Goal: Task Accomplishment & Management: Manage account settings

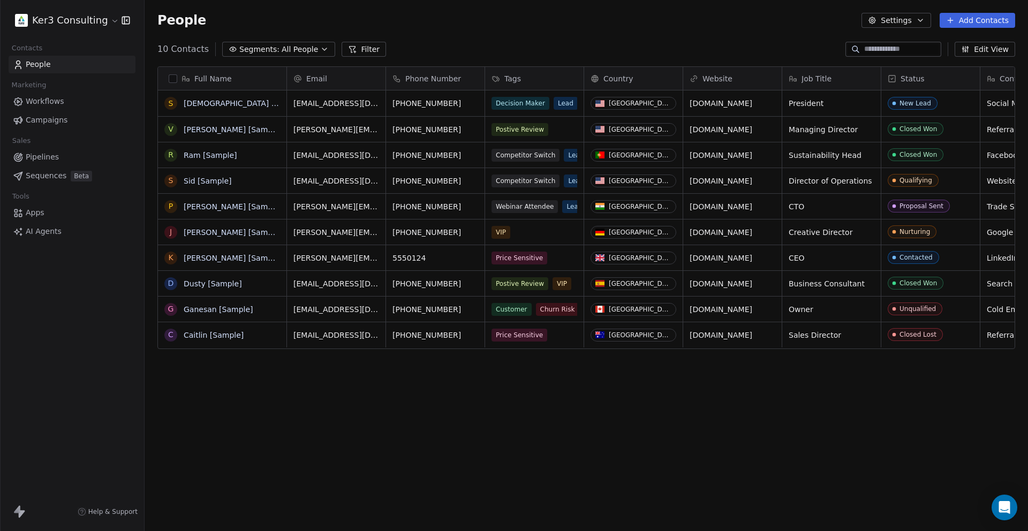
scroll to position [1, 1]
click at [96, 20] on html "Ker3 Consulting Contacts People Marketing Workflows Campaigns Sales Pipelines S…" at bounding box center [514, 354] width 1028 height 709
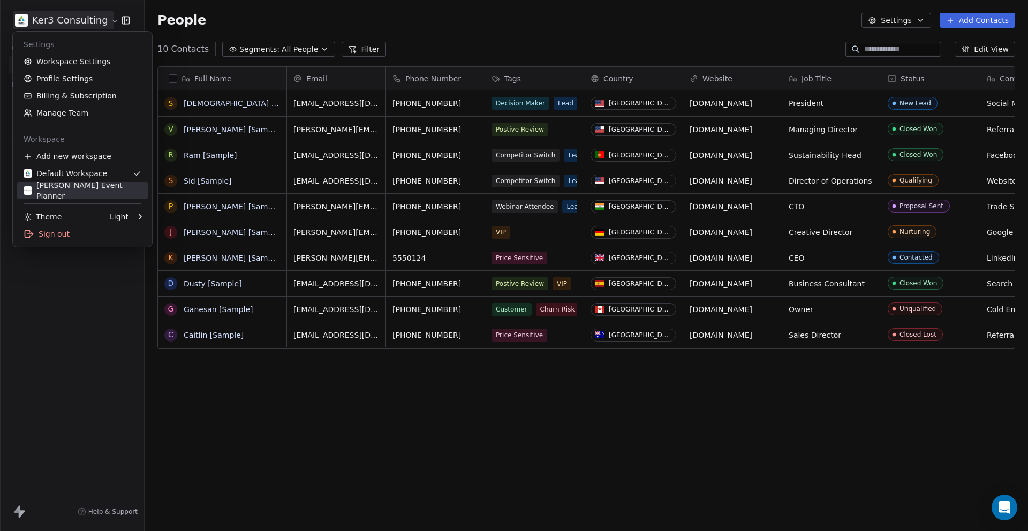
click at [77, 190] on div "[PERSON_NAME] Event Planner" at bounding box center [83, 190] width 118 height 21
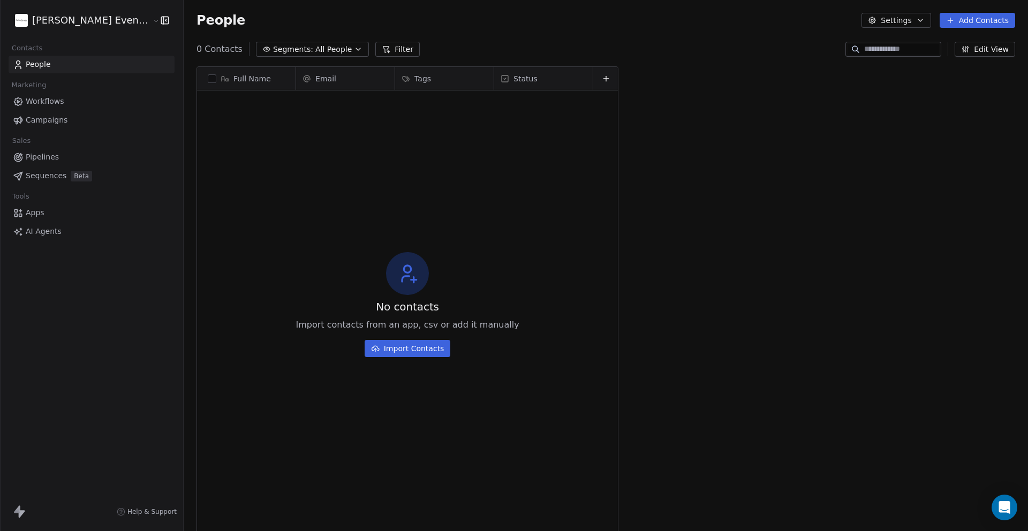
scroll to position [467, 853]
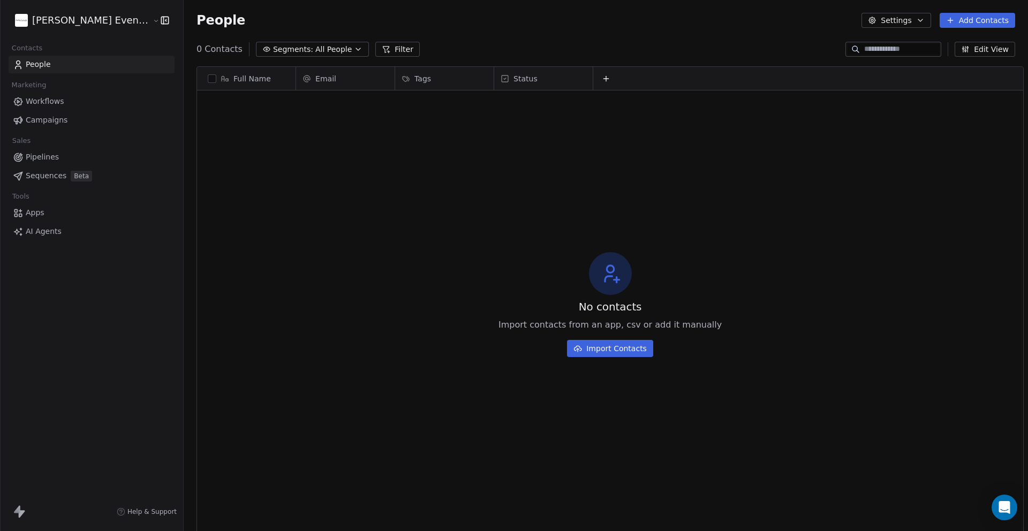
click at [47, 157] on span "Pipelines" at bounding box center [42, 156] width 33 height 11
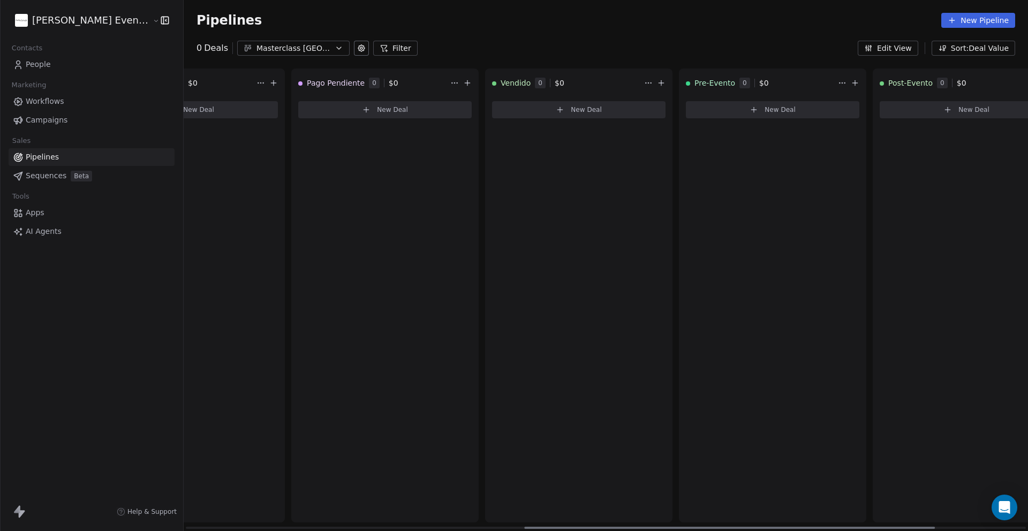
scroll to position [0, 910]
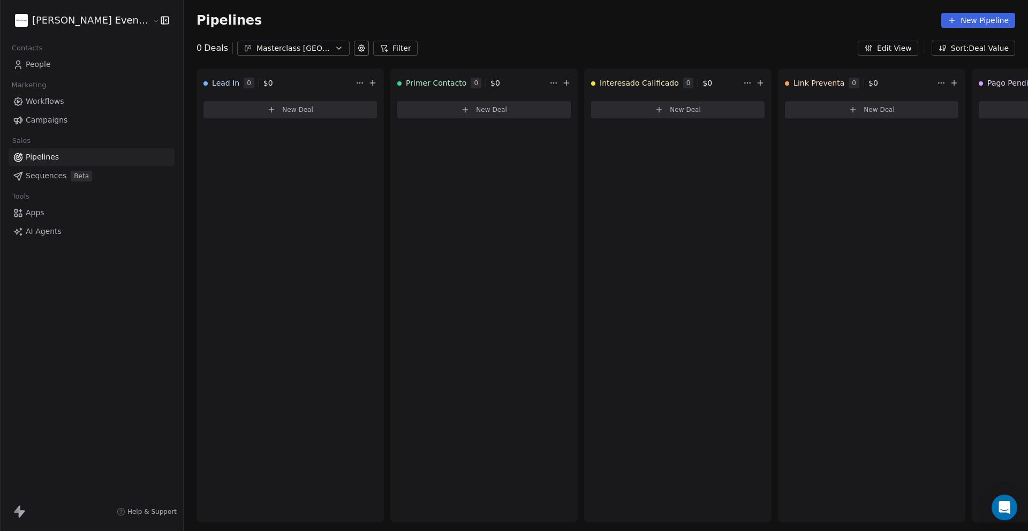
click at [43, 70] on span "People" at bounding box center [38, 64] width 25 height 11
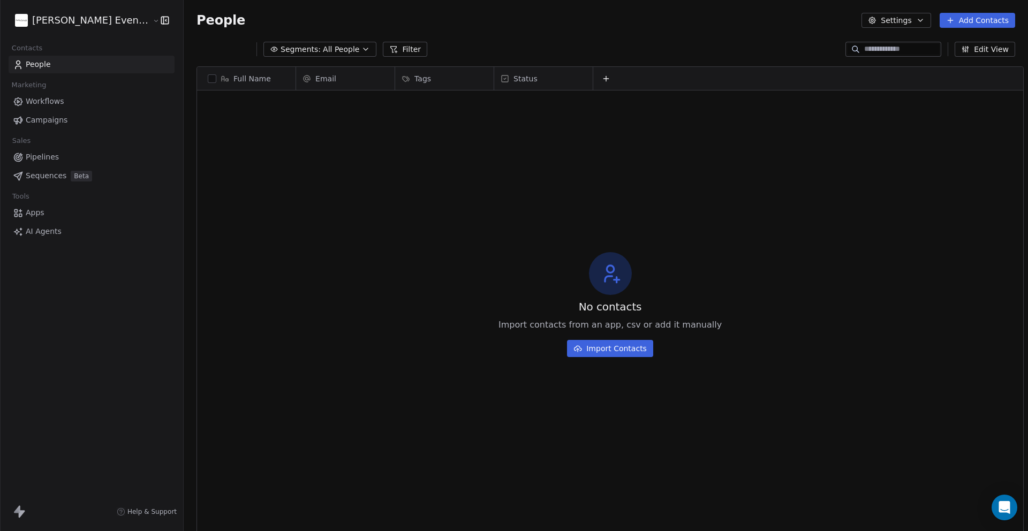
scroll to position [467, 853]
click at [920, 16] on icon "button" at bounding box center [920, 20] width 9 height 9
click at [912, 41] on span "Contact Properties" at bounding box center [924, 43] width 70 height 11
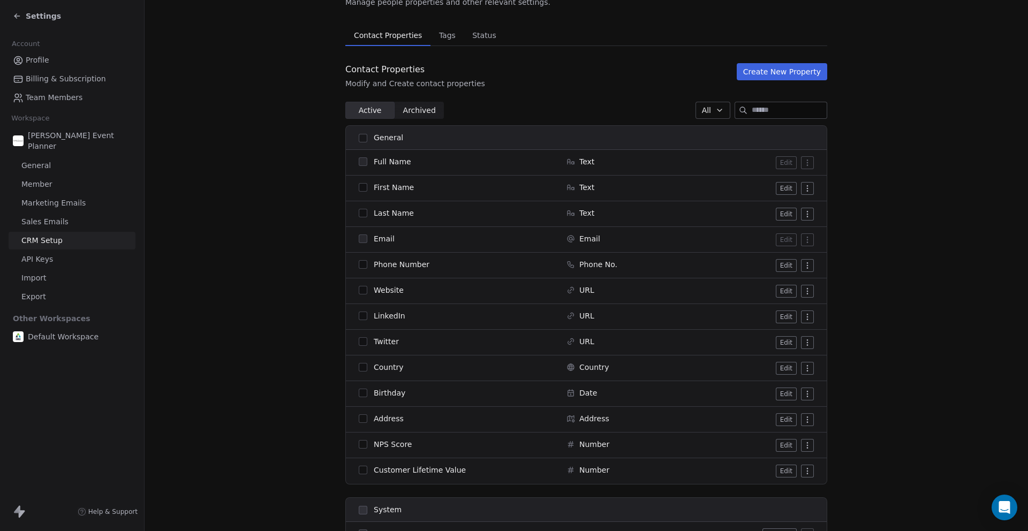
scroll to position [59, 0]
click at [392, 164] on span "Full Name" at bounding box center [392, 162] width 37 height 11
click at [386, 189] on span "First Name" at bounding box center [394, 188] width 40 height 11
click at [367, 189] on button "button" at bounding box center [363, 188] width 9 height 9
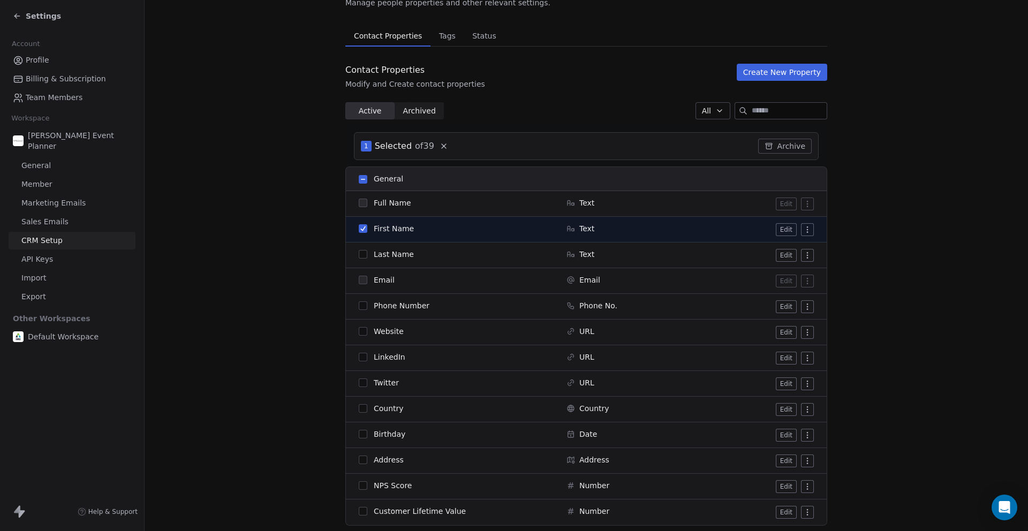
drag, startPoint x: 363, startPoint y: 227, endPoint x: 452, endPoint y: 242, distance: 90.1
click at [363, 227] on button "button" at bounding box center [363, 228] width 9 height 9
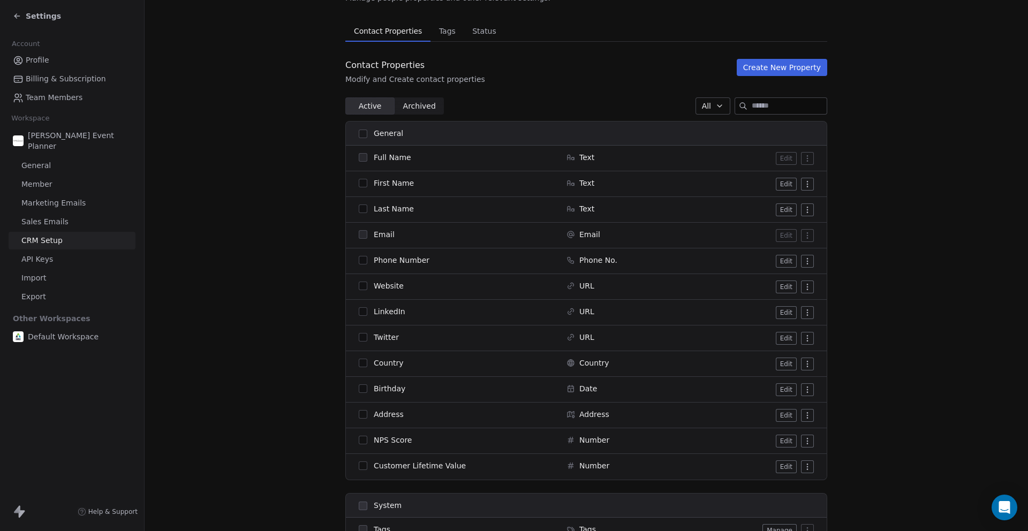
scroll to position [0, 0]
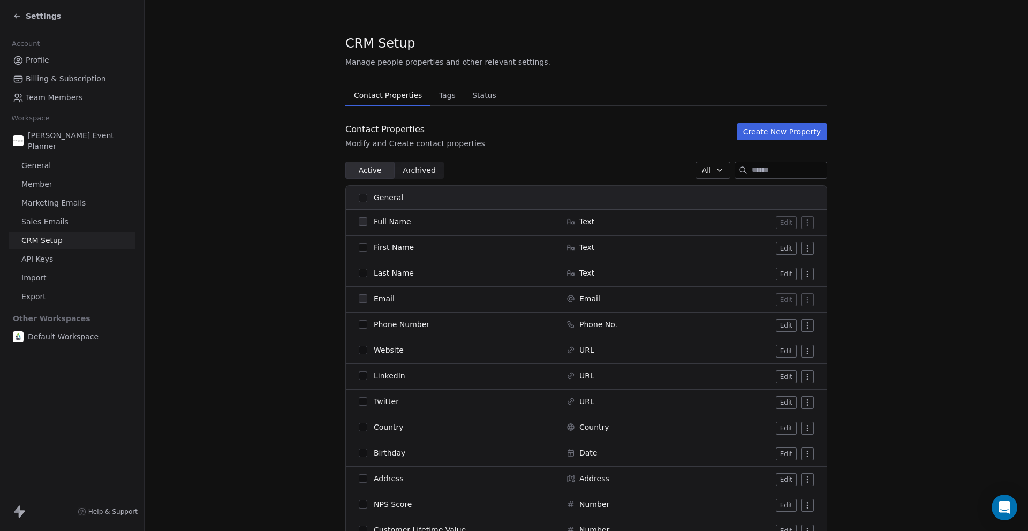
click at [12, 16] on div "Settings" at bounding box center [72, 16] width 144 height 32
click at [18, 15] on icon at bounding box center [17, 16] width 9 height 9
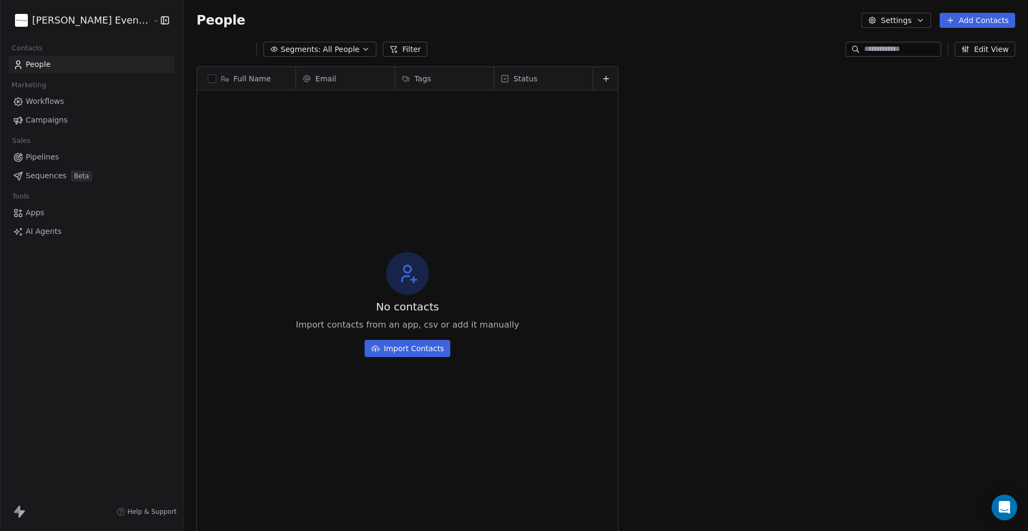
scroll to position [467, 853]
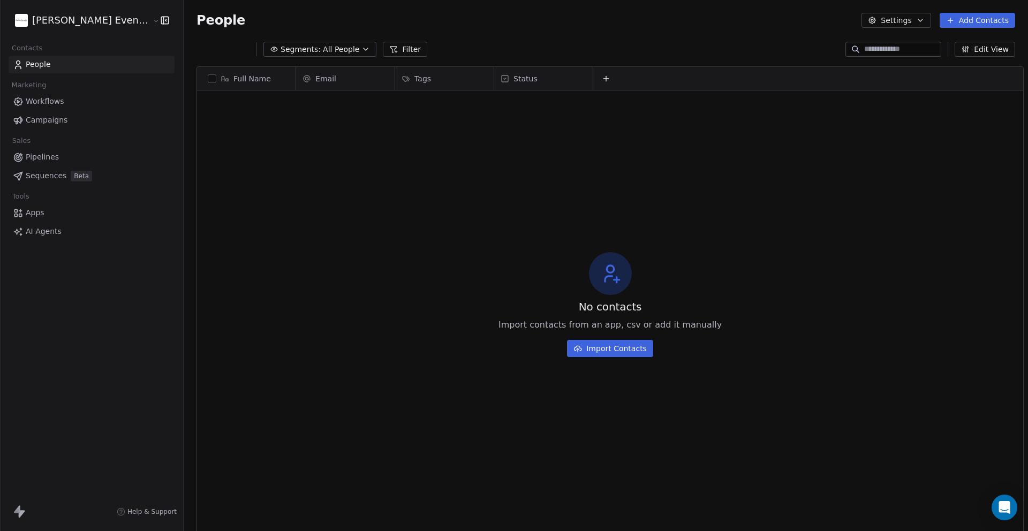
click at [247, 80] on span "Full Name" at bounding box center [251, 78] width 37 height 11
click at [240, 101] on span "Edit property" at bounding box center [232, 101] width 49 height 11
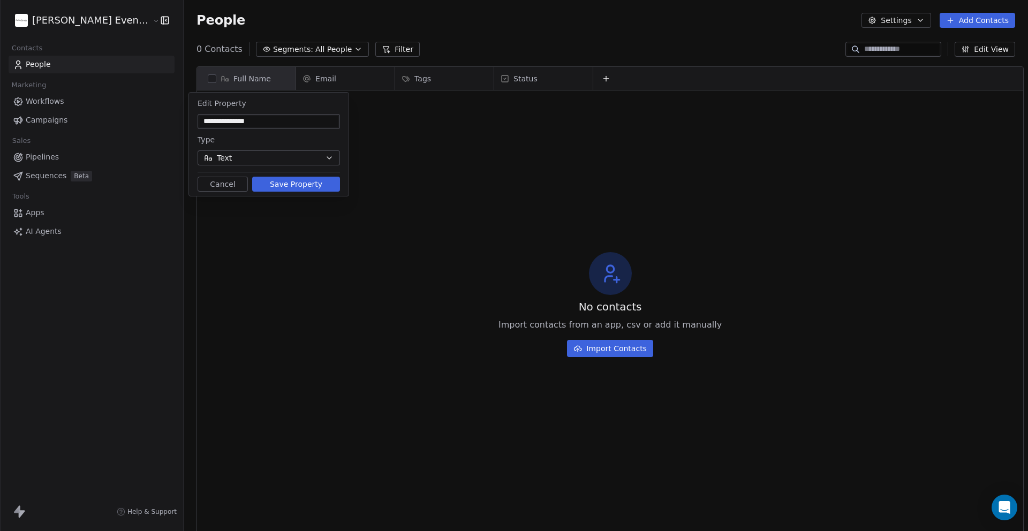
type input "**********"
click at [303, 183] on button "Save Property" at bounding box center [296, 184] width 88 height 15
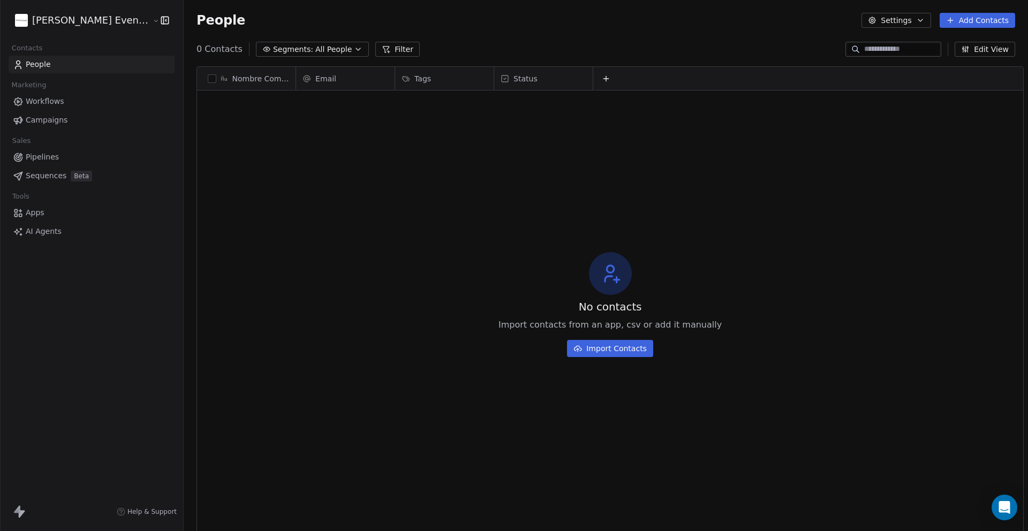
click at [333, 78] on div "Email" at bounding box center [343, 78] width 83 height 11
click at [347, 103] on span "Edit property" at bounding box center [331, 101] width 49 height 11
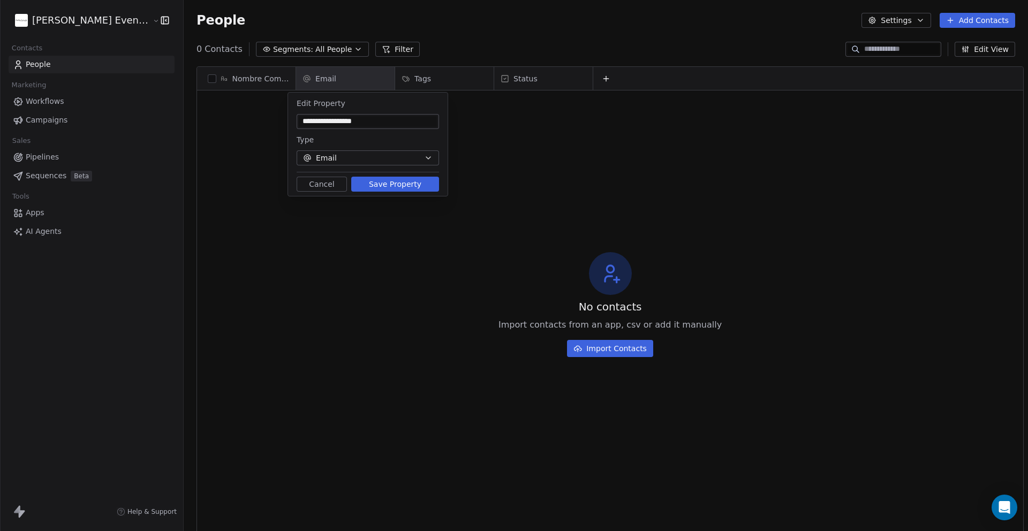
type input "**********"
click at [403, 183] on button "Save Property" at bounding box center [395, 184] width 88 height 15
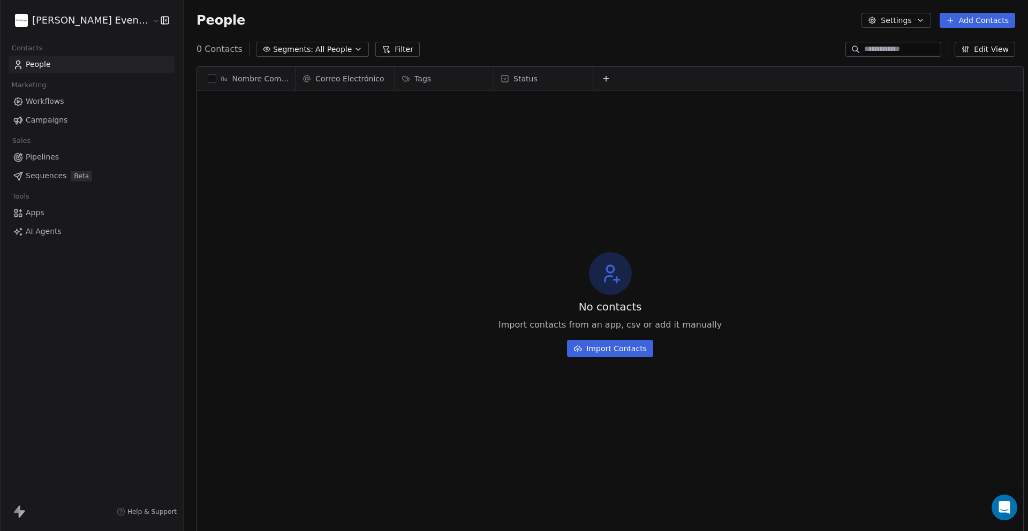
click at [515, 78] on span "Status" at bounding box center [525, 78] width 24 height 11
click at [531, 97] on span "Manage property" at bounding box center [537, 101] width 64 height 11
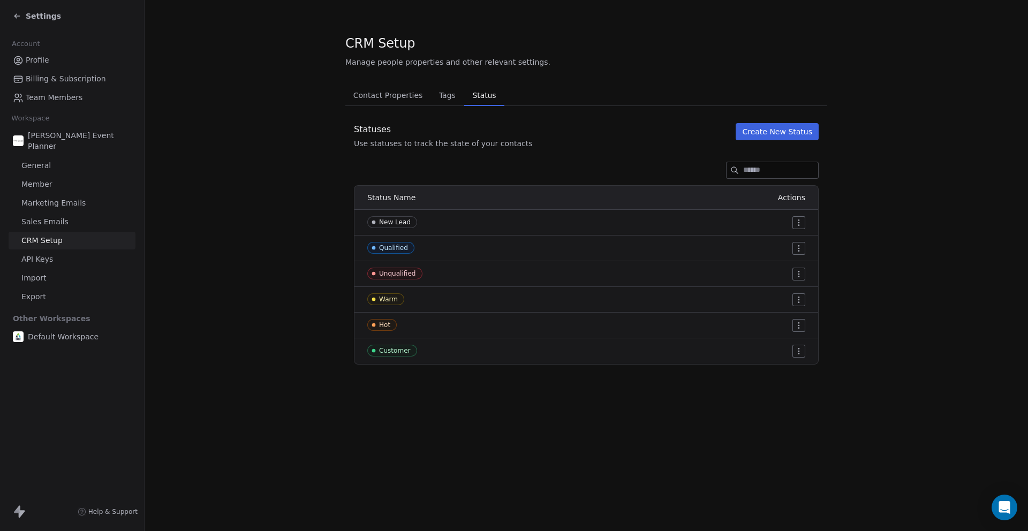
click at [388, 96] on span "Contact Properties" at bounding box center [388, 95] width 78 height 15
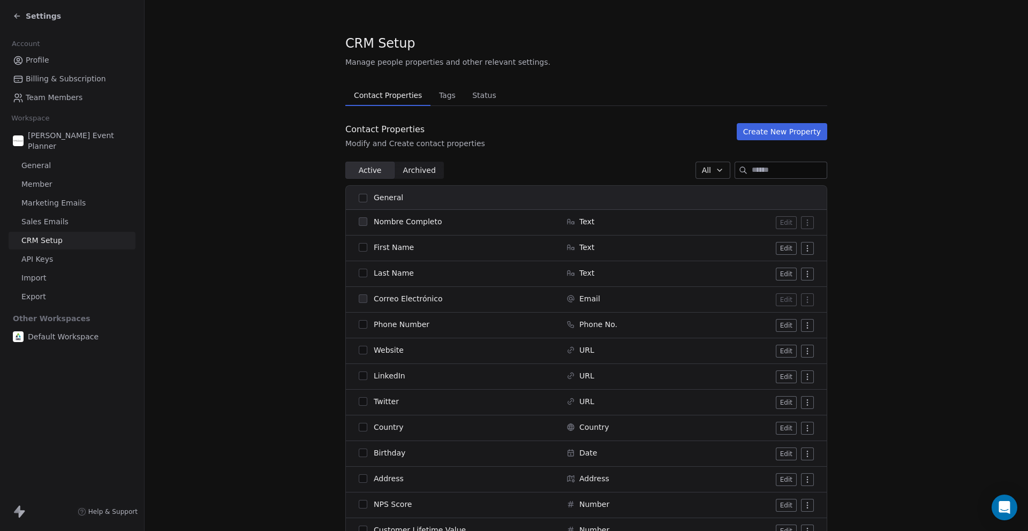
click at [478, 92] on span "Status" at bounding box center [484, 95] width 33 height 15
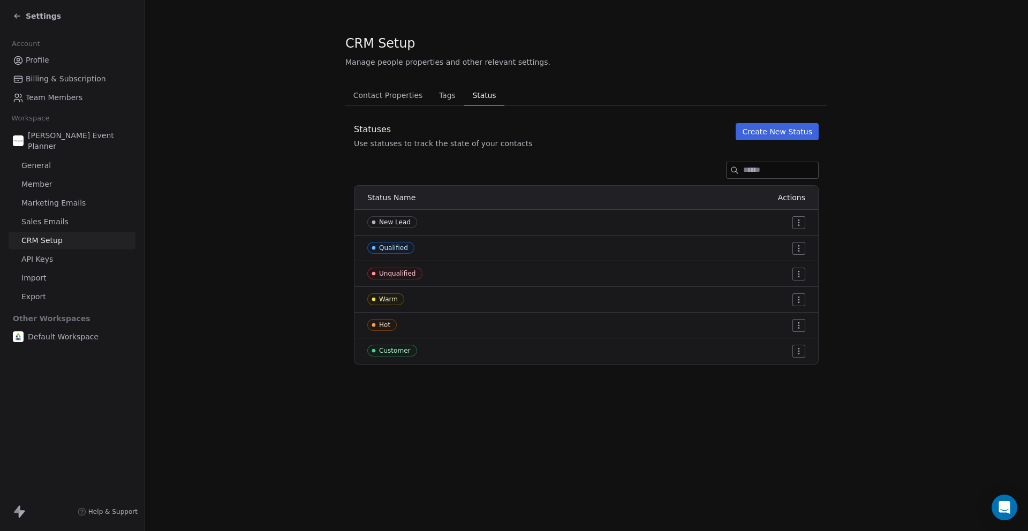
click at [11, 16] on div "Settings" at bounding box center [72, 16] width 144 height 32
click at [15, 16] on icon at bounding box center [15, 15] width 2 height 2
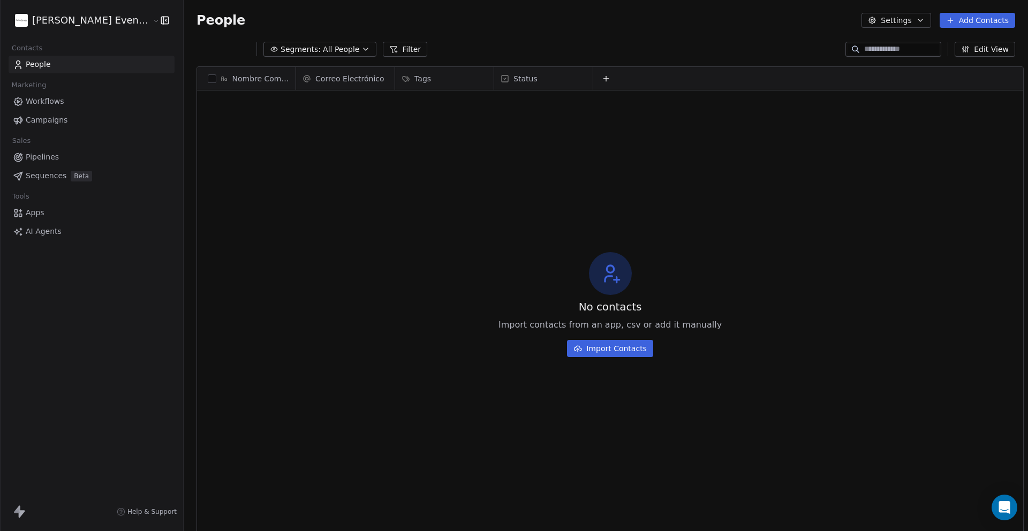
scroll to position [467, 853]
click at [523, 82] on span "Status" at bounding box center [525, 78] width 24 height 11
click at [407, 124] on html "[PERSON_NAME] Event Planner Contacts People Marketing Workflows Campaigns Sales…" at bounding box center [514, 354] width 1028 height 709
click at [549, 77] on div "Status" at bounding box center [541, 78] width 83 height 11
click at [640, 112] on html "[PERSON_NAME] Event Planner Contacts People Marketing Workflows Campaigns Sales…" at bounding box center [514, 354] width 1028 height 709
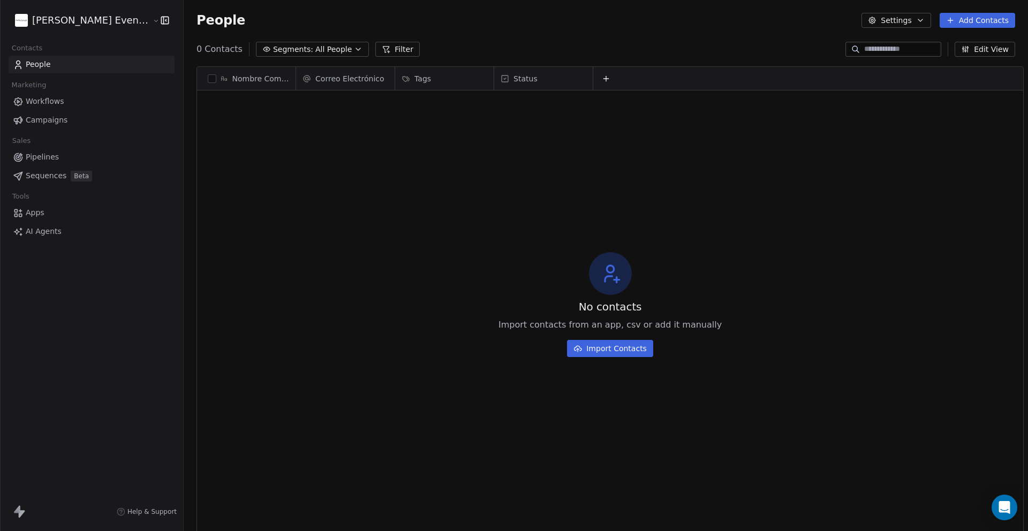
click at [602, 77] on icon at bounding box center [606, 78] width 9 height 9
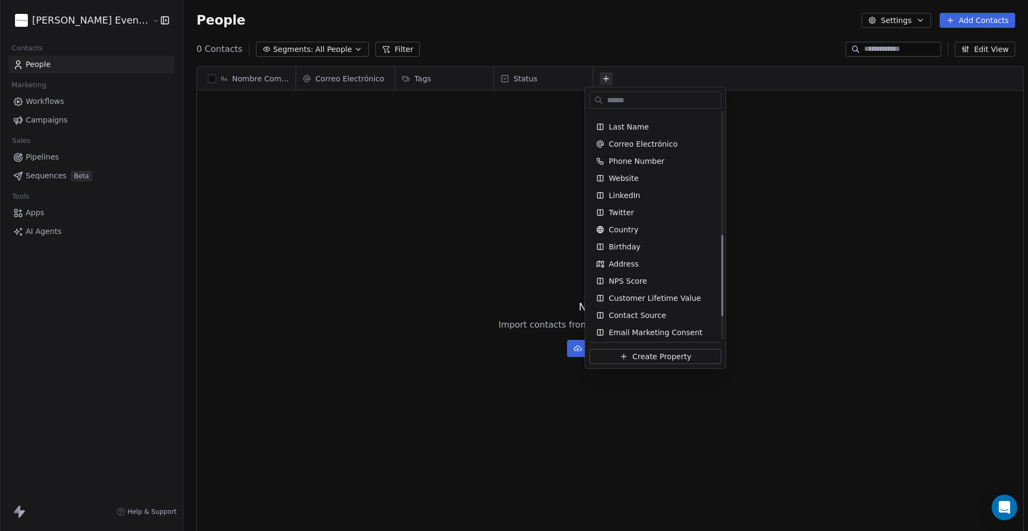
scroll to position [0, 0]
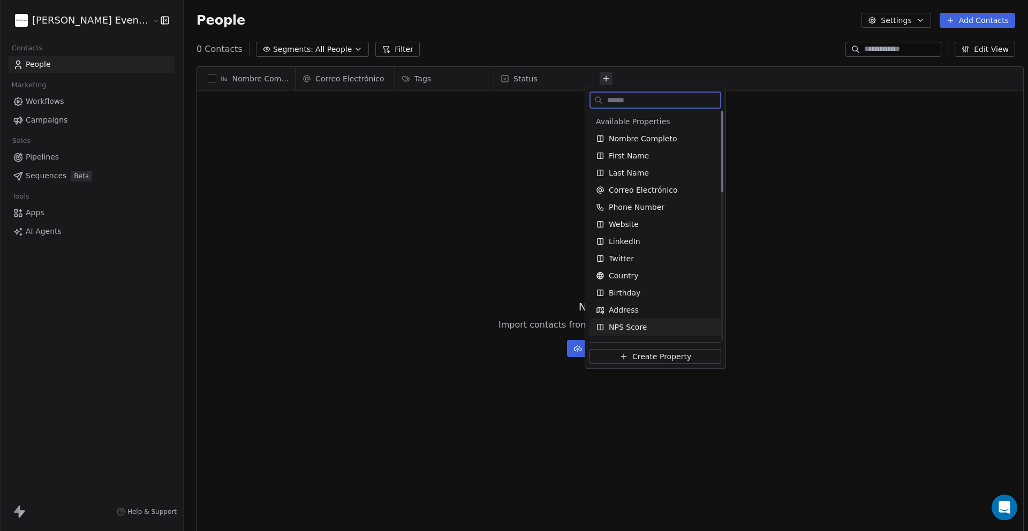
click at [662, 351] on span "Create Property" at bounding box center [661, 356] width 59 height 11
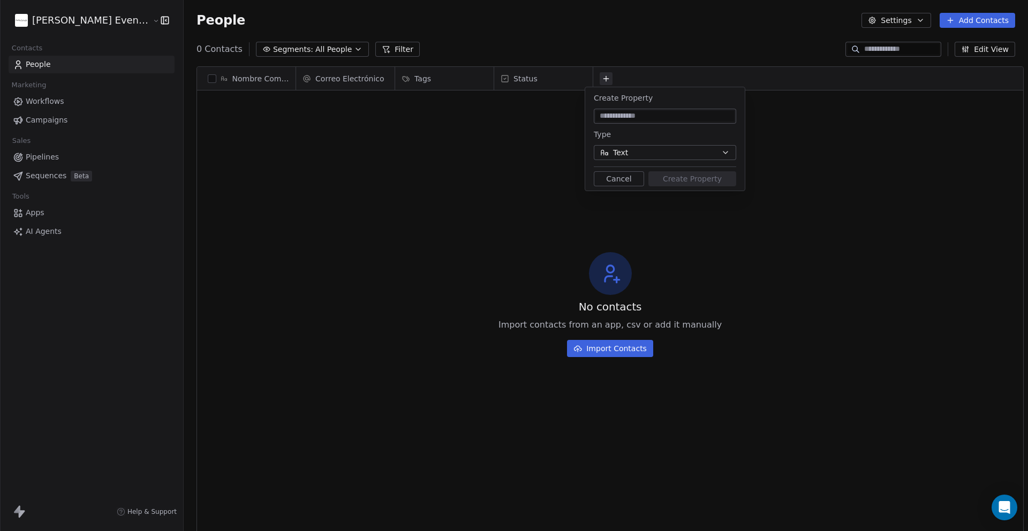
click at [671, 150] on button "Text" at bounding box center [665, 152] width 142 height 15
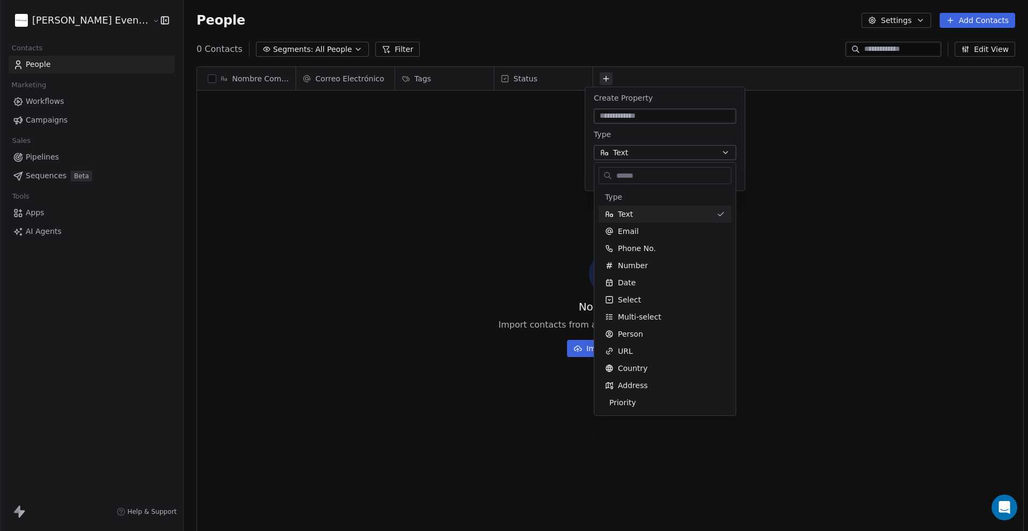
click at [507, 195] on html "[PERSON_NAME] Event Planner Contacts People Marketing Workflows Campaigns Sales…" at bounding box center [514, 354] width 1028 height 709
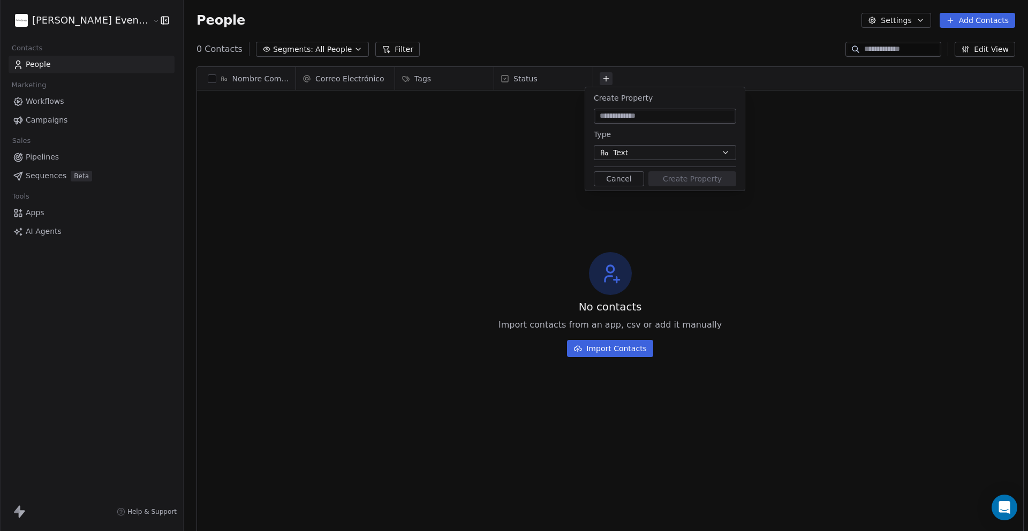
click at [620, 179] on button "Cancel" at bounding box center [619, 178] width 50 height 15
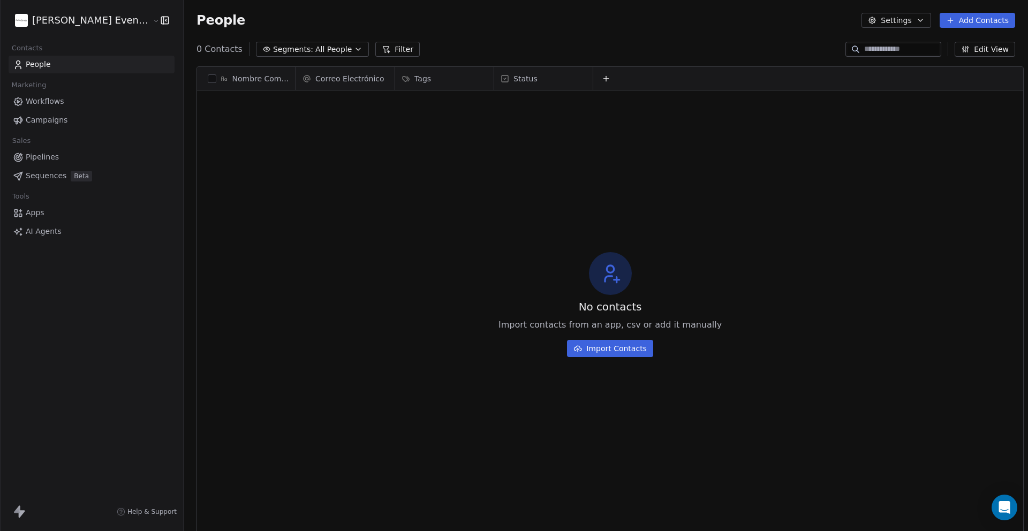
click at [532, 80] on div "Status" at bounding box center [541, 78] width 83 height 11
click at [538, 102] on span "Manage property" at bounding box center [537, 101] width 64 height 11
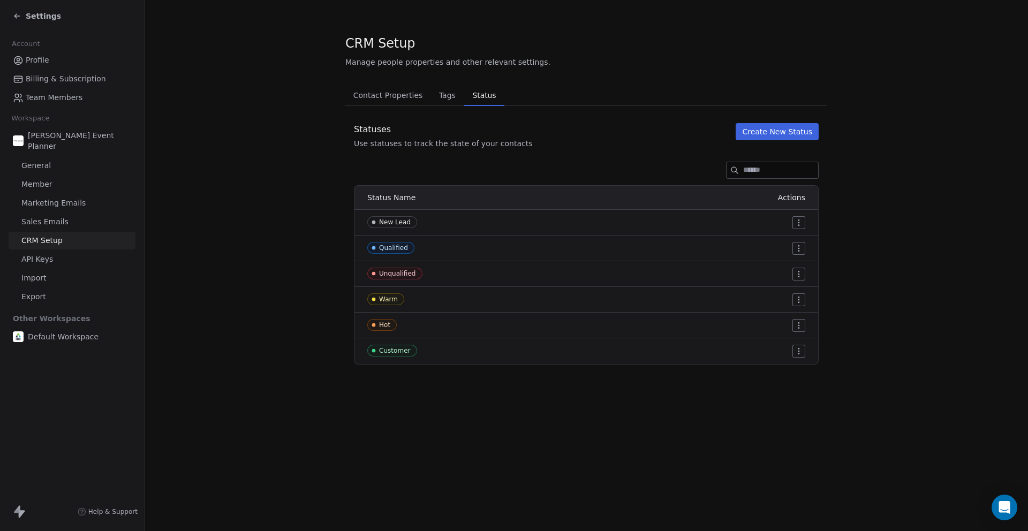
click at [15, 16] on icon at bounding box center [15, 15] width 2 height 2
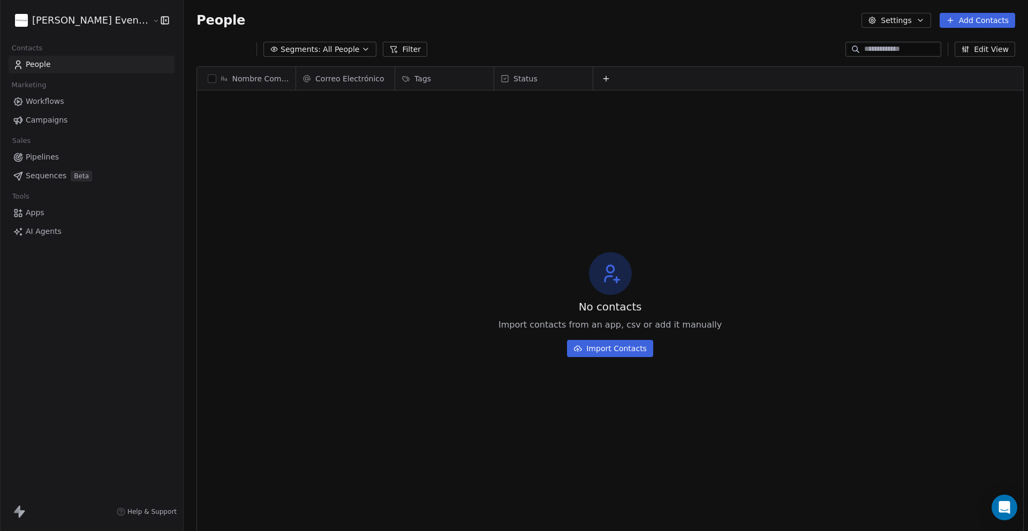
scroll to position [467, 853]
click at [529, 83] on div "Status" at bounding box center [541, 78] width 83 height 11
click at [531, 99] on span "Manage property" at bounding box center [537, 101] width 64 height 11
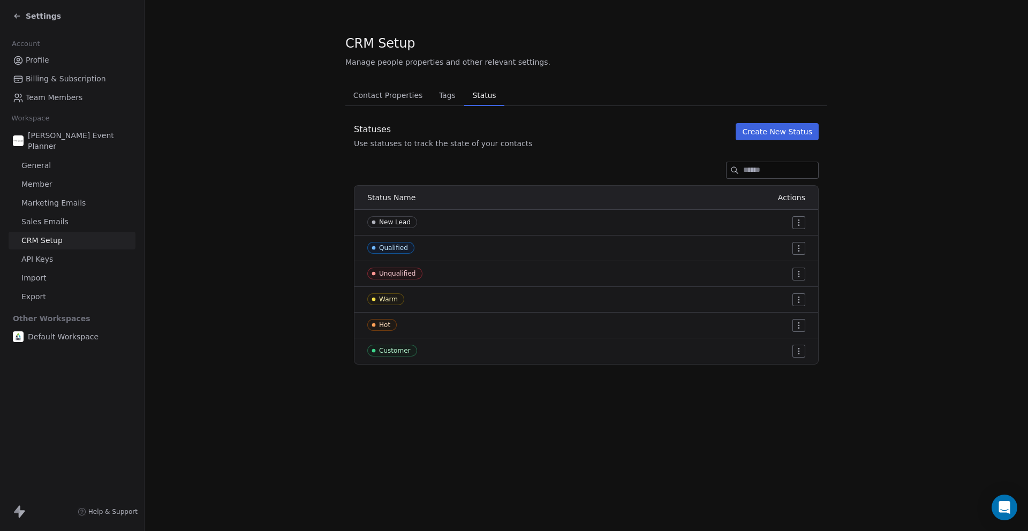
click at [799, 219] on html "Settings Account Profile Billing & Subscription Team Members Workspace [PERSON_…" at bounding box center [514, 354] width 1028 height 709
click at [788, 241] on div "Edit" at bounding box center [778, 244] width 50 height 17
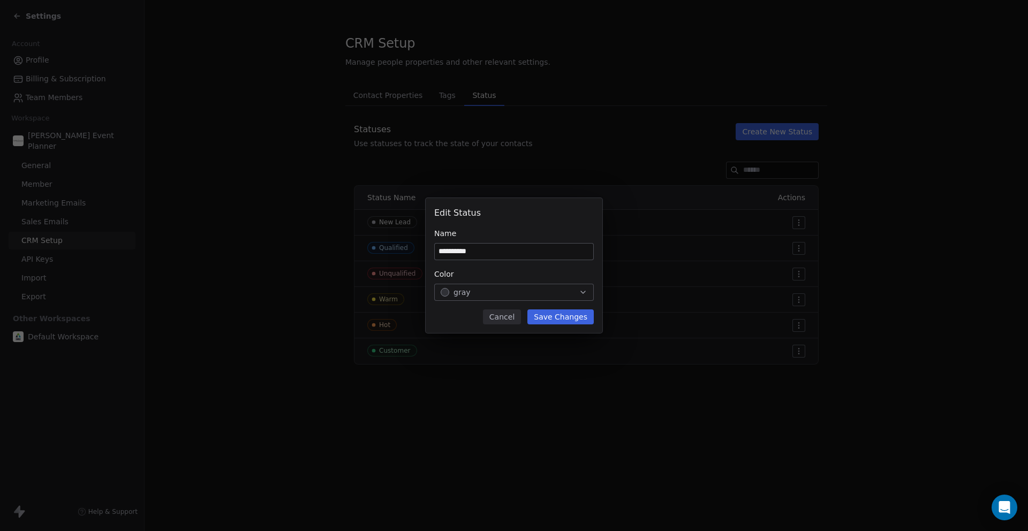
type input "**********"
click at [569, 319] on button "Save Changes" at bounding box center [560, 316] width 66 height 15
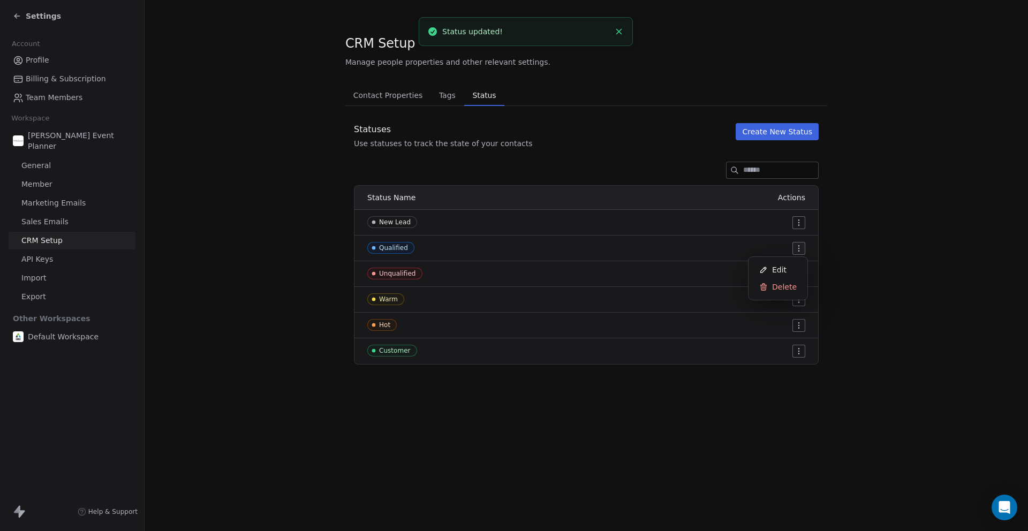
click at [795, 246] on html "Settings Account Profile Billing & Subscription Team Members Workspace [PERSON_…" at bounding box center [514, 354] width 1028 height 709
click at [776, 264] on span "Edit" at bounding box center [779, 269] width 14 height 11
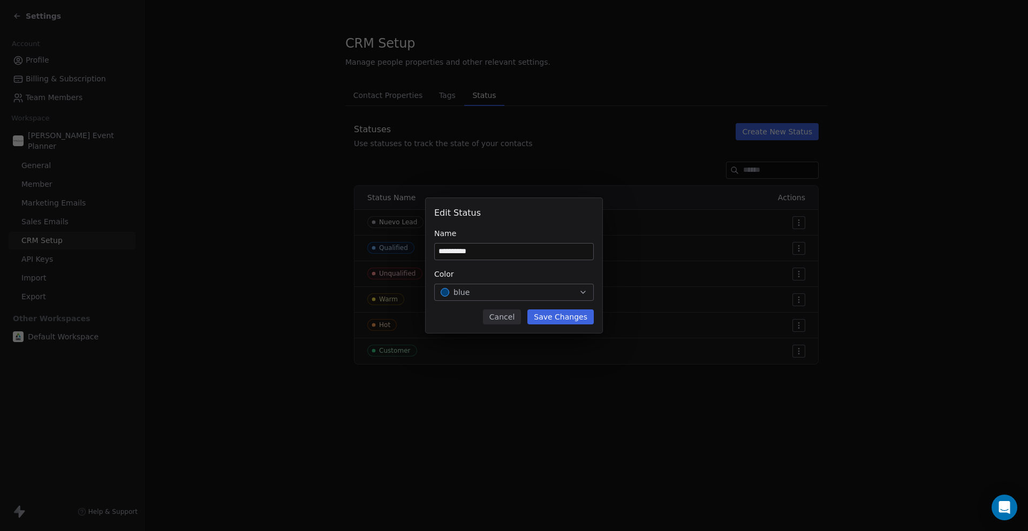
type input "**********"
click at [556, 317] on button "Save Changes" at bounding box center [560, 316] width 66 height 15
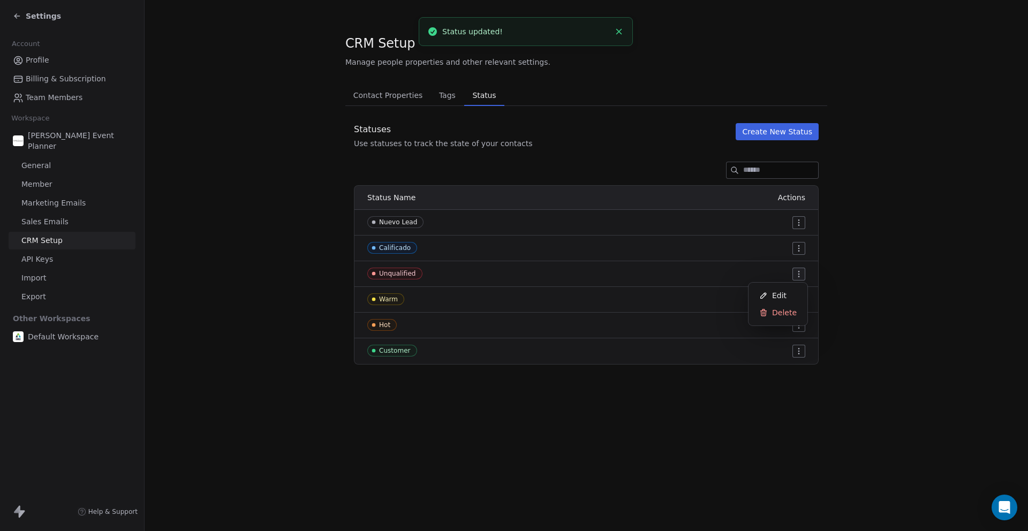
click at [798, 272] on html "Settings Account Profile Billing & Subscription Team Members Workspace [PERSON_…" at bounding box center [514, 354] width 1028 height 709
click at [777, 294] on span "Edit" at bounding box center [779, 295] width 14 height 11
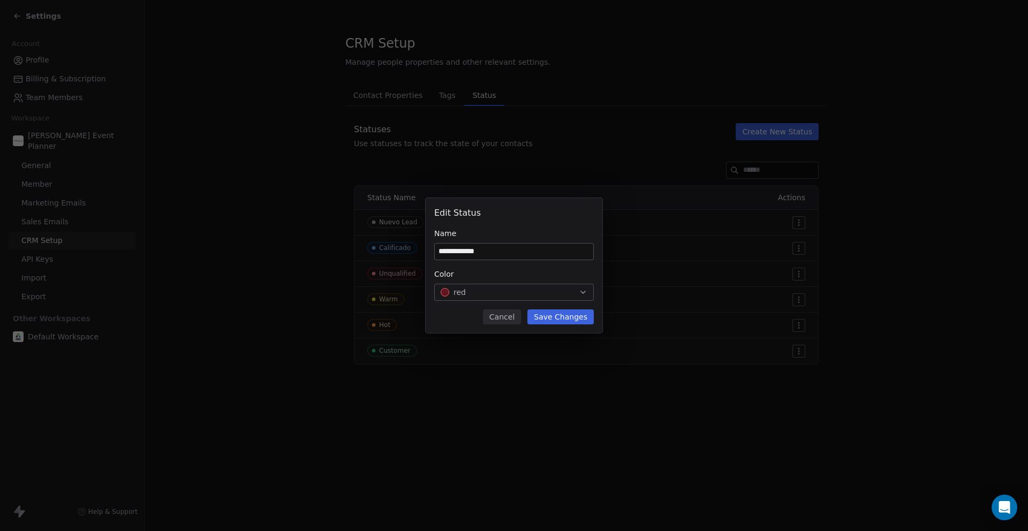
type input "**********"
click at [571, 314] on button "Save Changes" at bounding box center [560, 316] width 66 height 15
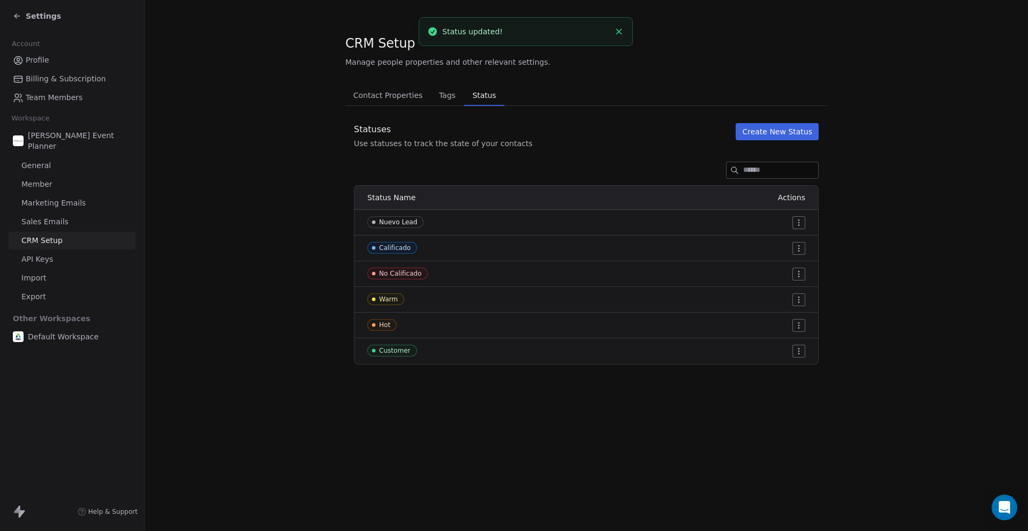
click at [800, 298] on html "Settings Account Profile Billing & Subscription Team Members Workspace [PERSON_…" at bounding box center [514, 354] width 1028 height 709
click at [780, 317] on span "Edit" at bounding box center [779, 321] width 14 height 11
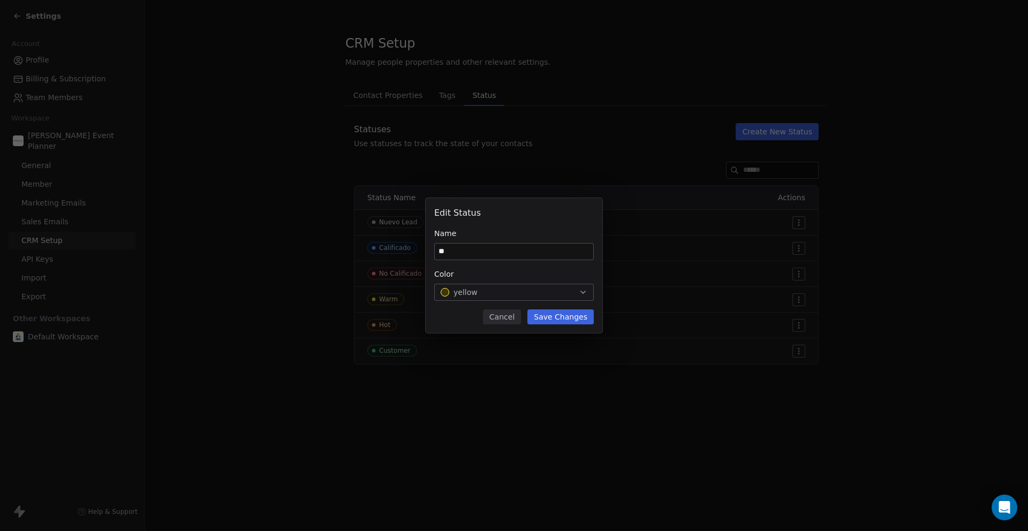
type input "*"
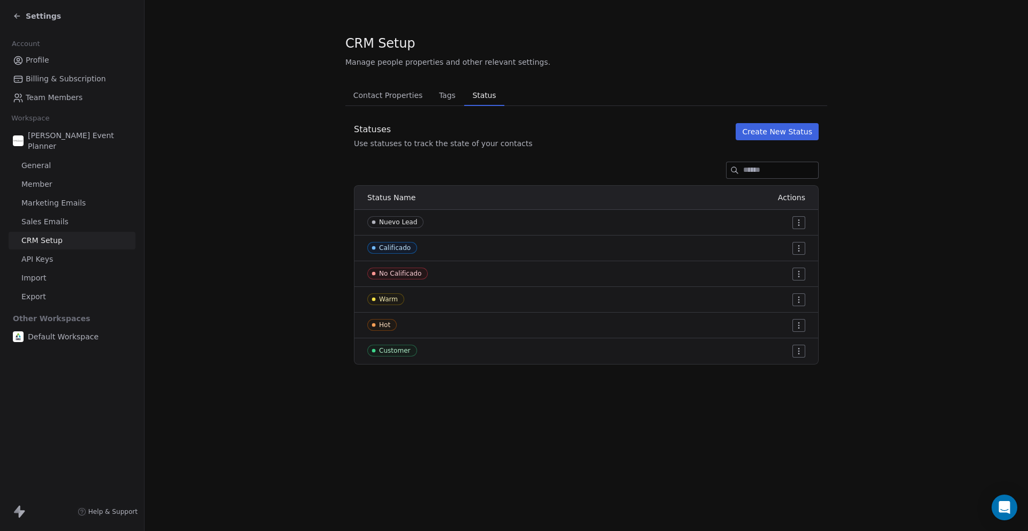
click at [804, 302] on html "Settings Account Profile Billing & Subscription Team Members Workspace [PERSON_…" at bounding box center [514, 354] width 1028 height 709
click at [780, 339] on span "Delete" at bounding box center [784, 338] width 25 height 11
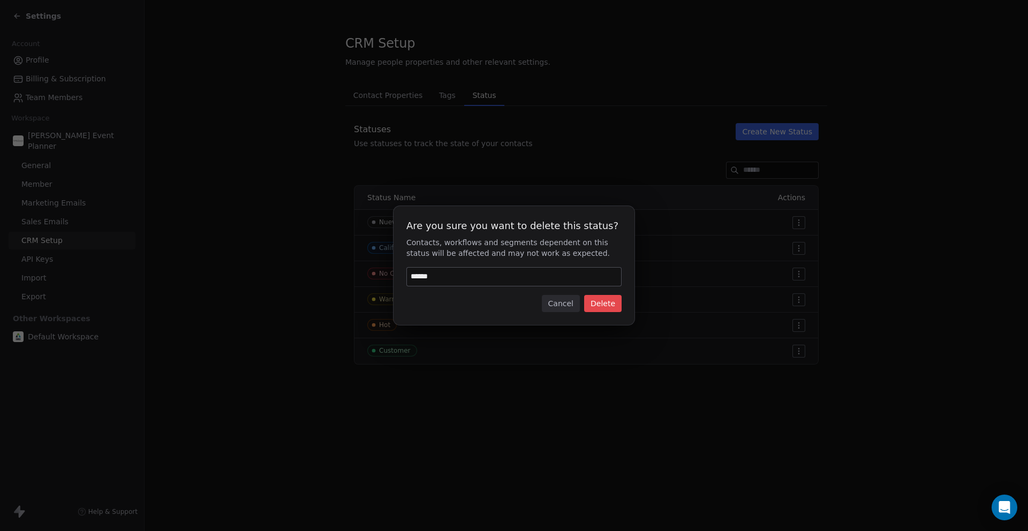
type input "******"
click at [618, 301] on button "Delete" at bounding box center [602, 303] width 37 height 17
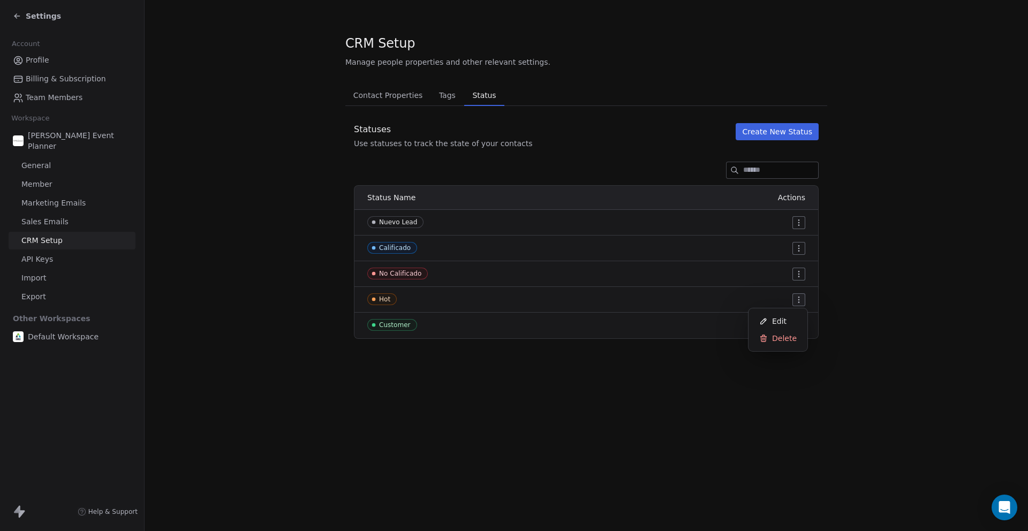
click at [802, 296] on html "Settings Account Profile Billing & Subscription Team Members Workspace [PERSON_…" at bounding box center [514, 354] width 1028 height 709
click at [788, 316] on div "Edit" at bounding box center [778, 321] width 50 height 17
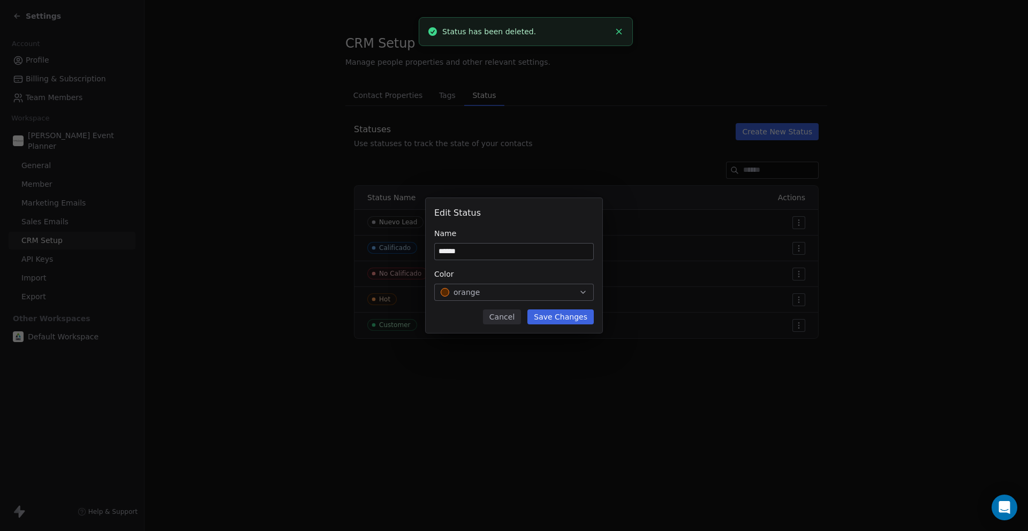
type input "******"
click at [569, 321] on button "Save Changes" at bounding box center [560, 316] width 66 height 15
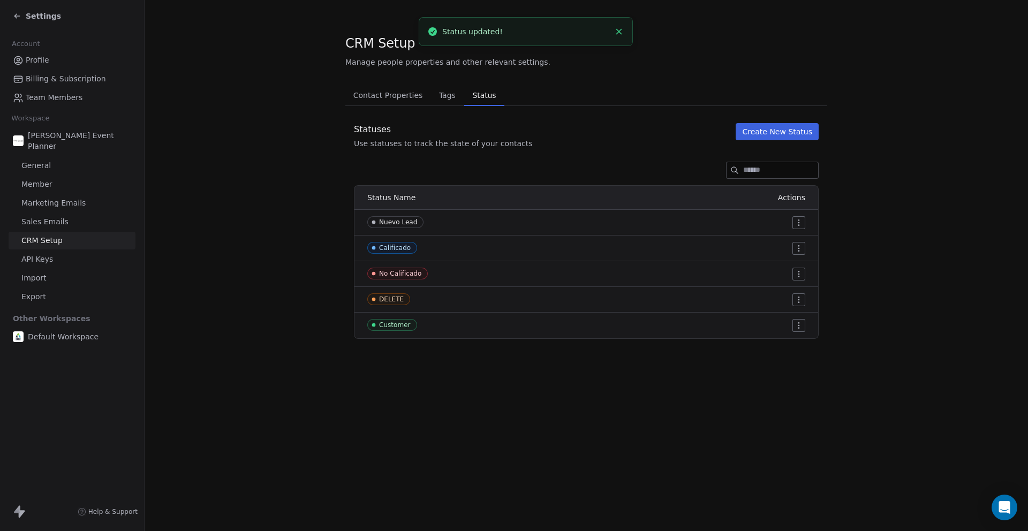
click at [806, 295] on td at bounding box center [680, 300] width 276 height 26
click at [802, 296] on html "Settings Account Profile Billing & Subscription Team Members Workspace [PERSON_…" at bounding box center [514, 354] width 1028 height 709
click at [776, 339] on span "Delete" at bounding box center [784, 338] width 25 height 11
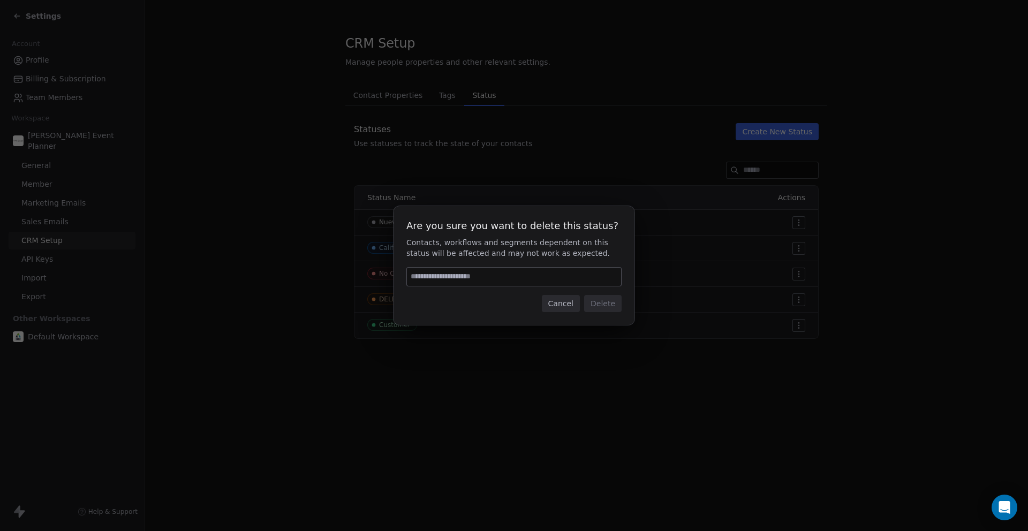
type input "*"
type input "******"
click at [595, 304] on button "Delete" at bounding box center [602, 303] width 37 height 17
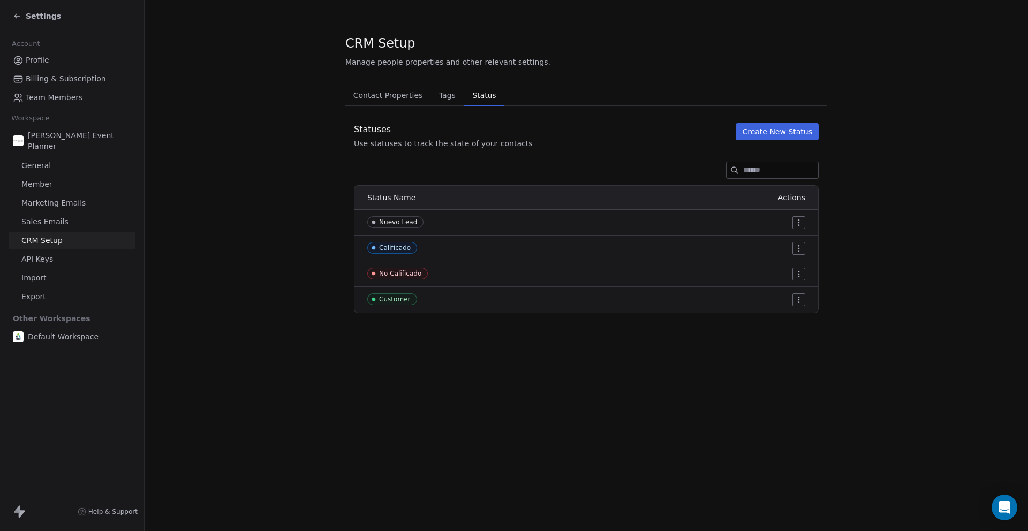
click at [801, 300] on html "Settings Account Profile Billing & Subscription Team Members Workspace [PERSON_…" at bounding box center [514, 354] width 1028 height 709
click at [769, 320] on div "Edit" at bounding box center [778, 321] width 50 height 17
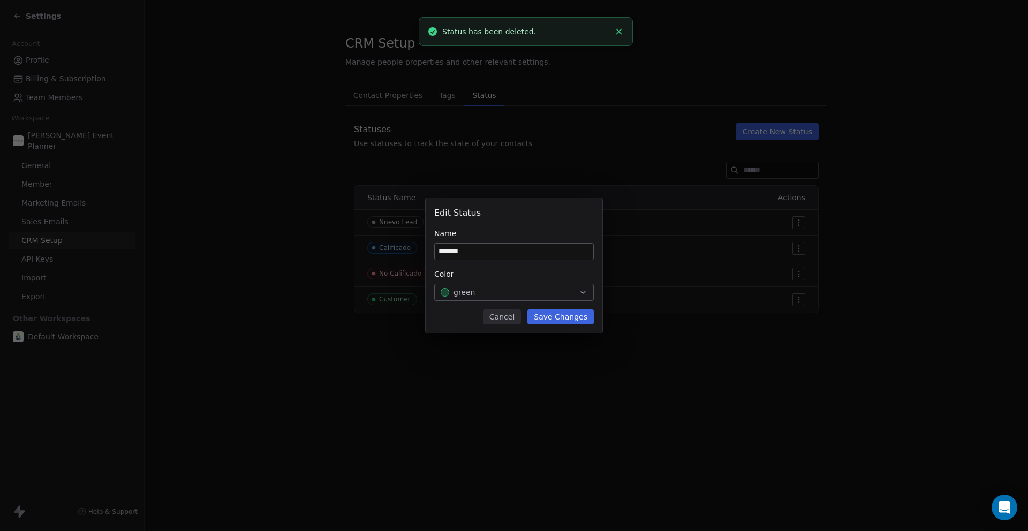
type input "*******"
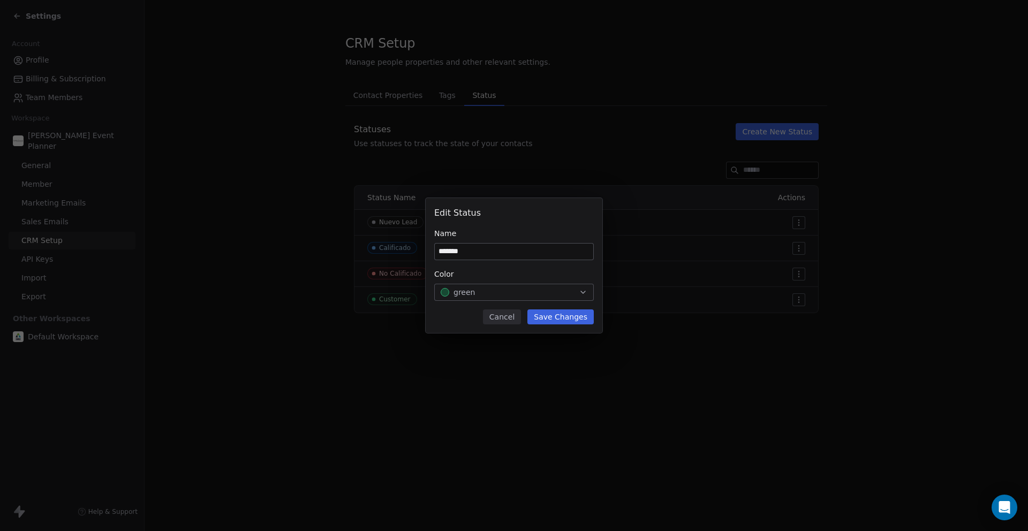
click at [563, 314] on button "Save Changes" at bounding box center [560, 316] width 66 height 15
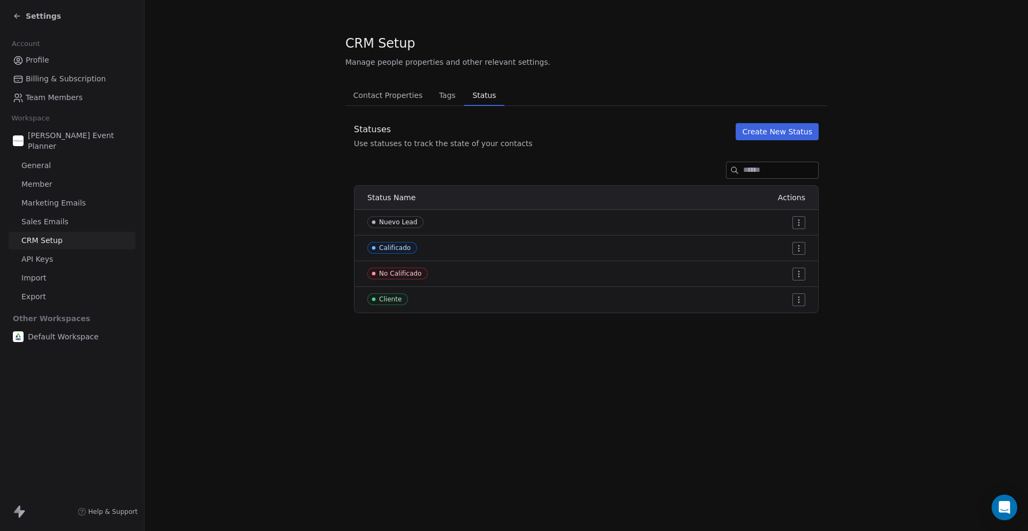
click at [447, 100] on span "Tags" at bounding box center [447, 95] width 25 height 15
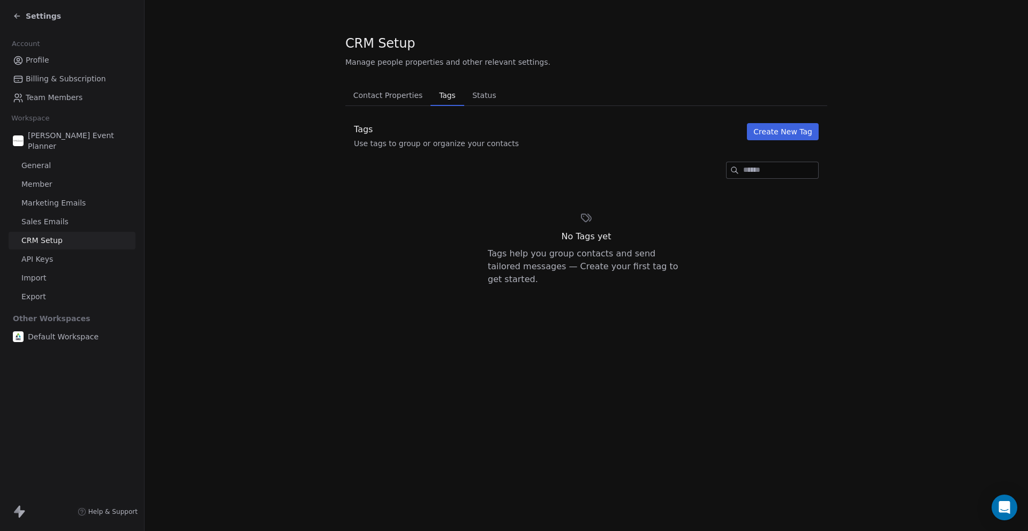
click at [801, 139] on button "Create New Tag" at bounding box center [783, 131] width 72 height 17
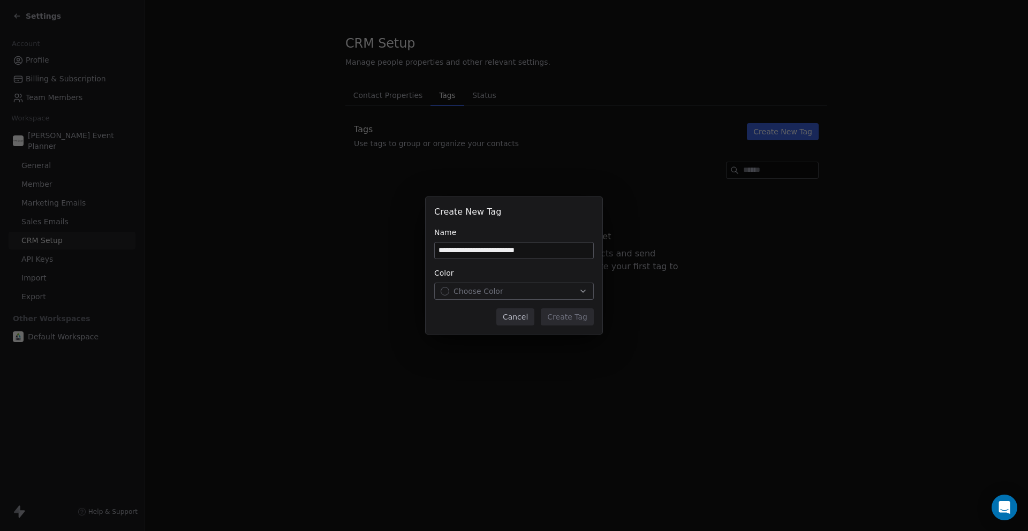
type input "**********"
click at [580, 286] on div "Choose Color" at bounding box center [514, 291] width 147 height 11
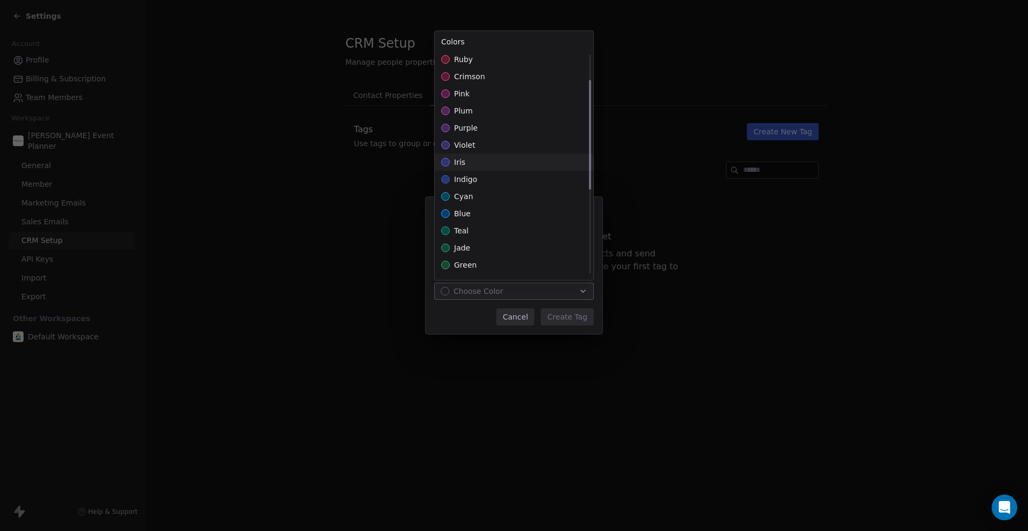
scroll to position [47, 0]
click at [473, 116] on div "plum" at bounding box center [514, 117] width 158 height 17
click at [574, 313] on div "**********" at bounding box center [514, 265] width 1028 height 137
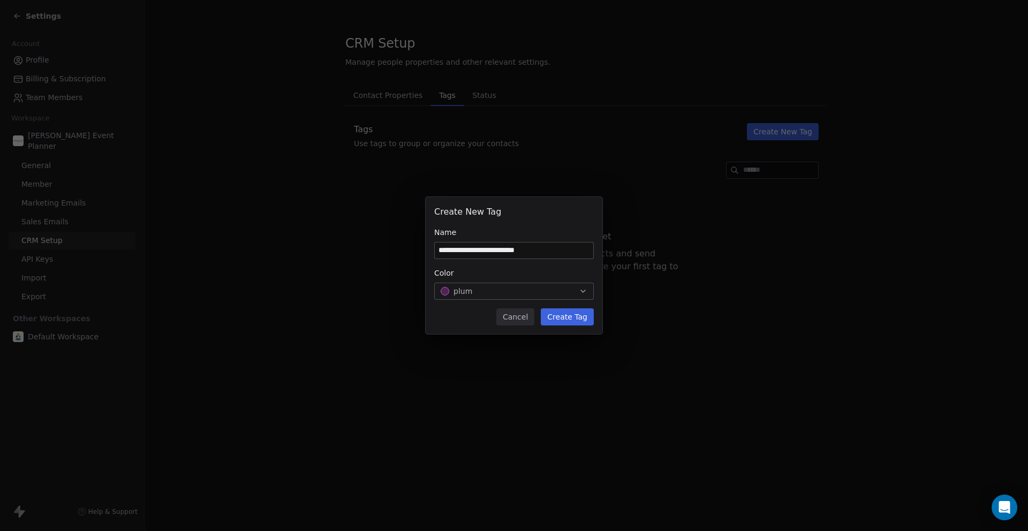
click at [557, 312] on button "Create Tag" at bounding box center [567, 316] width 53 height 17
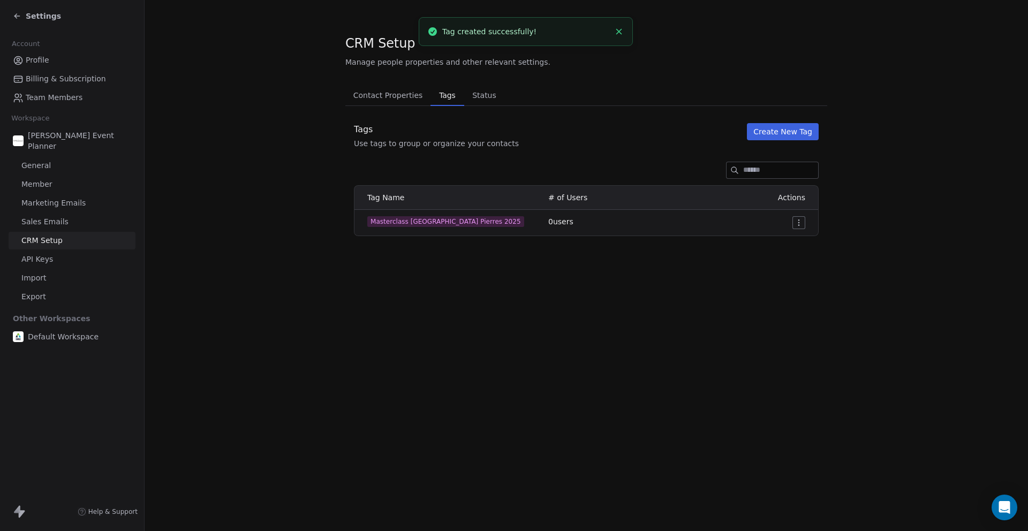
click at [616, 31] on icon "Close toast" at bounding box center [619, 32] width 10 height 10
click at [386, 93] on span "Contact Properties" at bounding box center [388, 95] width 78 height 15
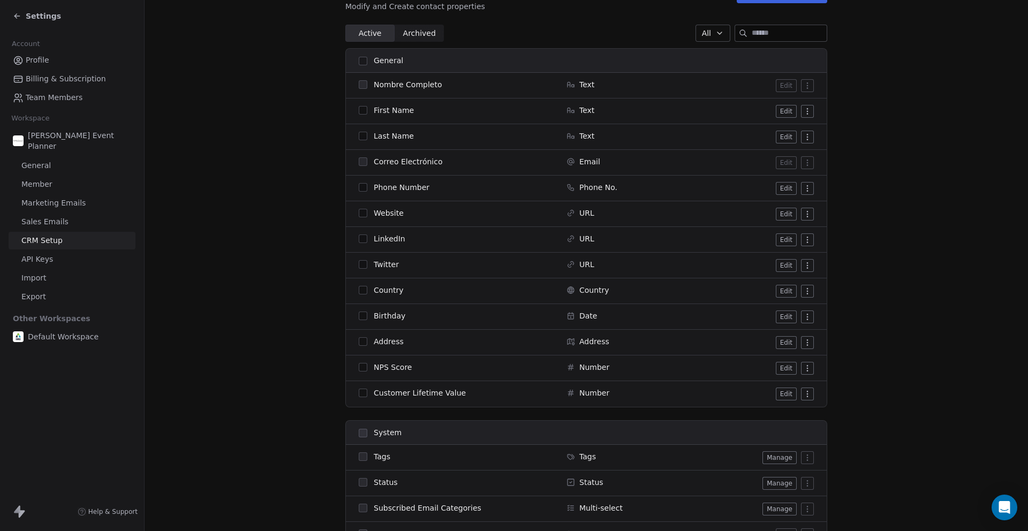
scroll to position [132, 0]
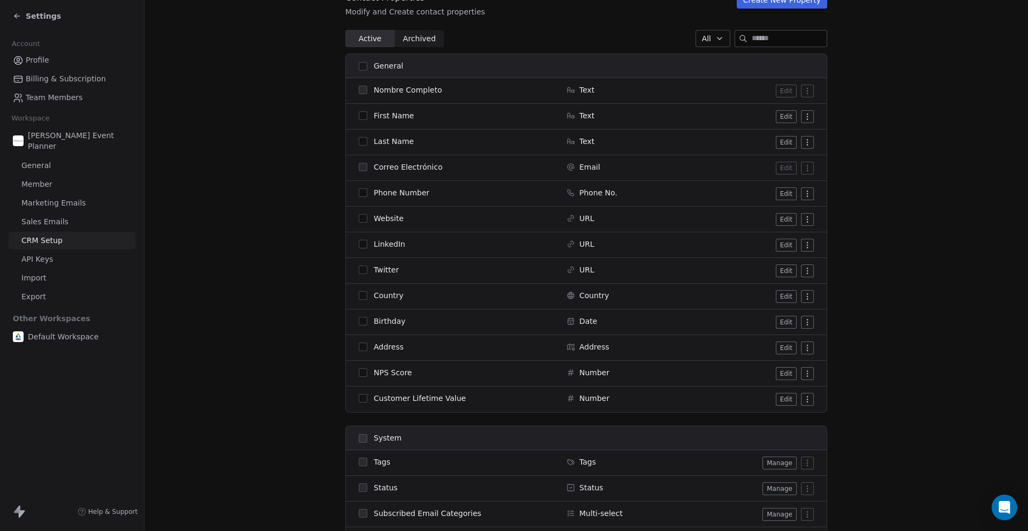
click at [363, 188] on button "button" at bounding box center [363, 192] width 9 height 9
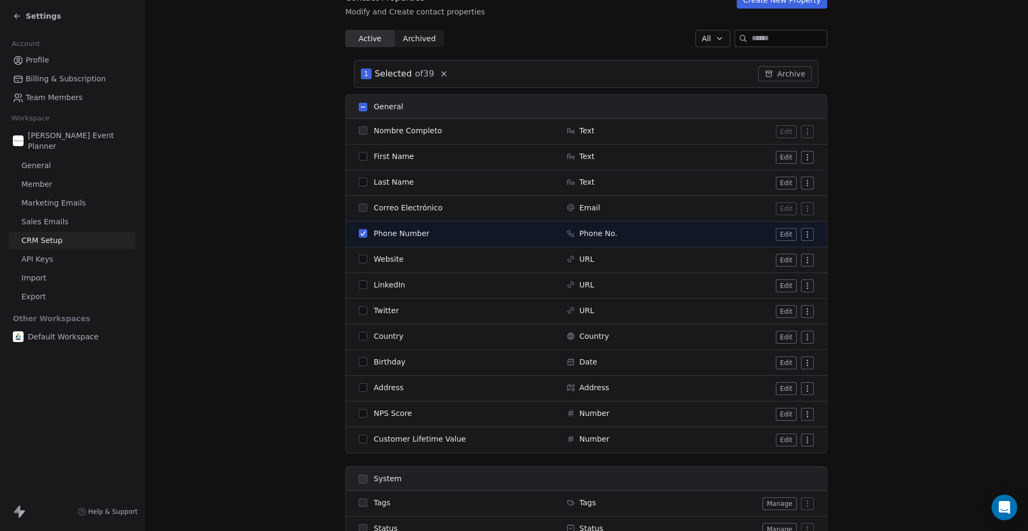
click at [361, 230] on button "button" at bounding box center [363, 233] width 9 height 9
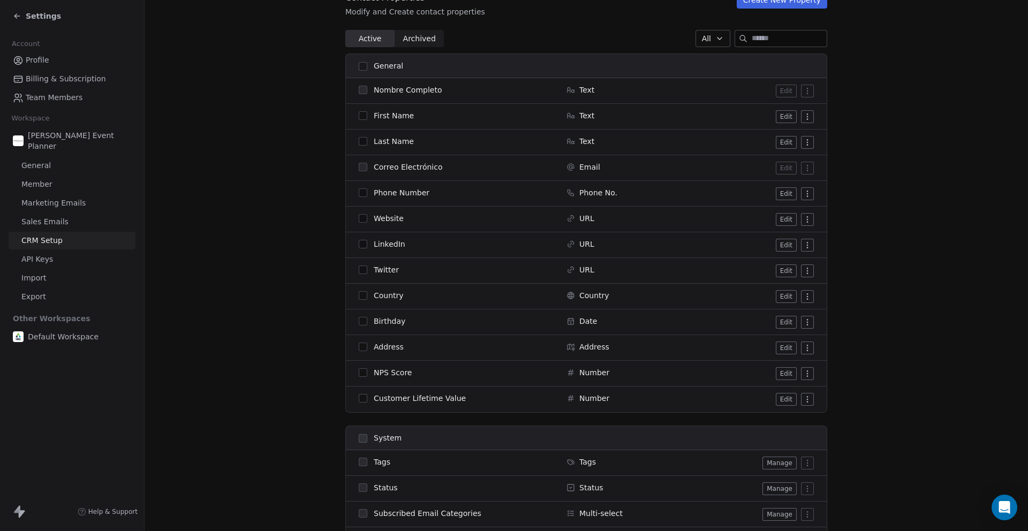
click at [360, 192] on button "button" at bounding box center [363, 192] width 9 height 9
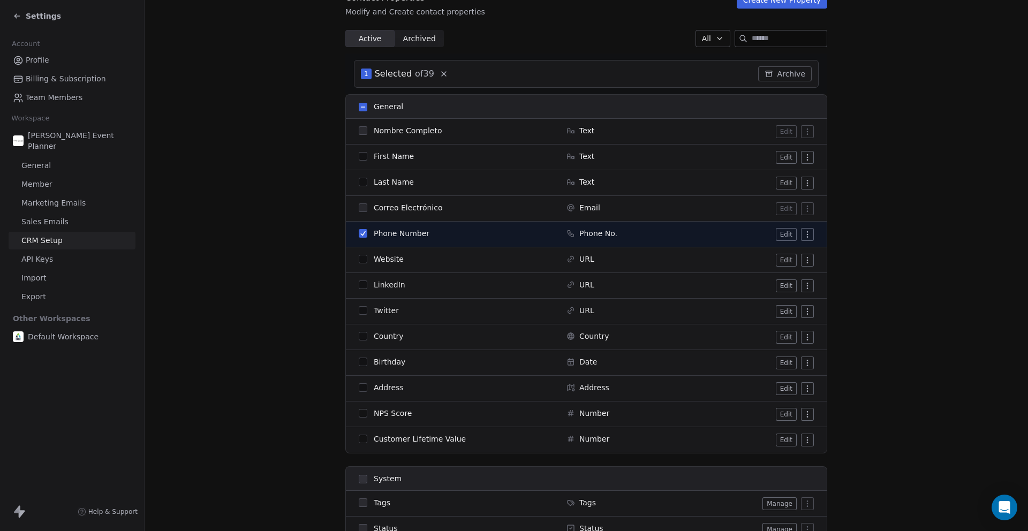
click at [784, 234] on button "Edit" at bounding box center [786, 234] width 21 height 13
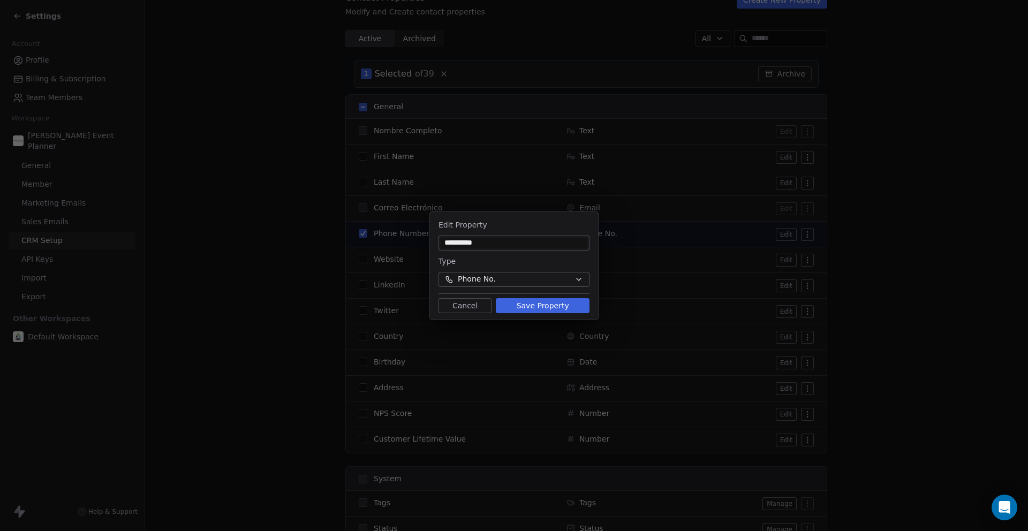
type input "**********"
drag, startPoint x: 537, startPoint y: 301, endPoint x: 548, endPoint y: 302, distance: 10.7
click at [537, 302] on button "Save Property" at bounding box center [543, 305] width 94 height 15
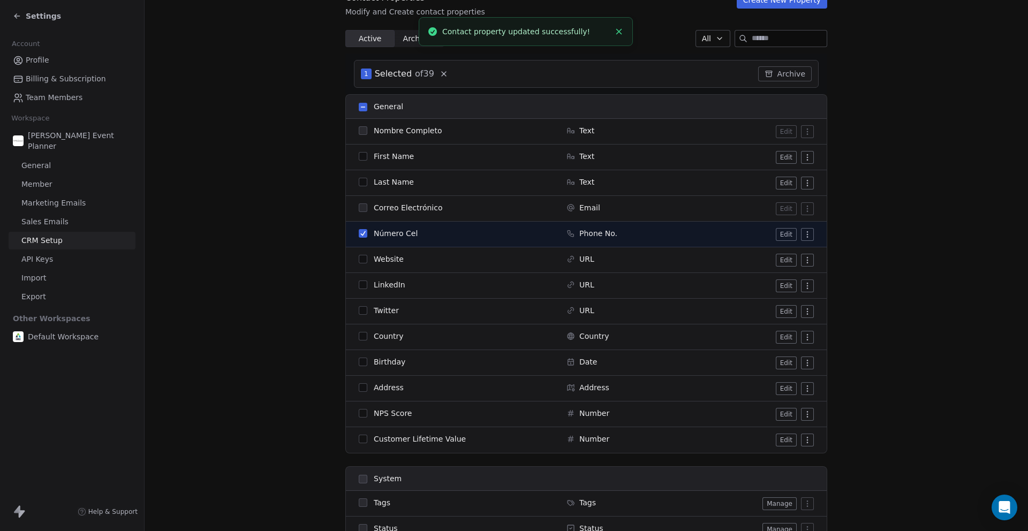
click at [616, 32] on icon "Close toast" at bounding box center [619, 32] width 10 height 10
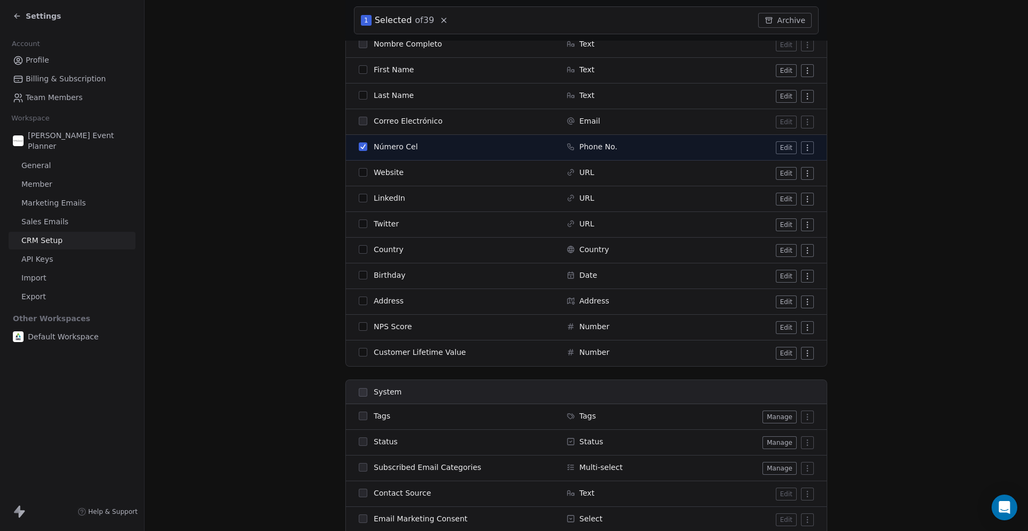
scroll to position [0, 0]
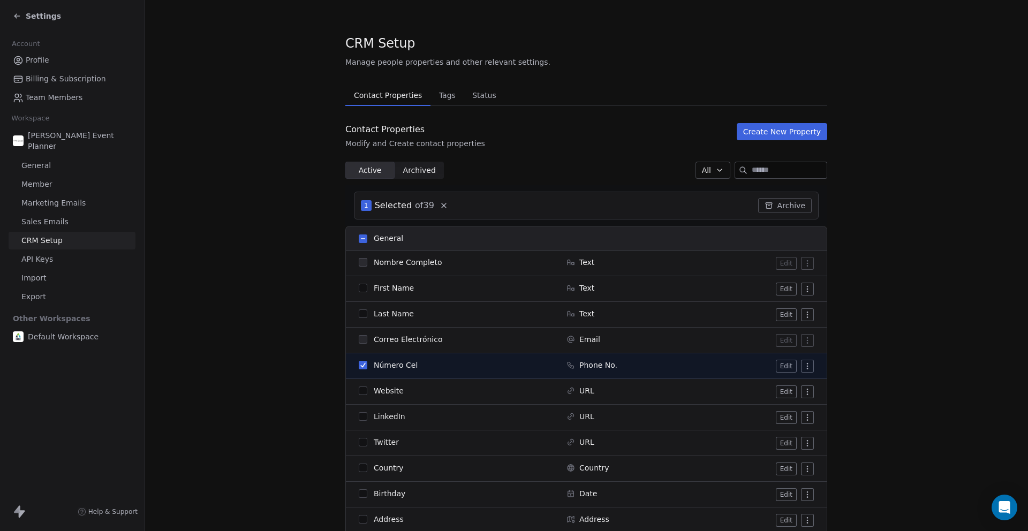
click at [51, 166] on link "General" at bounding box center [72, 166] width 127 height 18
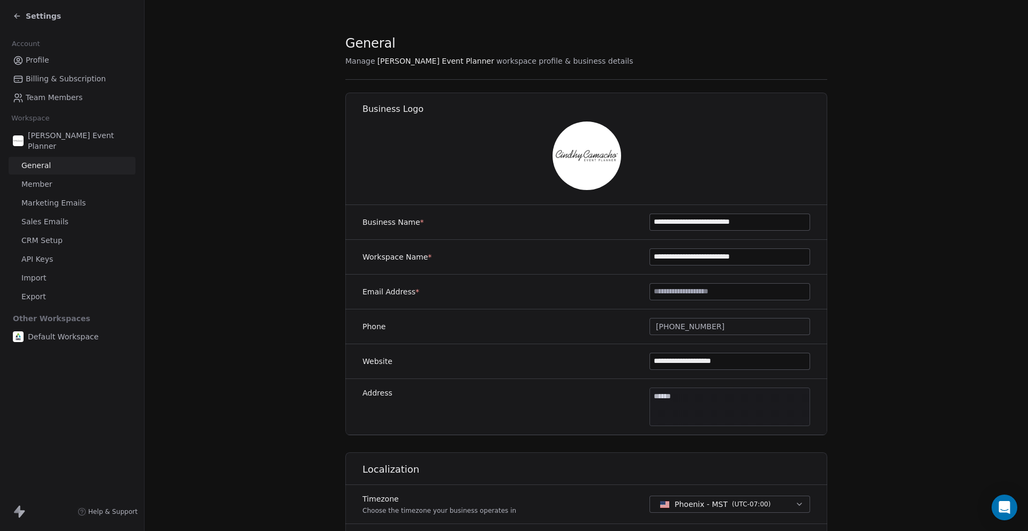
click at [17, 17] on icon at bounding box center [17, 16] width 9 height 9
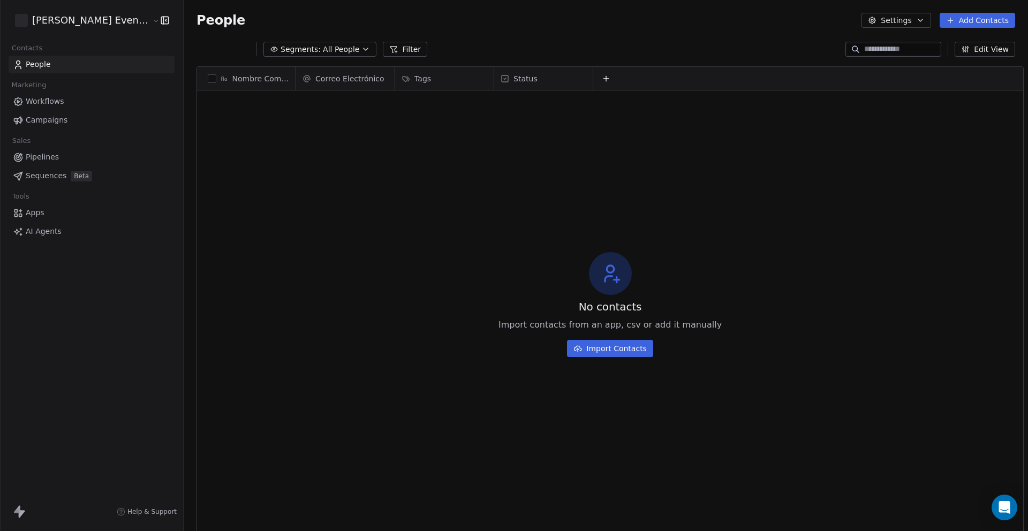
scroll to position [467, 853]
click at [602, 81] on icon at bounding box center [606, 78] width 9 height 9
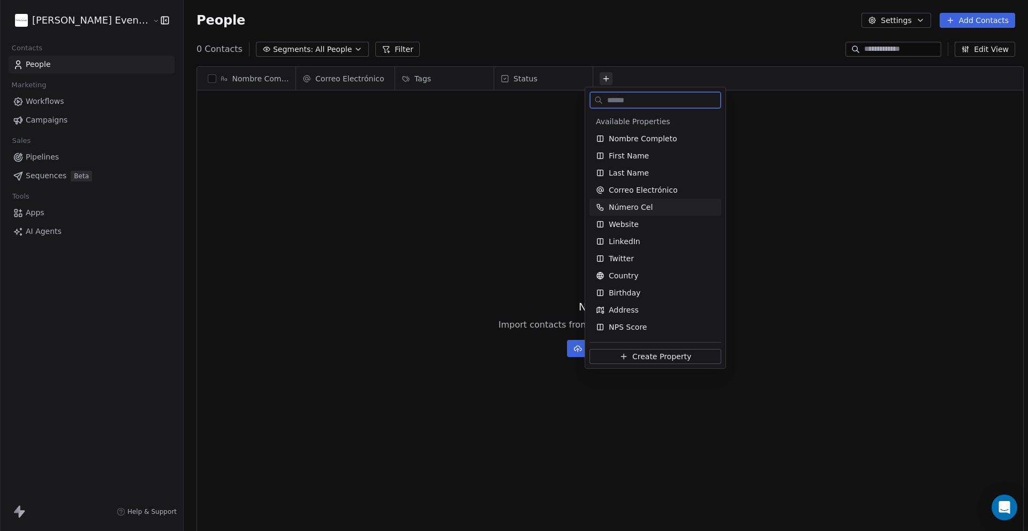
click at [633, 210] on span "Número Cel" at bounding box center [631, 207] width 44 height 11
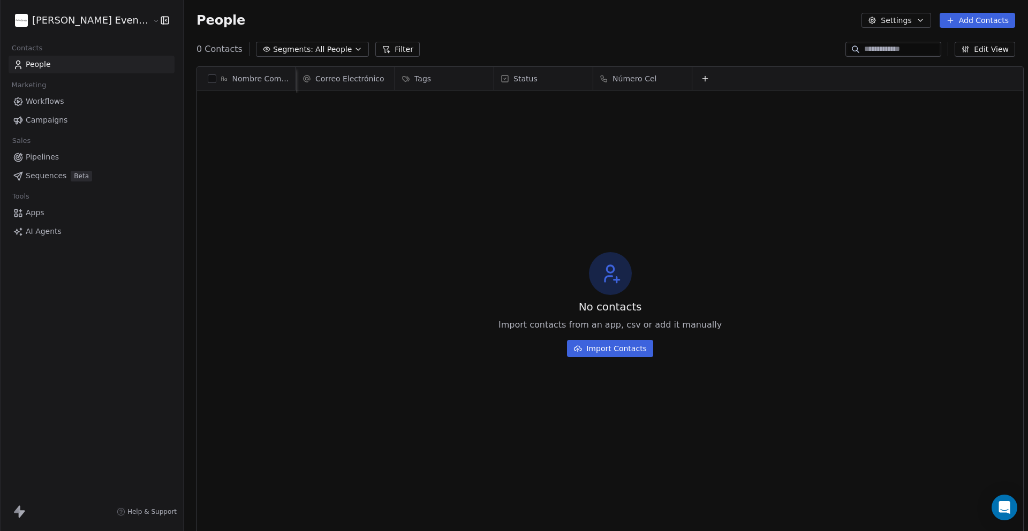
scroll to position [0, 1]
drag, startPoint x: 615, startPoint y: 77, endPoint x: 518, endPoint y: 78, distance: 96.9
click at [518, 78] on div "Nombre Completo Correo Electrónico Tags Status Número Cel Número Cel To pick up…" at bounding box center [610, 80] width 826 height 26
drag, startPoint x: 425, startPoint y: 78, endPoint x: 633, endPoint y: 74, distance: 208.2
click at [633, 74] on div "Nombre Completo Correo Electrónico Tags Número Cel Status Tags To pick up a dra…" at bounding box center [610, 80] width 826 height 26
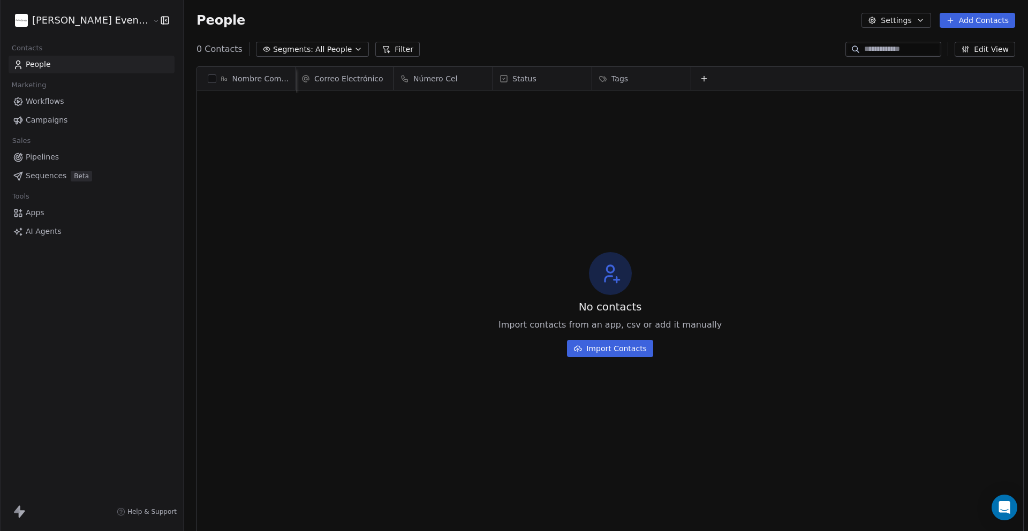
click at [647, 77] on div "Tags" at bounding box center [639, 78] width 83 height 11
click at [651, 100] on span "Manage property" at bounding box center [635, 101] width 64 height 11
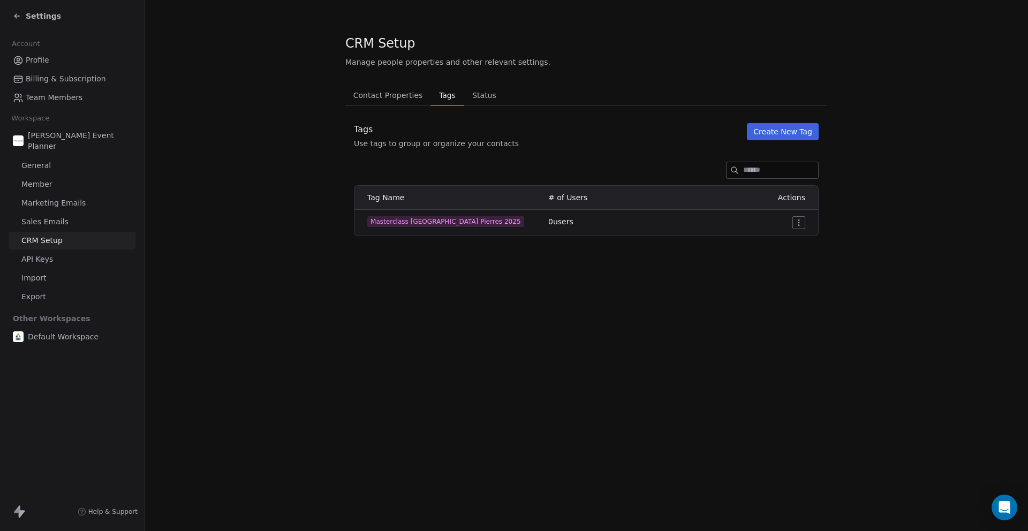
click at [489, 101] on span "Status" at bounding box center [484, 95] width 33 height 15
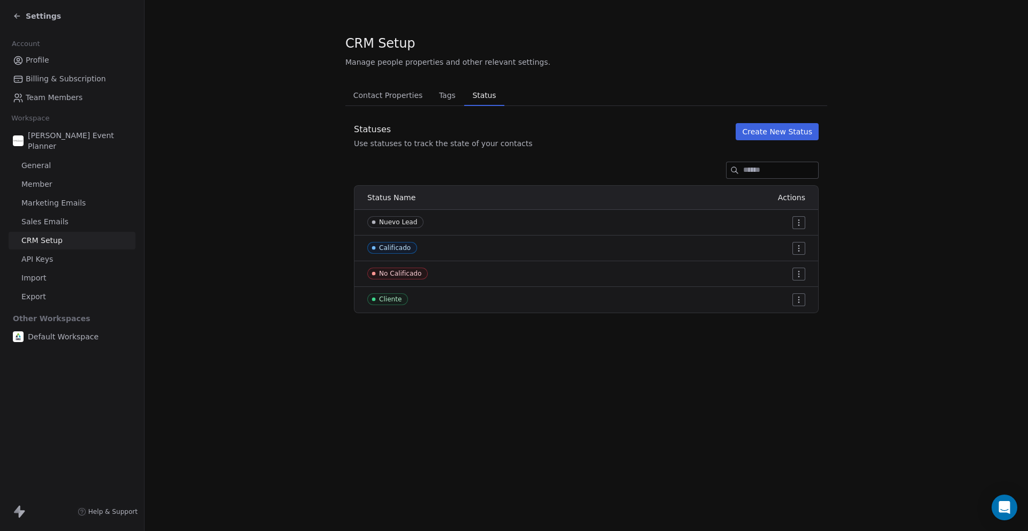
click at [381, 96] on span "Contact Properties" at bounding box center [388, 95] width 78 height 15
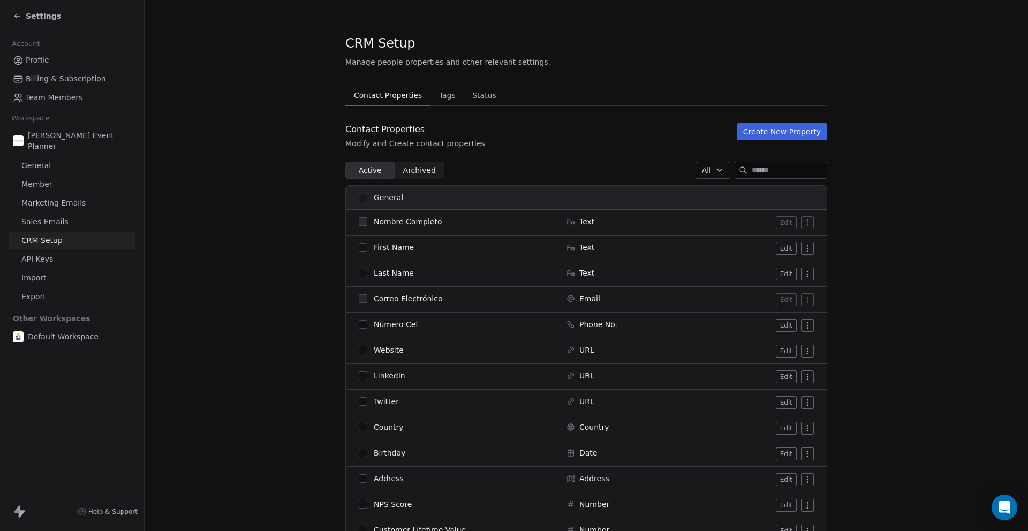
click at [44, 184] on span "Member" at bounding box center [36, 184] width 31 height 11
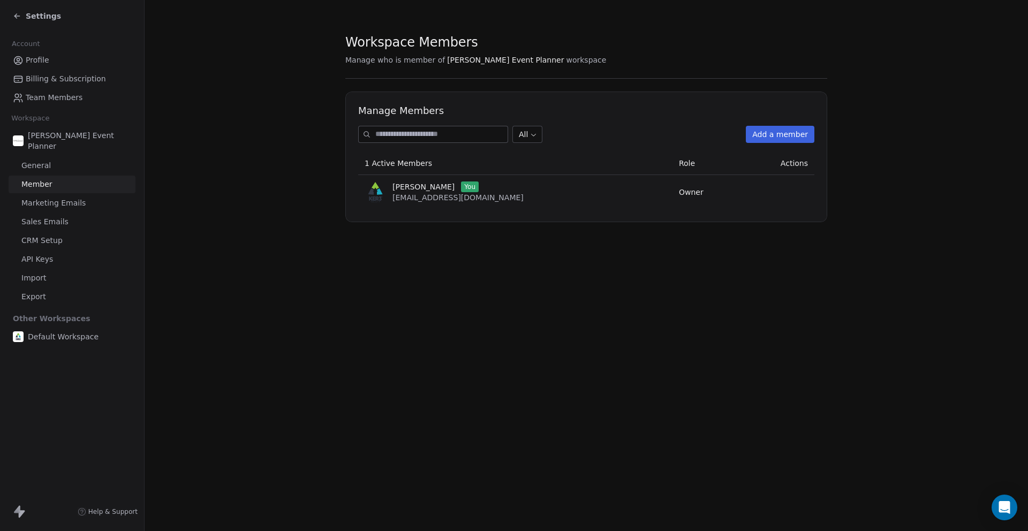
click at [19, 13] on icon at bounding box center [17, 16] width 9 height 9
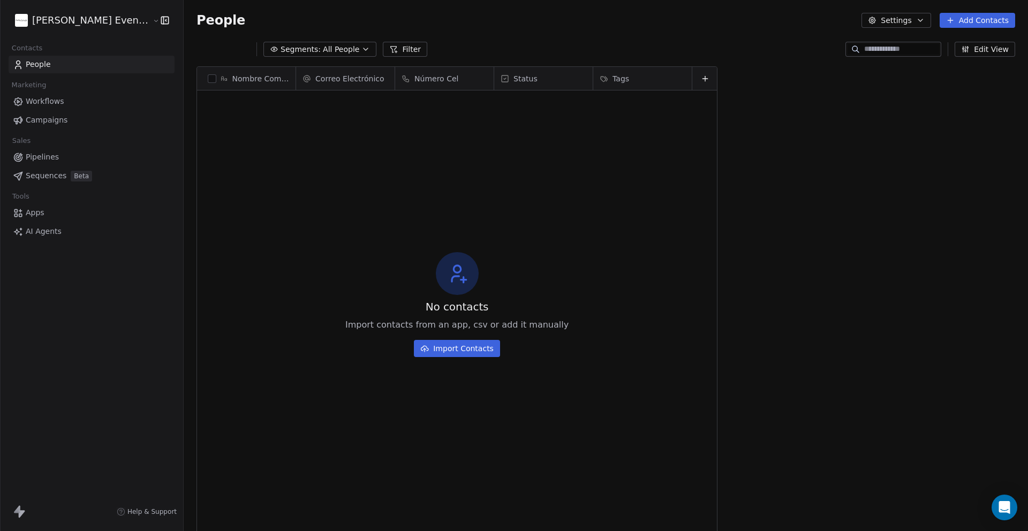
scroll to position [467, 853]
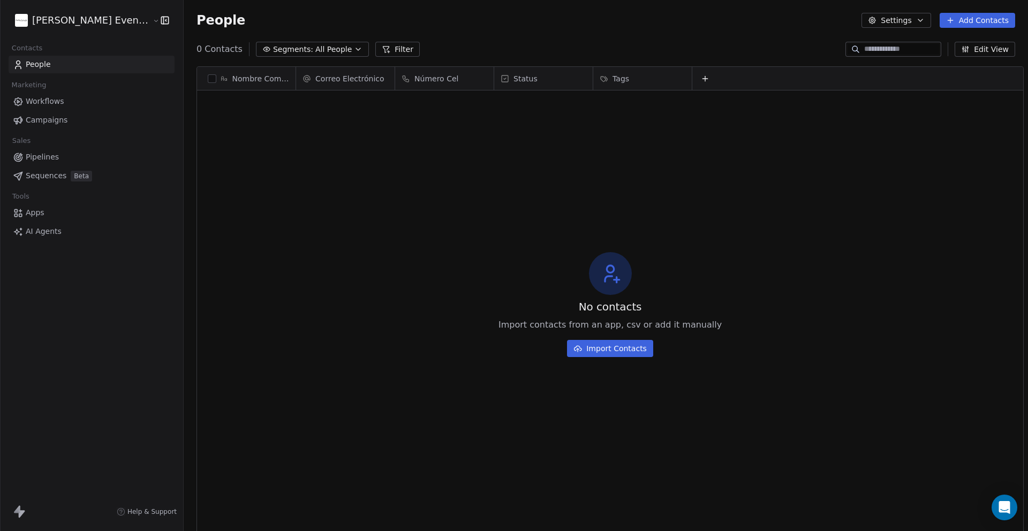
click at [701, 75] on icon at bounding box center [705, 78] width 9 height 9
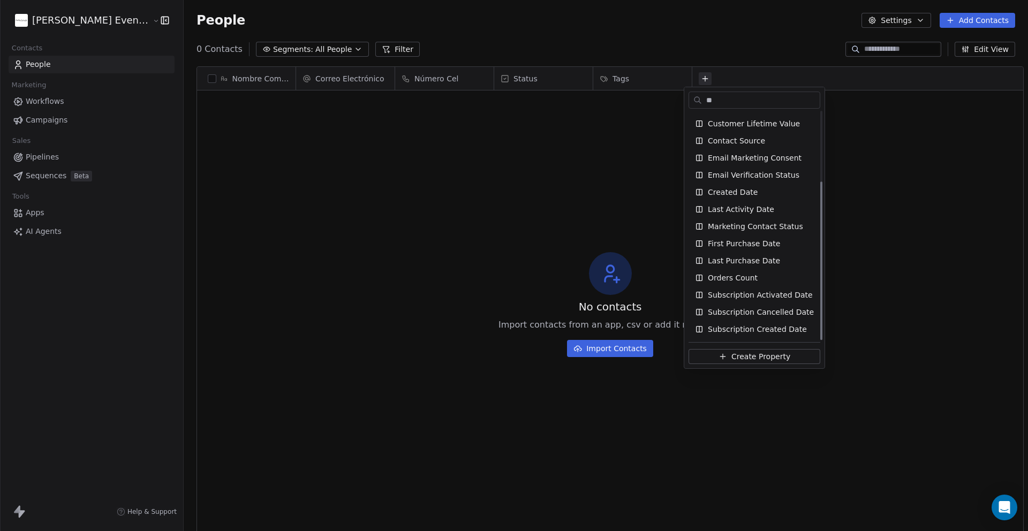
scroll to position [0, 0]
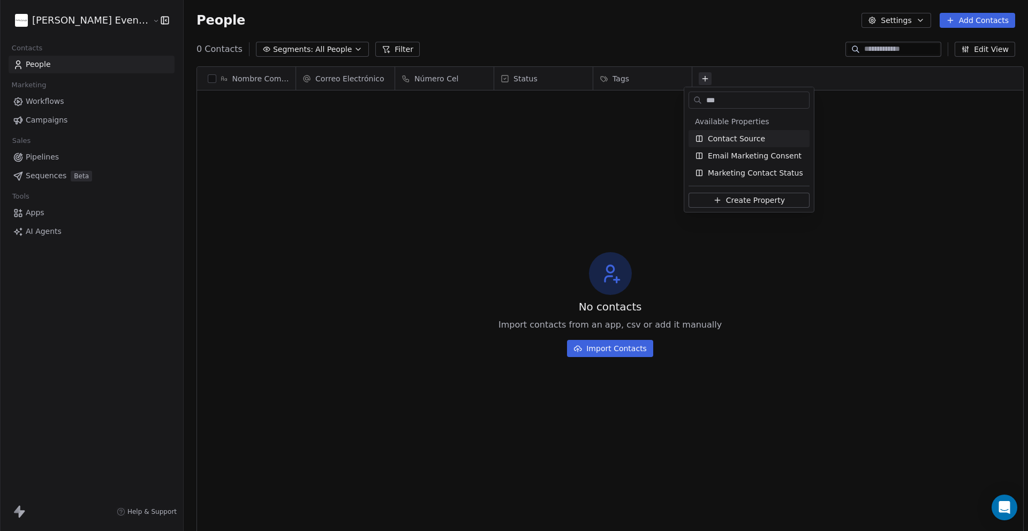
type input "***"
click at [756, 135] on span "Contact Source" at bounding box center [736, 138] width 57 height 11
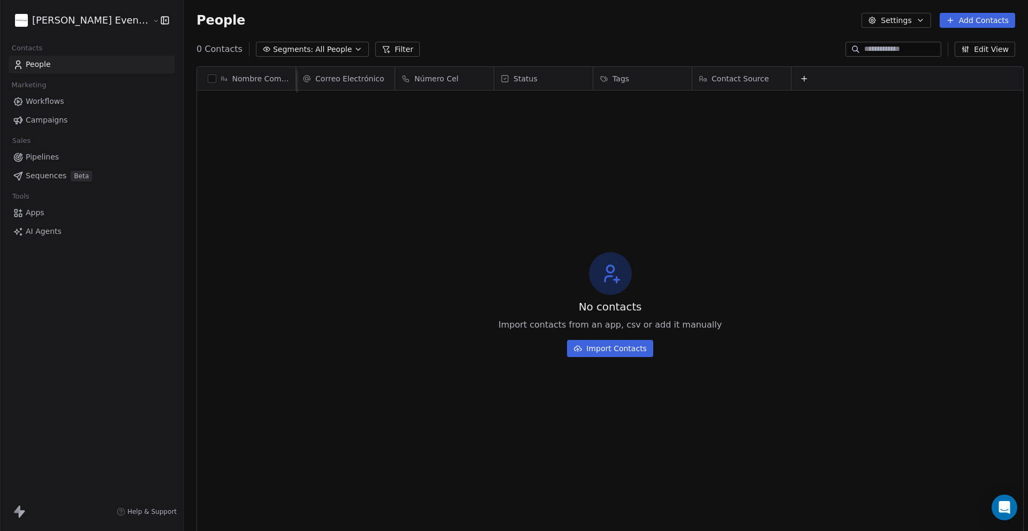
scroll to position [0, 1]
click at [731, 81] on span "Contact Source" at bounding box center [738, 78] width 57 height 11
drag, startPoint x: 798, startPoint y: 160, endPoint x: 796, endPoint y: 126, distance: 33.2
click at [798, 160] on html "[PERSON_NAME] Event Planner Contacts People Marketing Workflows Campaigns Sales…" at bounding box center [514, 354] width 1028 height 709
click at [799, 80] on icon at bounding box center [803, 78] width 9 height 9
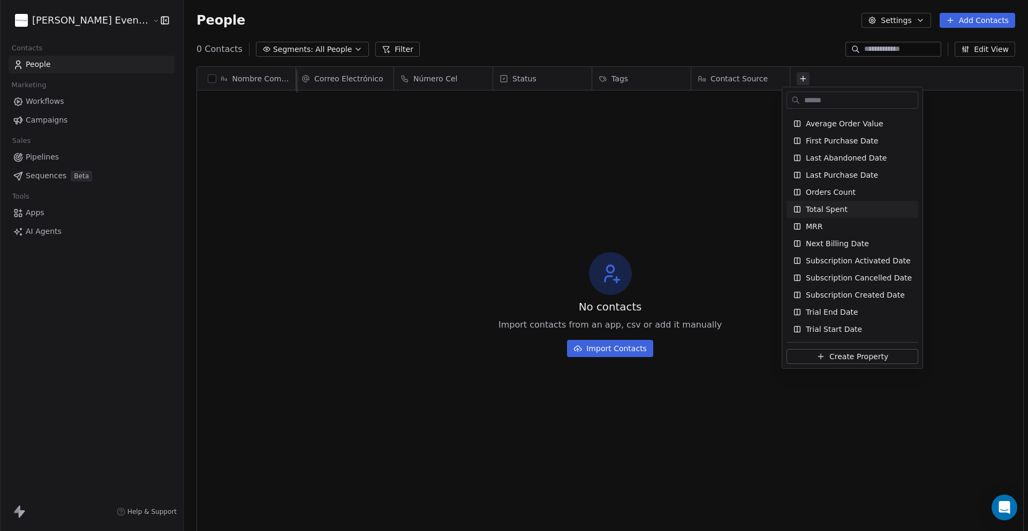
scroll to position [0, 0]
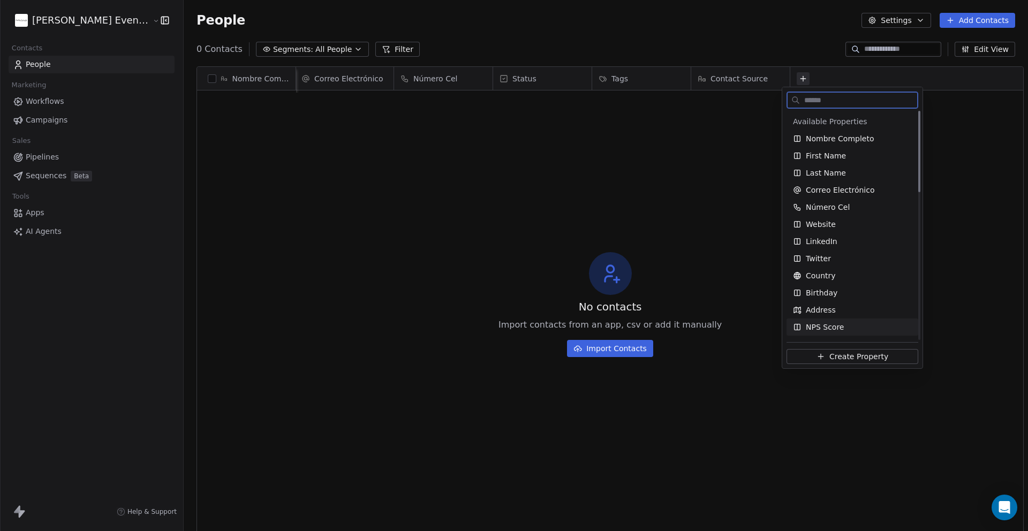
click at [865, 356] on span "Create Property" at bounding box center [858, 356] width 59 height 11
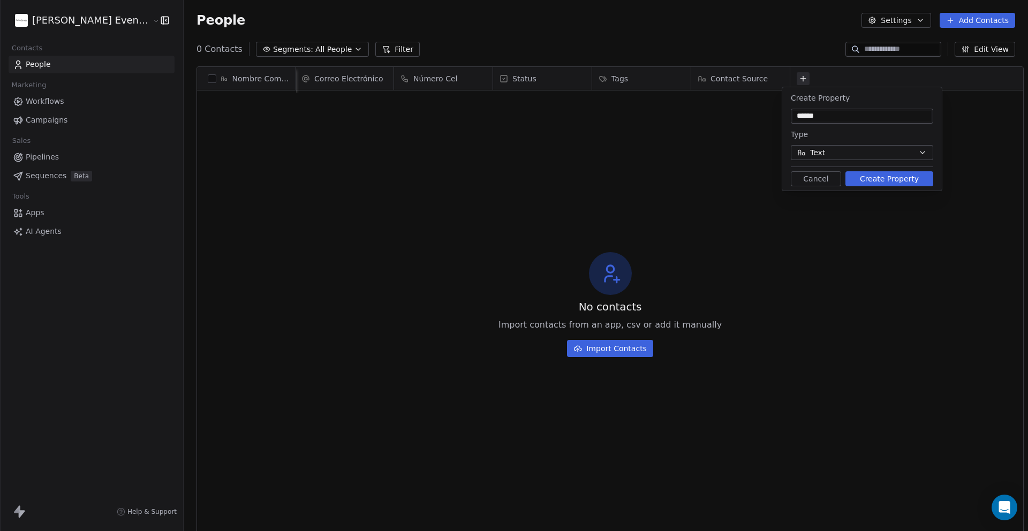
type input "******"
click at [848, 154] on button "Text" at bounding box center [862, 152] width 142 height 15
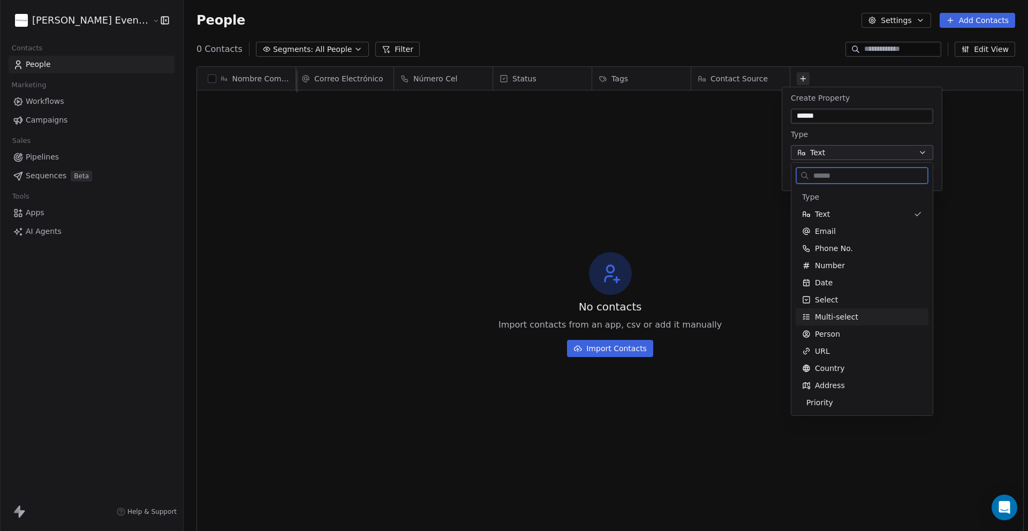
click at [832, 314] on span "Multi-select" at bounding box center [836, 317] width 43 height 11
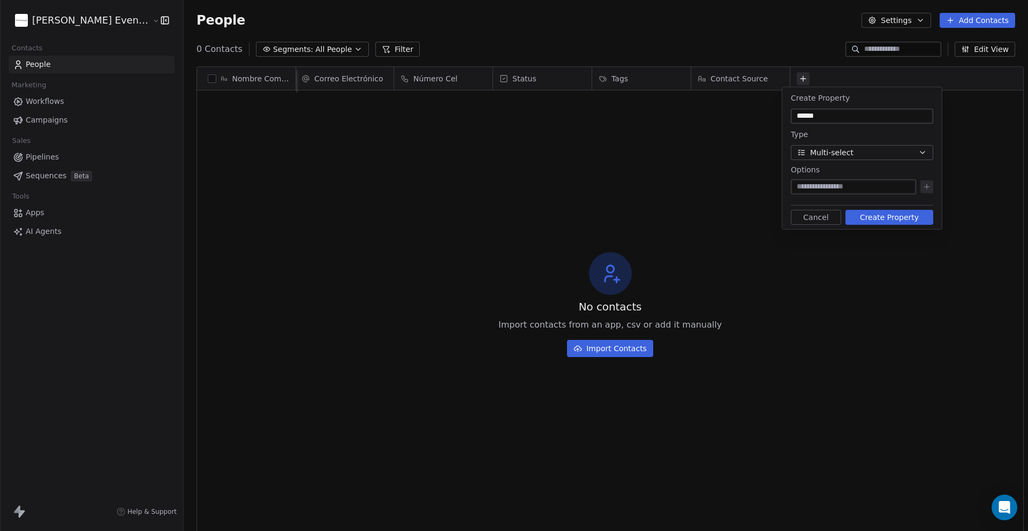
click at [830, 188] on input at bounding box center [853, 186] width 121 height 11
type input "*"
drag, startPoint x: 758, startPoint y: 184, endPoint x: 736, endPoint y: 184, distance: 22.0
click at [736, 184] on body "[PERSON_NAME] Event Planner Contacts People Marketing Workflows Campaigns Sales…" at bounding box center [514, 354] width 1028 height 709
click at [824, 184] on input "********" at bounding box center [853, 186] width 121 height 11
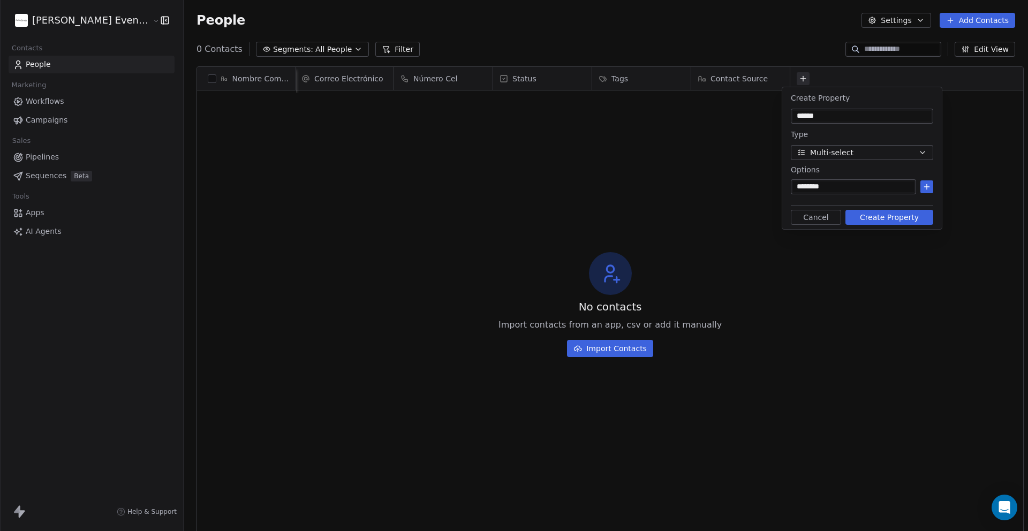
click at [824, 184] on input "********" at bounding box center [853, 186] width 121 height 11
type input "*"
type input "********"
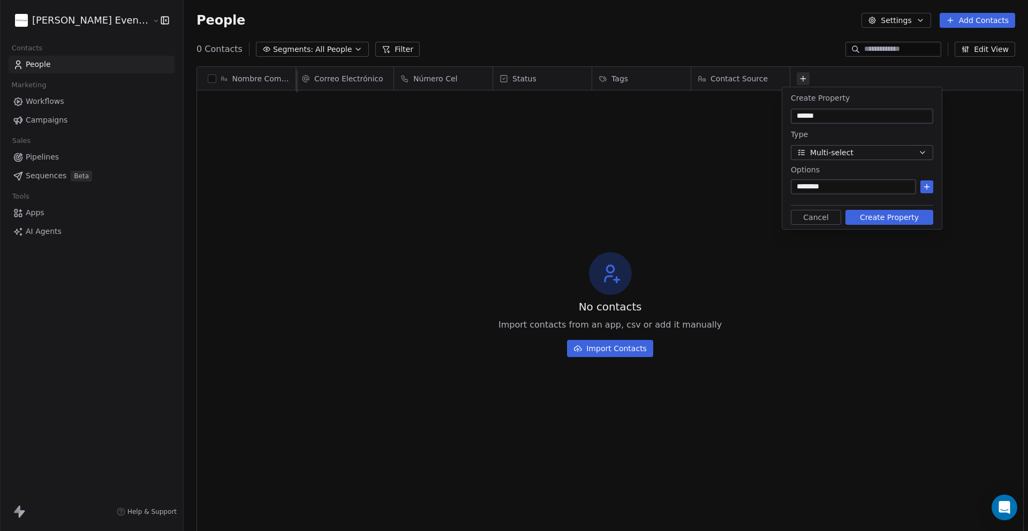
click at [929, 186] on icon at bounding box center [926, 187] width 9 height 9
type input "*********"
click at [929, 184] on icon at bounding box center [926, 187] width 9 height 9
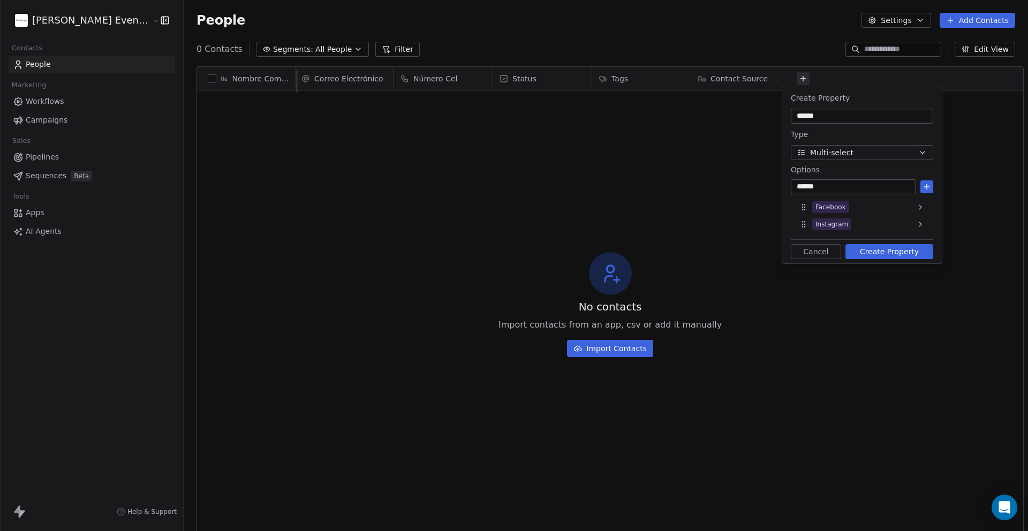
type input "******"
click at [927, 189] on icon at bounding box center [926, 187] width 9 height 9
type input "***"
click at [925, 187] on icon at bounding box center [926, 187] width 9 height 9
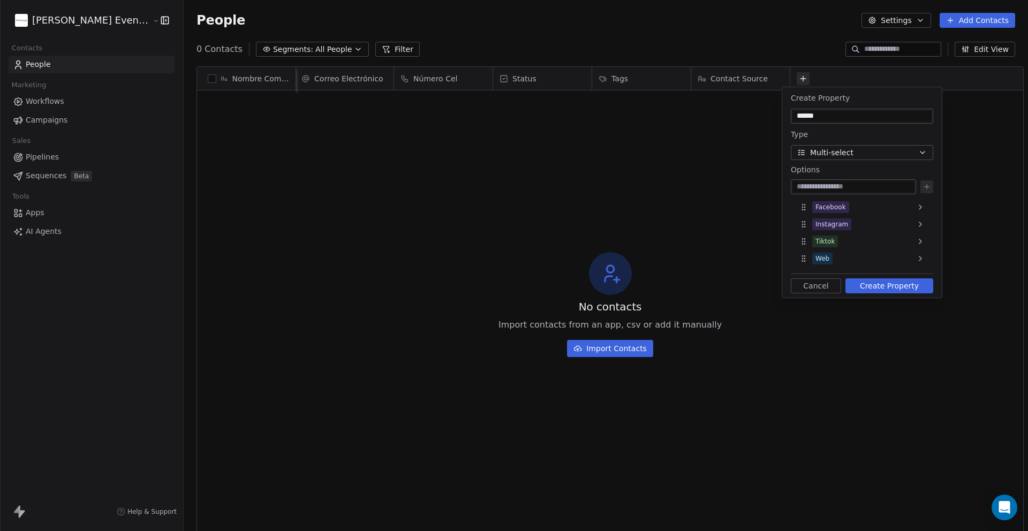
click at [822, 185] on input at bounding box center [853, 186] width 121 height 11
type input "*******"
click at [926, 184] on icon at bounding box center [926, 187] width 9 height 9
click at [916, 275] on icon at bounding box center [920, 275] width 9 height 9
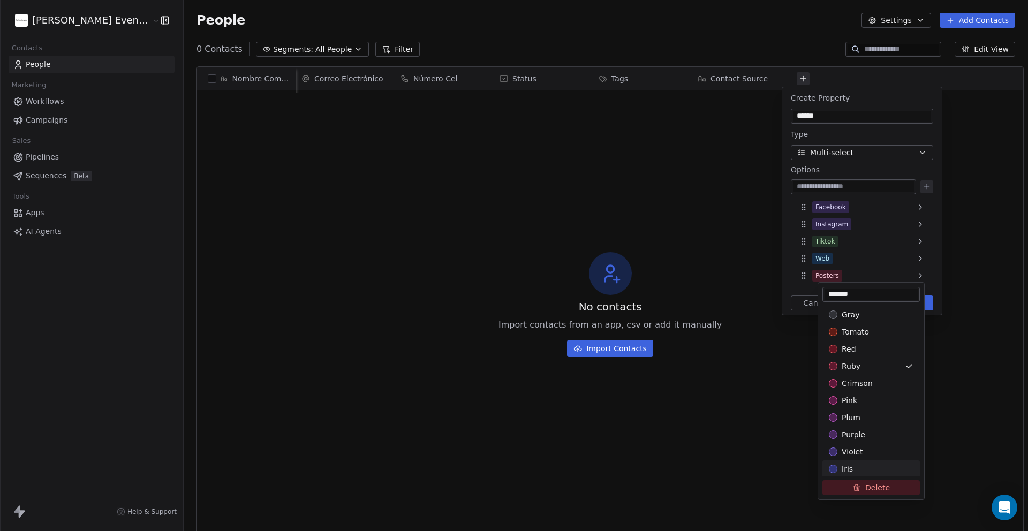
click at [876, 493] on button "Delete" at bounding box center [870, 487] width 97 height 15
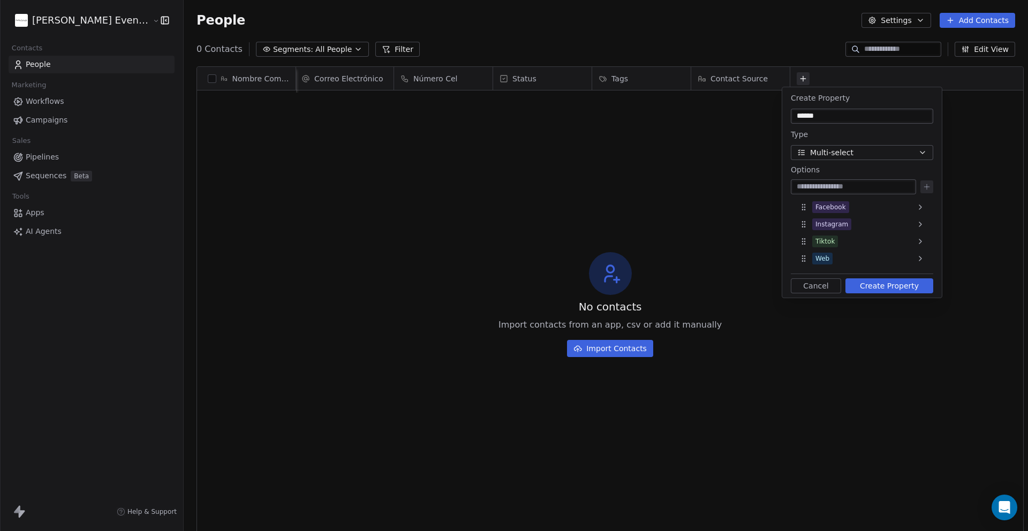
click at [827, 113] on input "******" at bounding box center [862, 116] width 138 height 11
type input "**********"
click at [831, 184] on input at bounding box center [853, 186] width 121 height 11
drag, startPoint x: 814, startPoint y: 187, endPoint x: 909, endPoint y: 186, distance: 95.3
click at [909, 186] on input "********" at bounding box center [853, 186] width 121 height 11
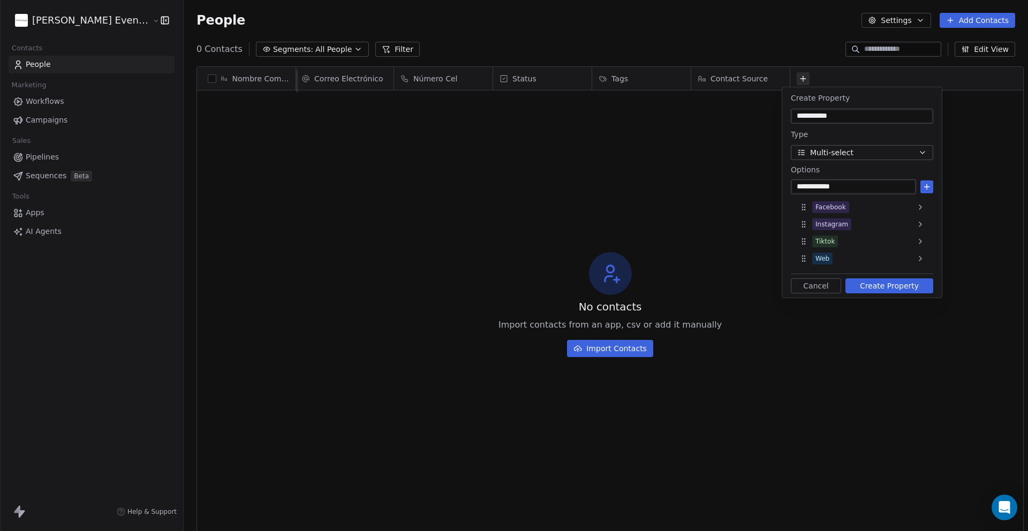
type input "**********"
click at [927, 185] on icon at bounding box center [927, 186] width 0 height 5
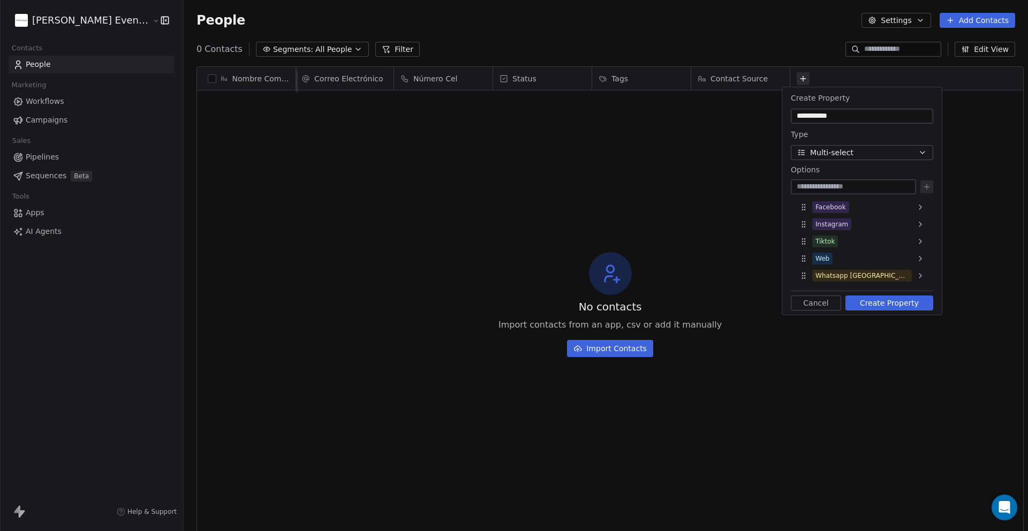
drag, startPoint x: 864, startPoint y: 221, endPoint x: 882, endPoint y: 223, distance: 18.3
click at [864, 222] on div "Instagram" at bounding box center [862, 224] width 134 height 17
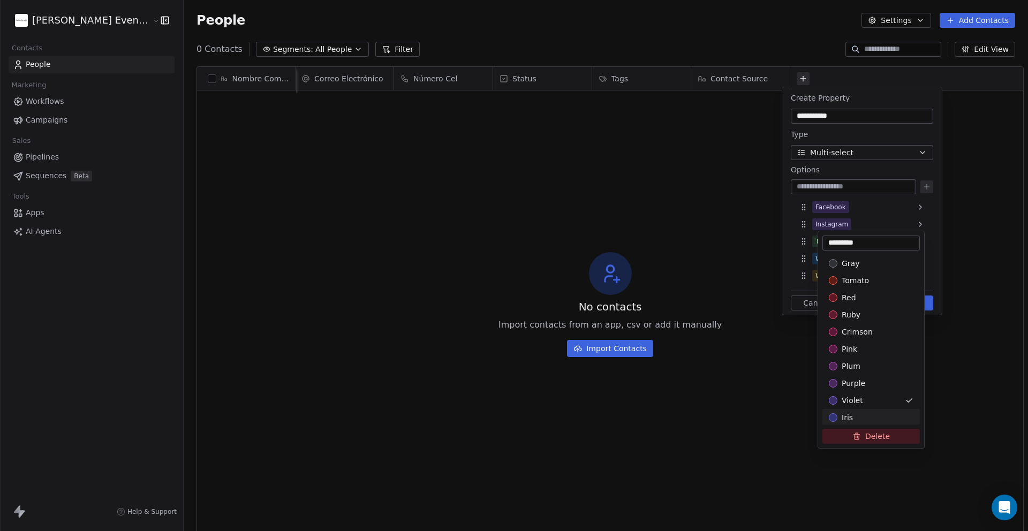
drag, startPoint x: 872, startPoint y: 436, endPoint x: 912, endPoint y: 423, distance: 42.3
click at [872, 436] on button "Delete" at bounding box center [870, 436] width 97 height 15
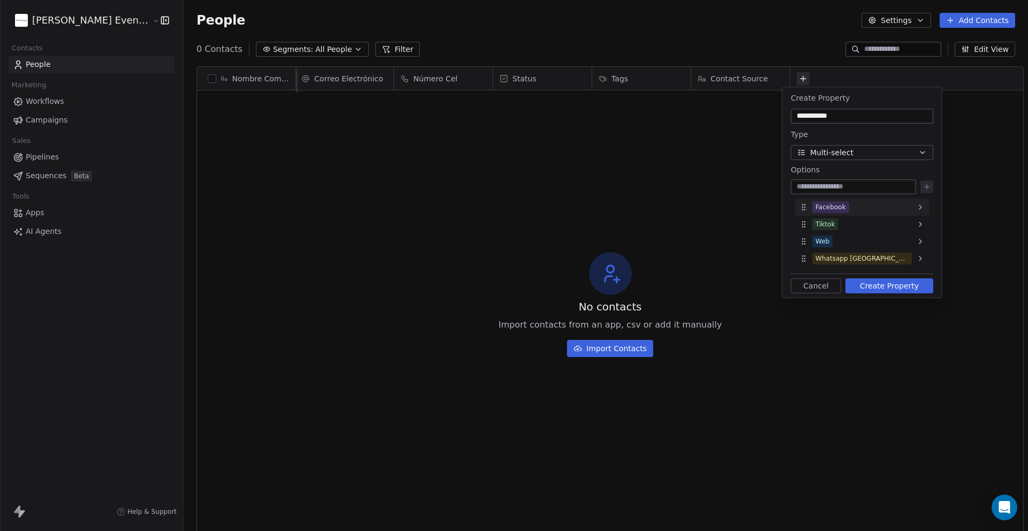
click at [849, 208] on div "Facebook" at bounding box center [862, 207] width 134 height 17
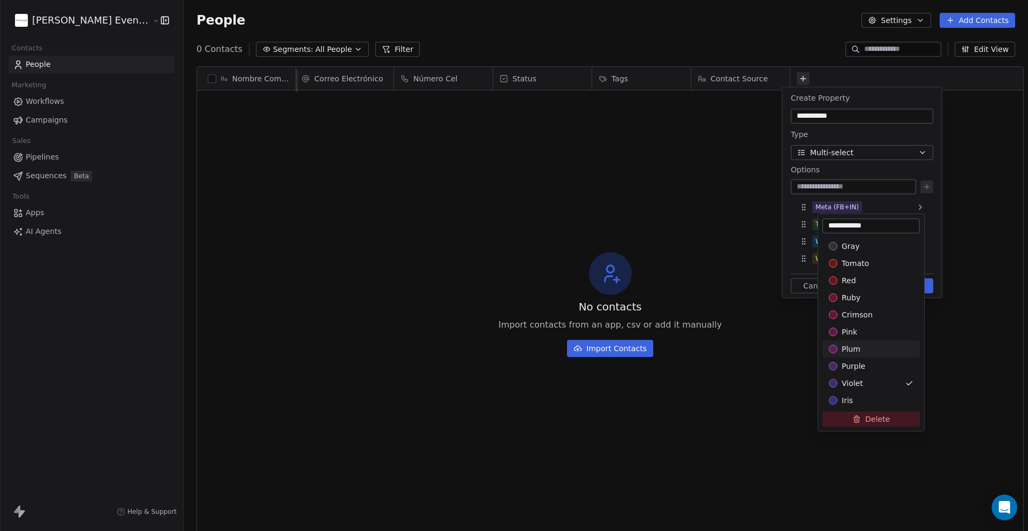
type input "**********"
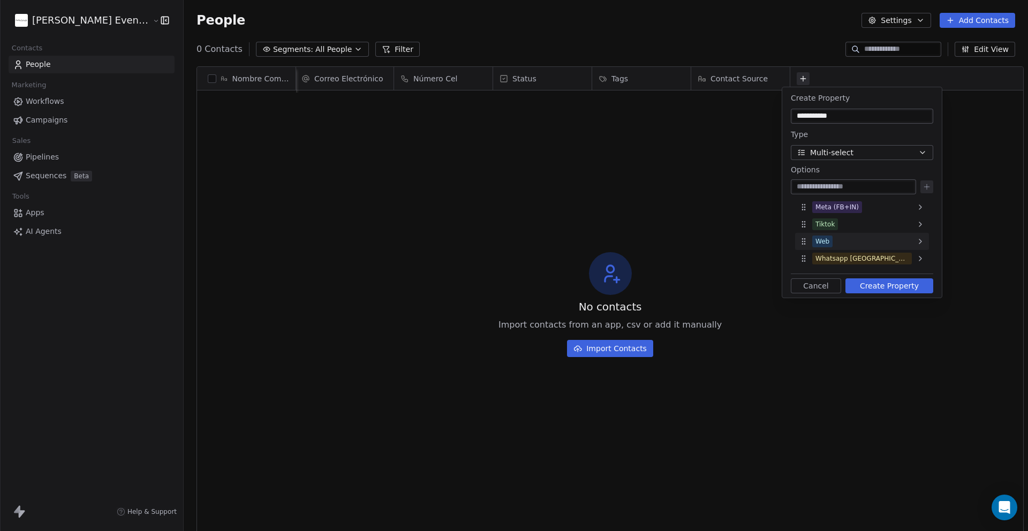
click at [846, 239] on div "Web" at bounding box center [862, 241] width 134 height 17
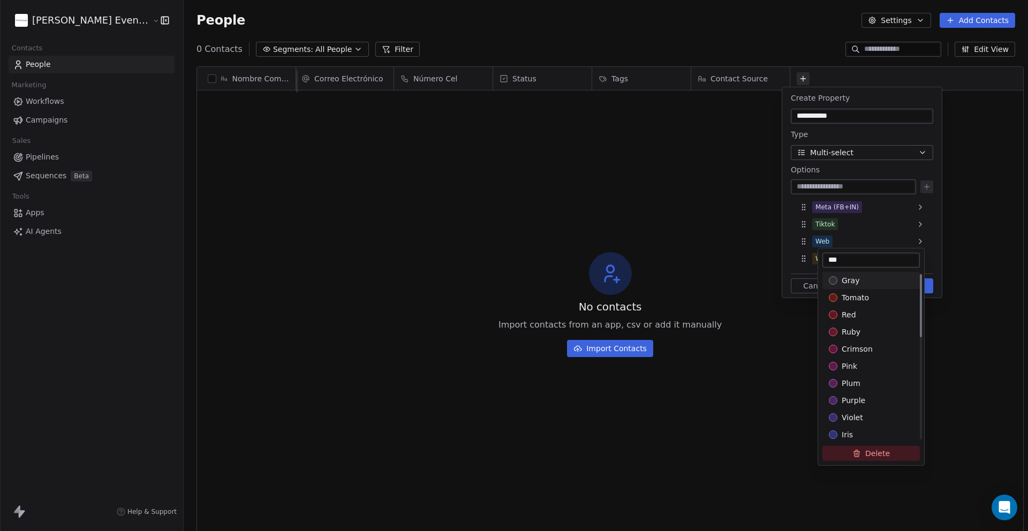
click at [865, 262] on input "***" at bounding box center [870, 260] width 93 height 11
type input "**********"
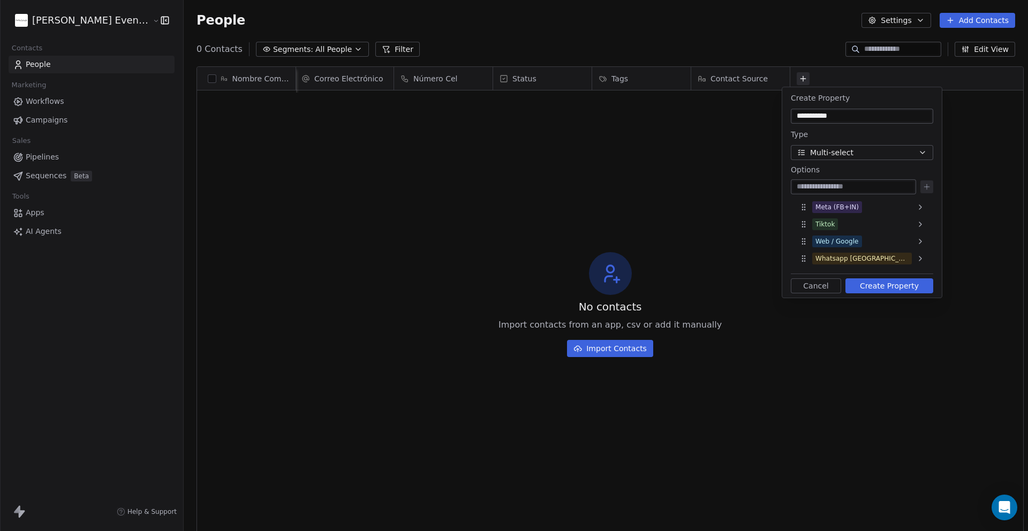
click at [843, 189] on input at bounding box center [853, 186] width 121 height 11
type input "**********"
click at [928, 187] on icon at bounding box center [926, 187] width 5 height 0
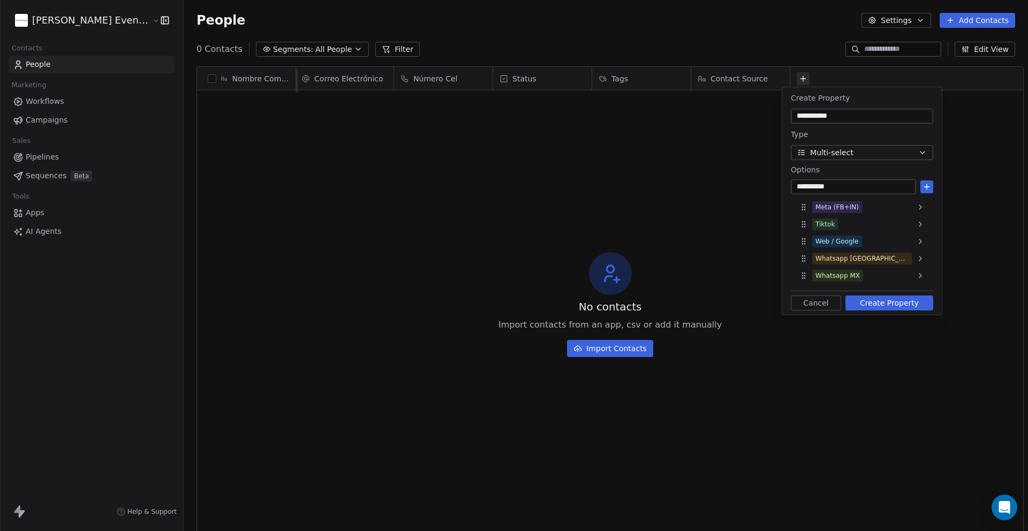
type input "**********"
click at [933, 187] on div "**********" at bounding box center [862, 200] width 160 height 227
click at [928, 187] on icon at bounding box center [926, 187] width 9 height 9
click at [865, 188] on input at bounding box center [853, 186] width 121 height 11
type input "*"
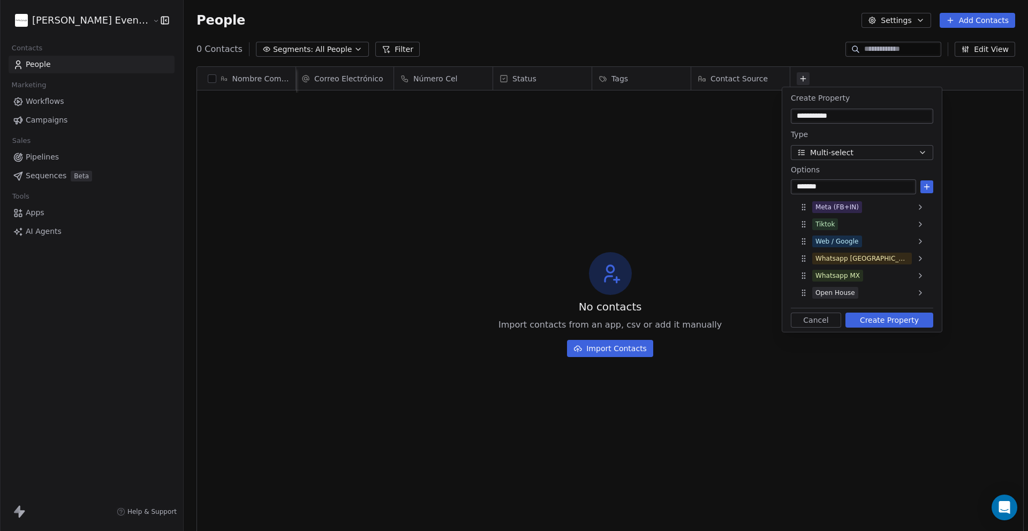
type input "*******"
click at [925, 186] on icon at bounding box center [926, 187] width 9 height 9
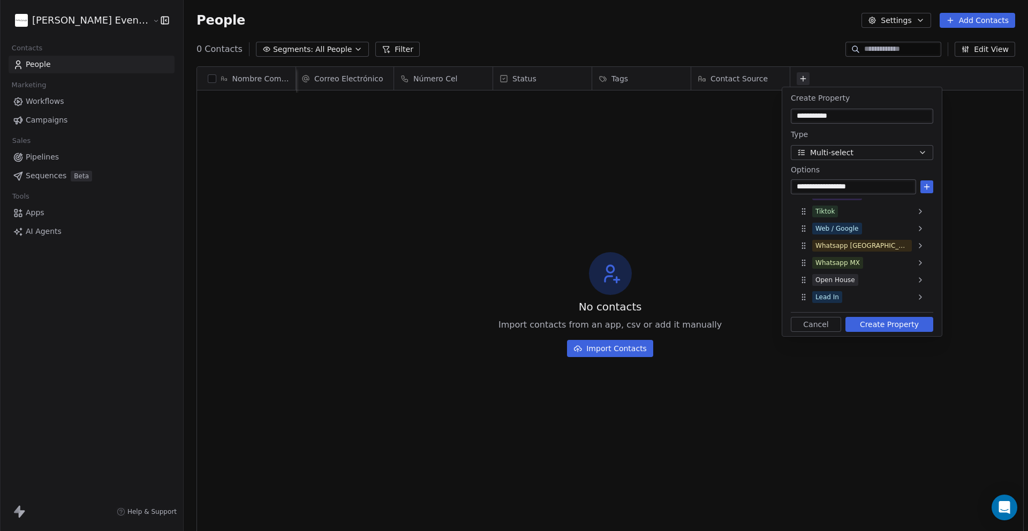
type input "**********"
click at [928, 187] on icon at bounding box center [926, 187] width 9 height 9
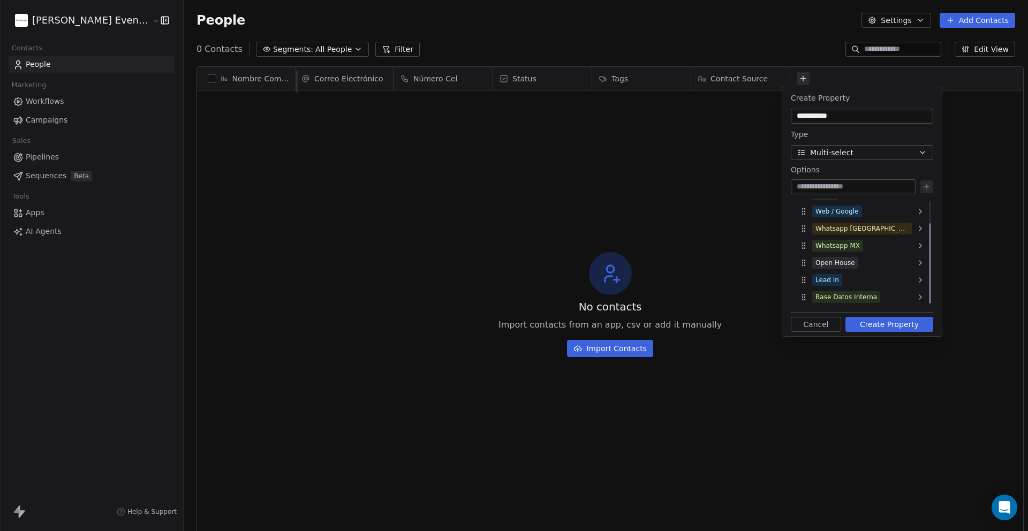
drag, startPoint x: 912, startPoint y: 276, endPoint x: 930, endPoint y: 274, distance: 18.9
click at [912, 276] on div "Lead In" at bounding box center [862, 279] width 134 height 17
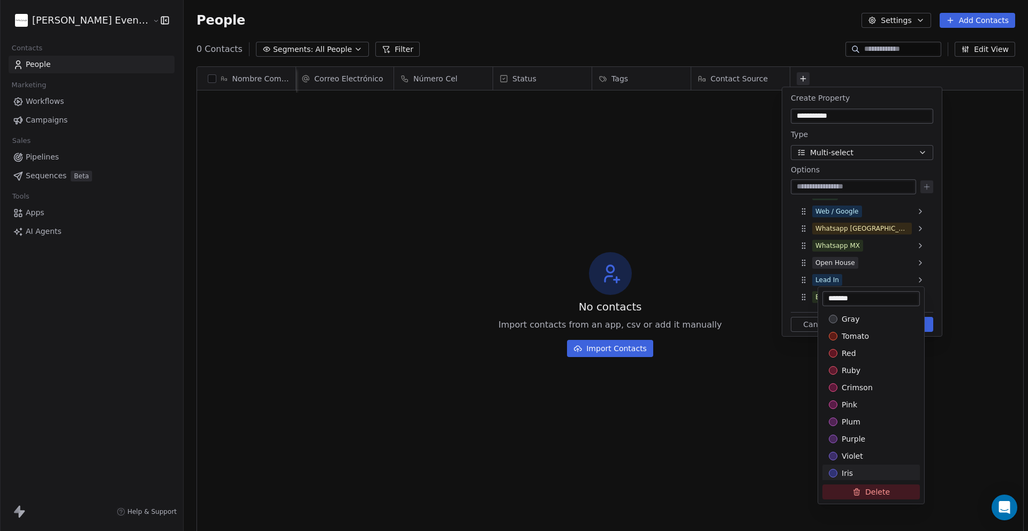
click at [877, 494] on button "Delete" at bounding box center [870, 491] width 97 height 15
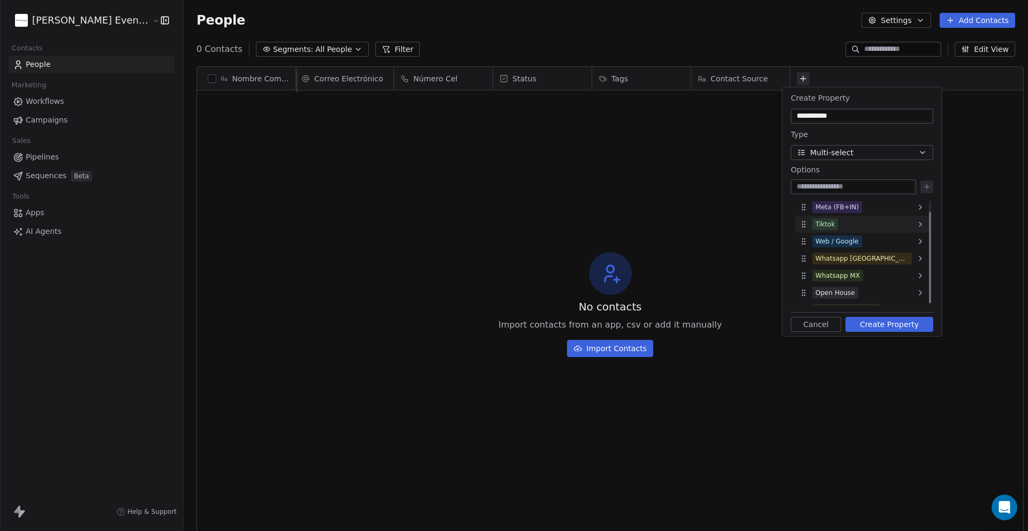
scroll to position [13, 0]
click at [836, 228] on div "Web / Google" at bounding box center [836, 229] width 43 height 10
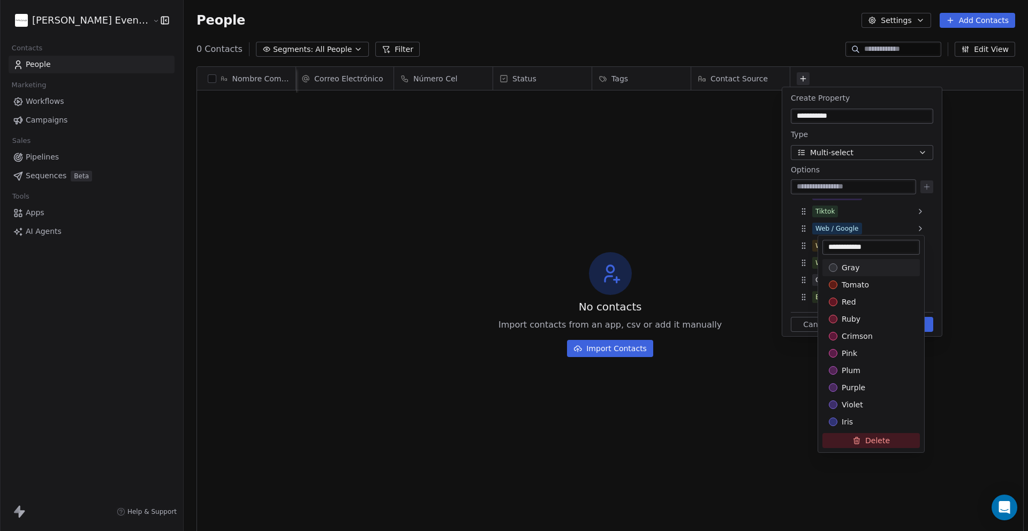
click at [874, 247] on input "**********" at bounding box center [870, 247] width 93 height 11
drag, startPoint x: 852, startPoint y: 247, endPoint x: 905, endPoint y: 247, distance: 53.0
click at [905, 247] on input "**********" at bounding box center [870, 247] width 93 height 11
type input "**********"
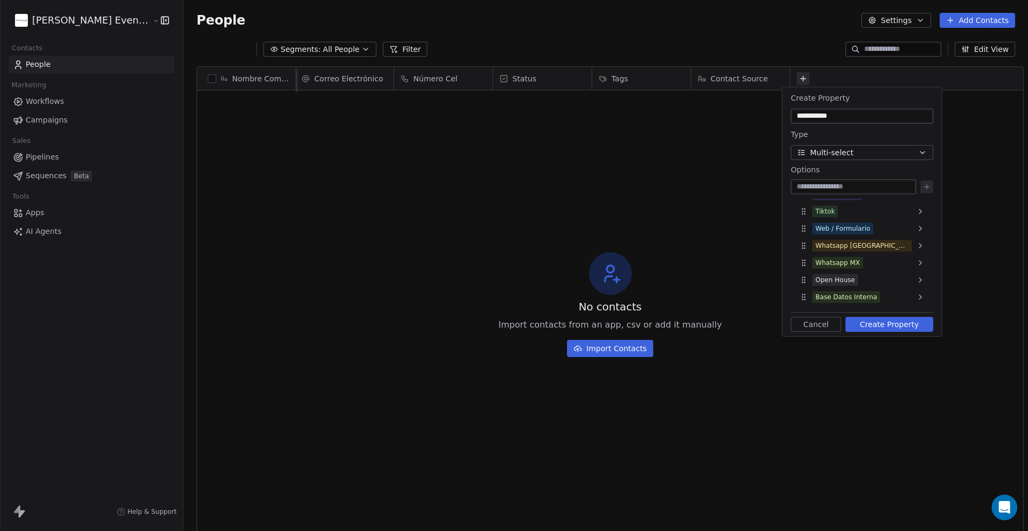
click at [827, 185] on input at bounding box center [853, 186] width 121 height 11
type input "********"
click at [923, 186] on icon at bounding box center [926, 187] width 9 height 9
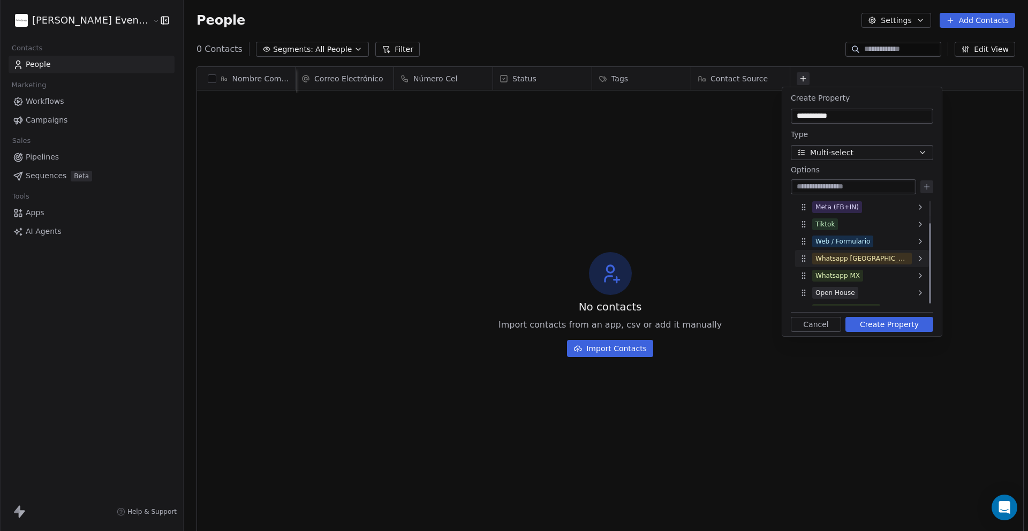
scroll to position [30, 0]
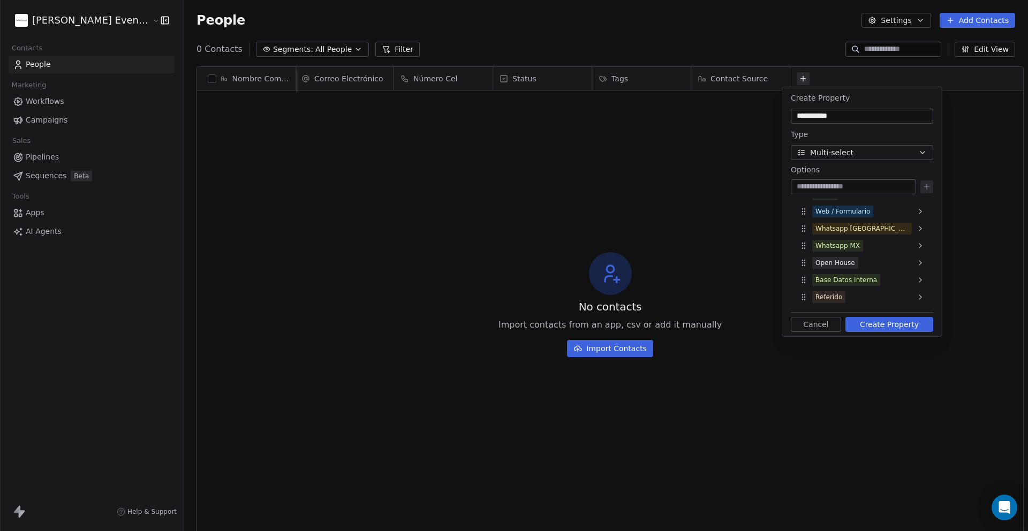
click at [888, 328] on button "Create Property" at bounding box center [889, 324] width 88 height 15
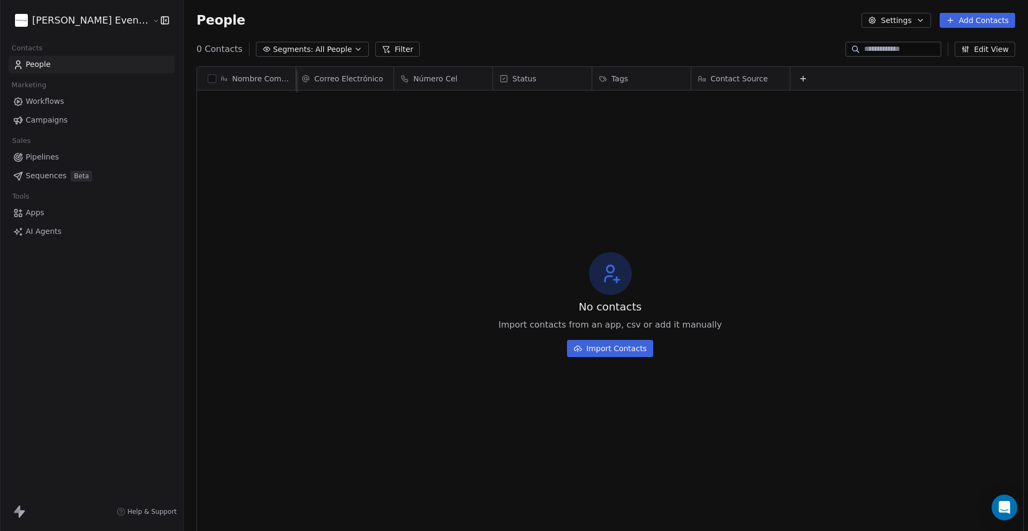
scroll to position [0, 1]
click at [739, 77] on span "Contact Source" at bounding box center [738, 78] width 57 height 11
click at [741, 96] on div "Hide" at bounding box center [739, 101] width 113 height 17
drag, startPoint x: 735, startPoint y: 75, endPoint x: 531, endPoint y: 78, distance: 203.9
click at [531, 78] on div "Nombre Completo Correo Electrónico Número Cel Status Tags Fuente Lead Fuente Le…" at bounding box center [610, 80] width 826 height 26
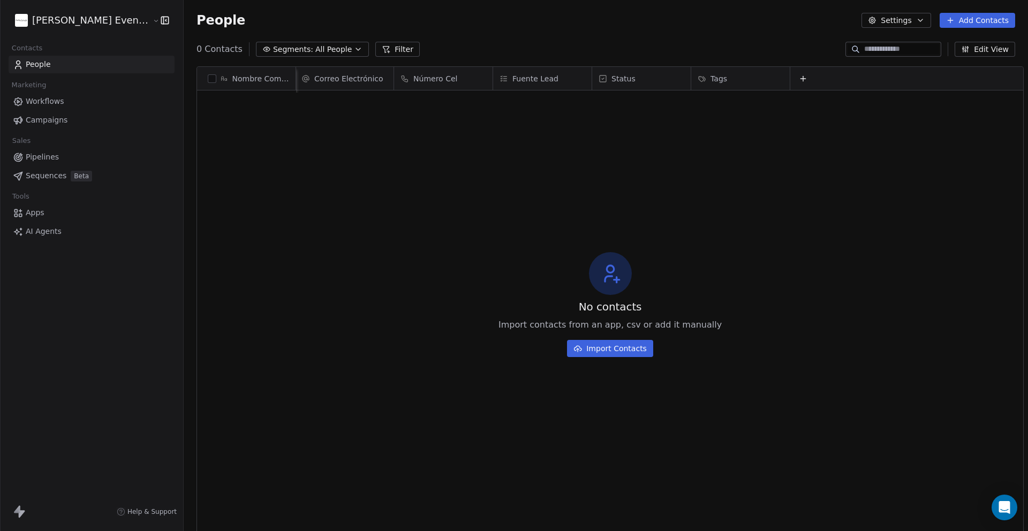
click at [799, 75] on icon at bounding box center [803, 78] width 9 height 9
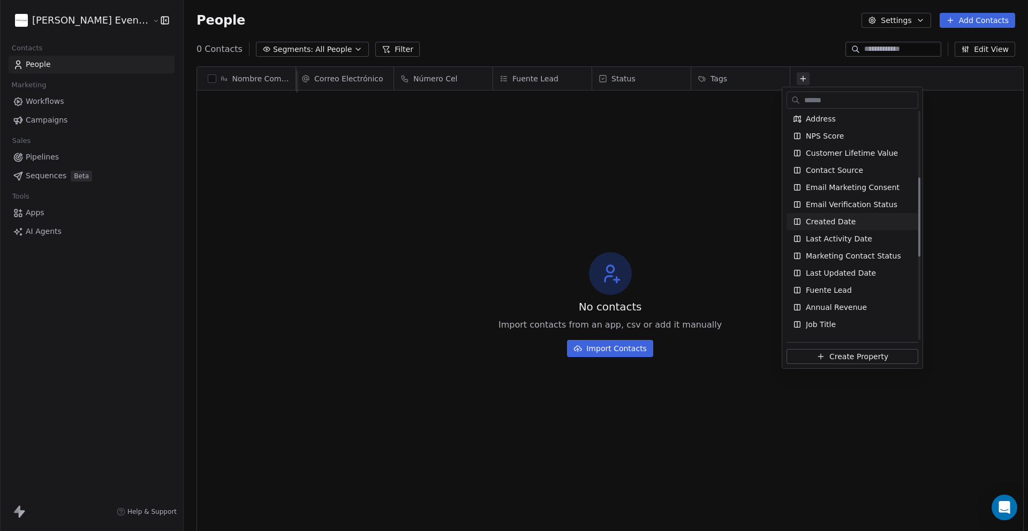
scroll to position [189, 0]
drag, startPoint x: 843, startPoint y: 224, endPoint x: 859, endPoint y: 227, distance: 16.4
click at [843, 224] on span "Created Date" at bounding box center [831, 223] width 50 height 11
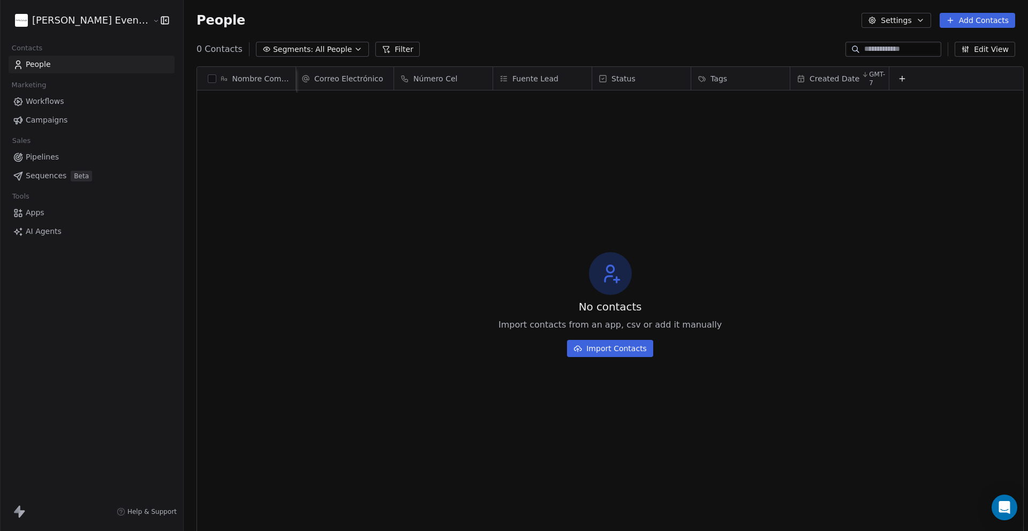
scroll to position [0, 1]
click at [826, 79] on span "Created Date" at bounding box center [834, 78] width 50 height 11
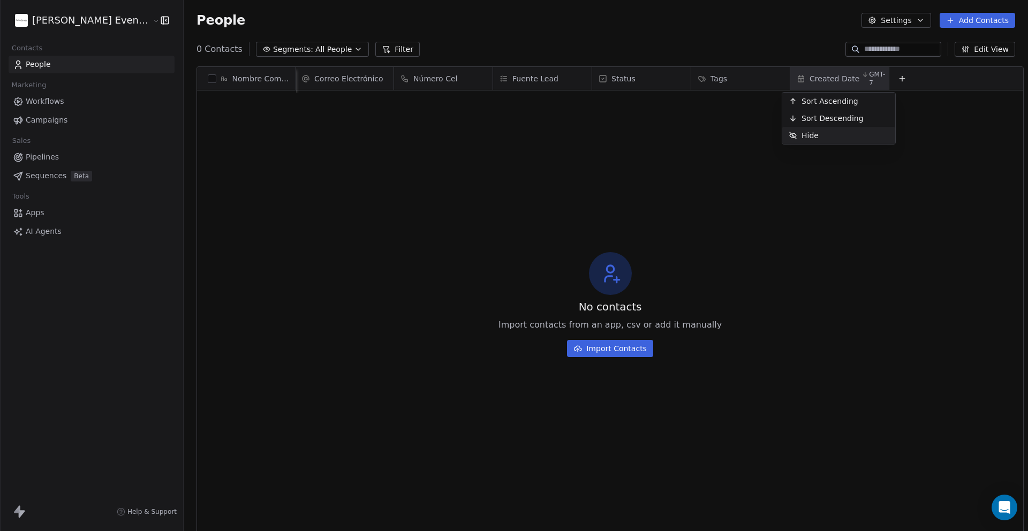
click at [830, 191] on html "[PERSON_NAME] Event Planner Contacts People Marketing Workflows Campaigns Sales…" at bounding box center [514, 354] width 1028 height 709
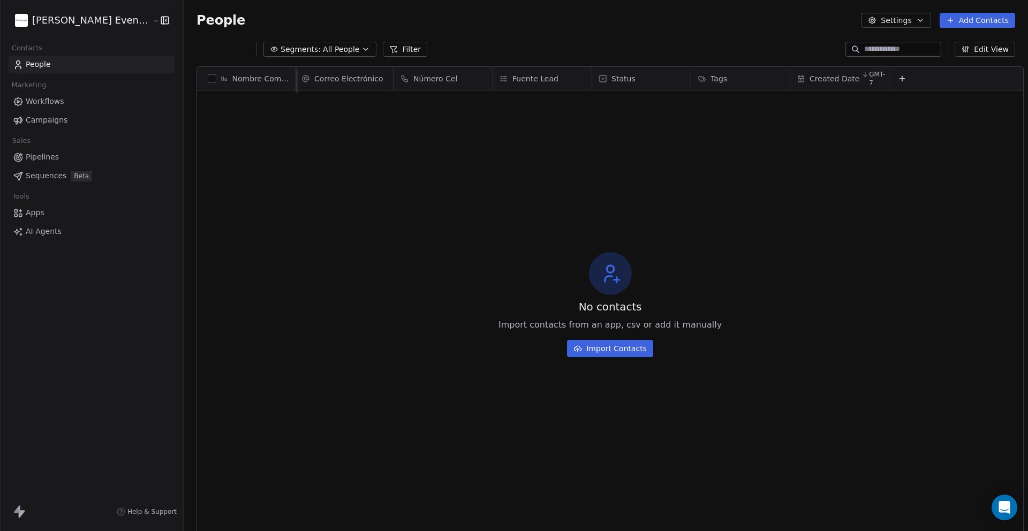
click at [52, 100] on span "Workflows" at bounding box center [45, 101] width 39 height 11
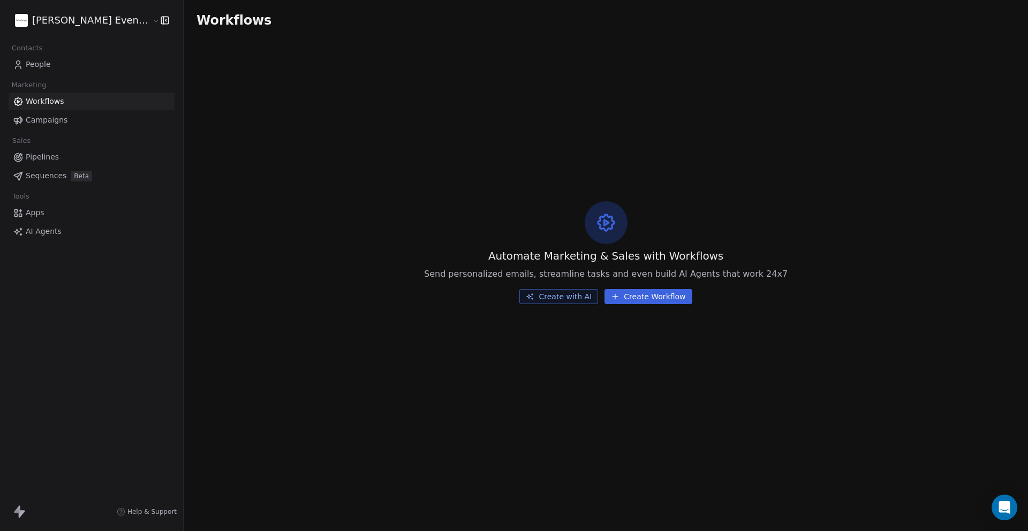
click at [637, 293] on button "Create Workflow" at bounding box center [647, 296] width 87 height 15
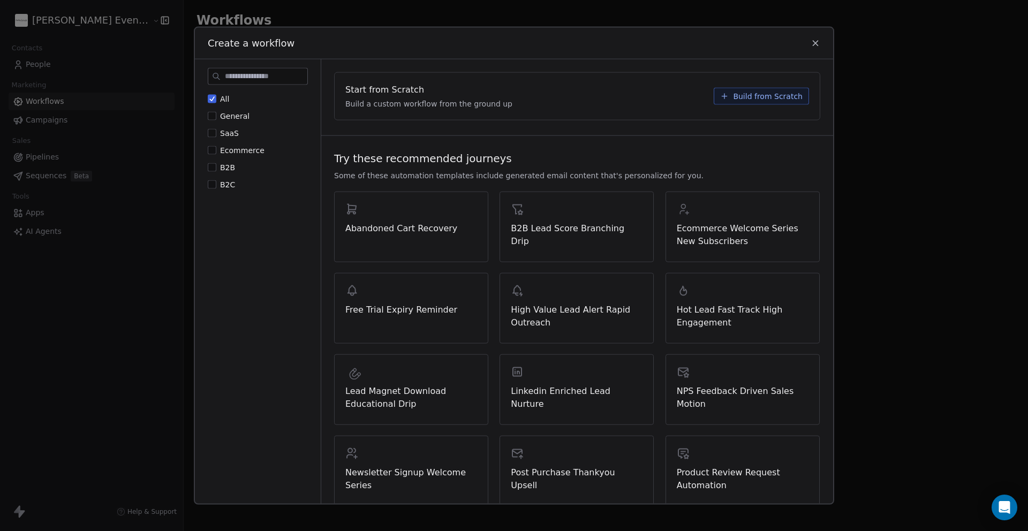
click at [772, 99] on span "Build from Scratch" at bounding box center [768, 96] width 70 height 11
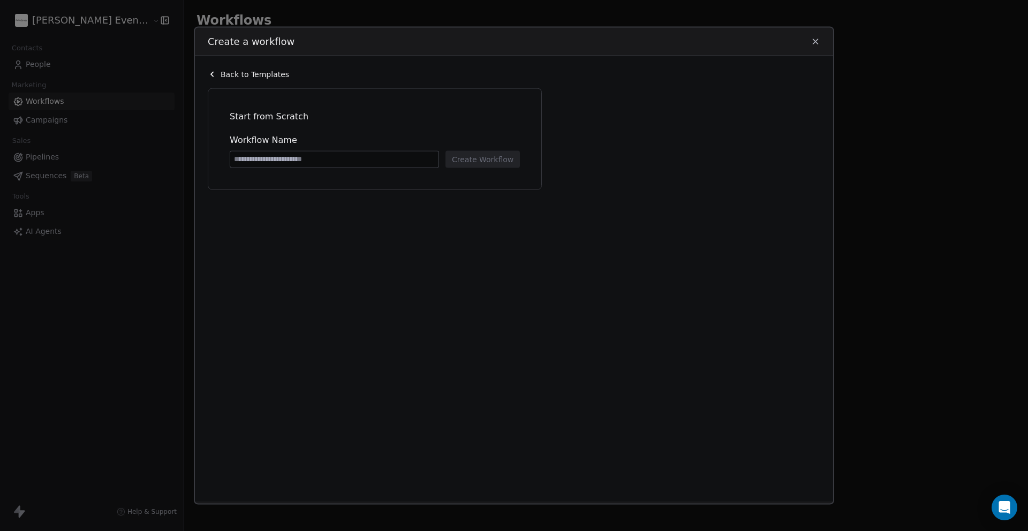
click at [221, 70] on span "Back to Templates" at bounding box center [255, 74] width 69 height 11
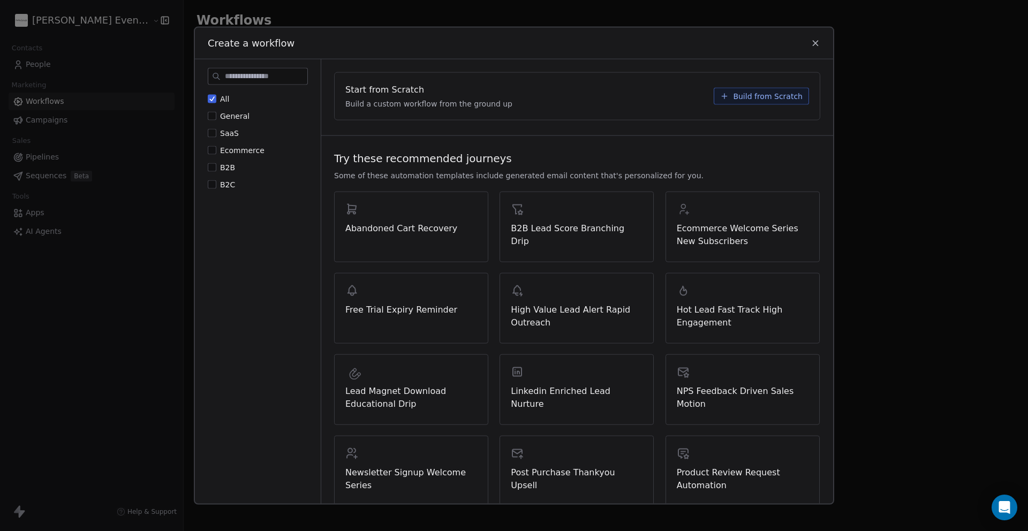
click at [819, 41] on icon at bounding box center [815, 44] width 10 height 10
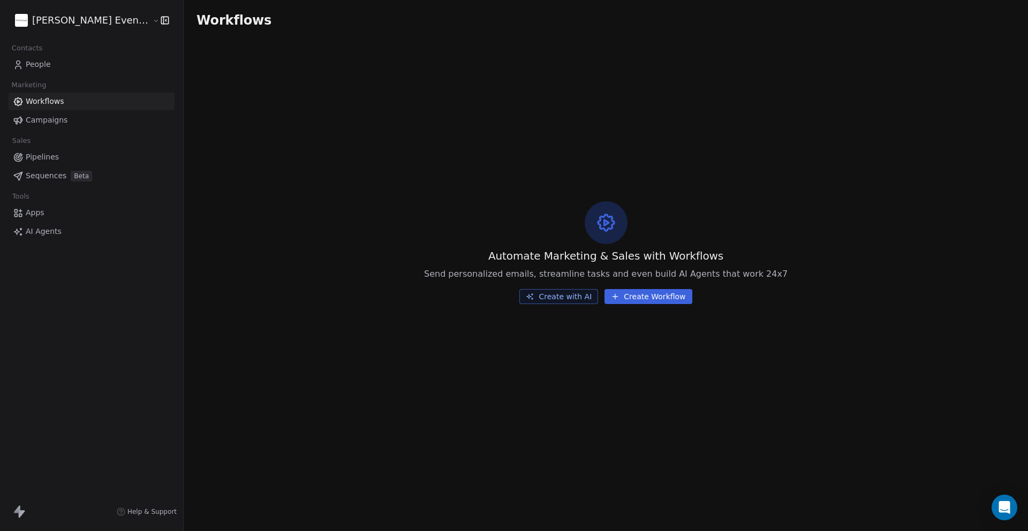
click at [38, 174] on span "Sequences" at bounding box center [46, 175] width 41 height 11
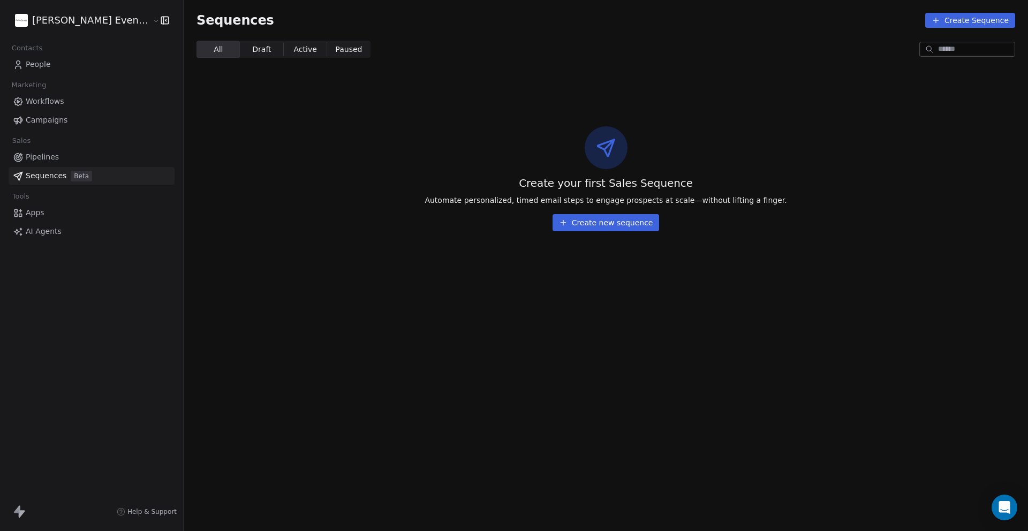
click at [590, 229] on button "Create new sequence" at bounding box center [605, 222] width 107 height 17
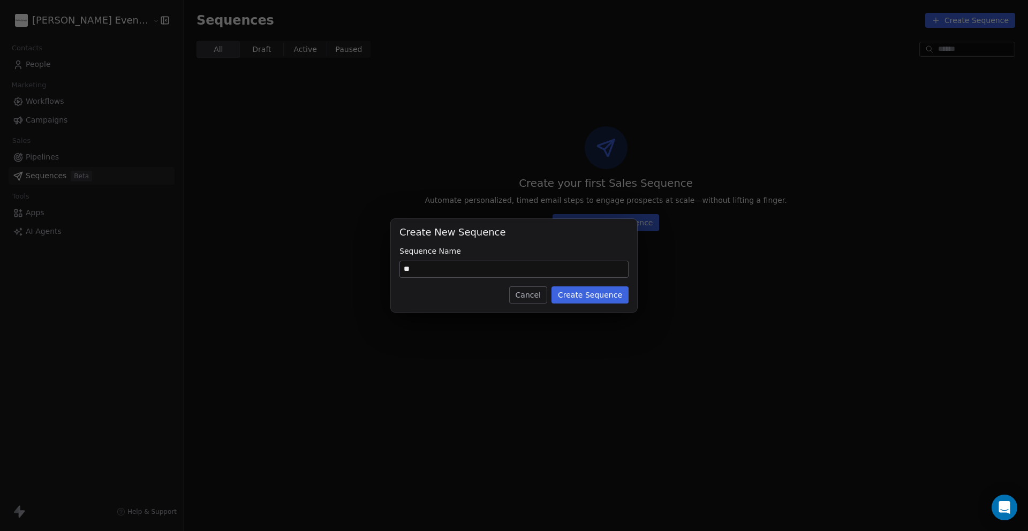
type input "*"
type input "**********"
drag, startPoint x: 624, startPoint y: 283, endPoint x: 605, endPoint y: 298, distance: 23.6
click at [621, 284] on div "**********" at bounding box center [514, 265] width 246 height 93
click at [605, 298] on button "Create Sequence" at bounding box center [589, 294] width 77 height 17
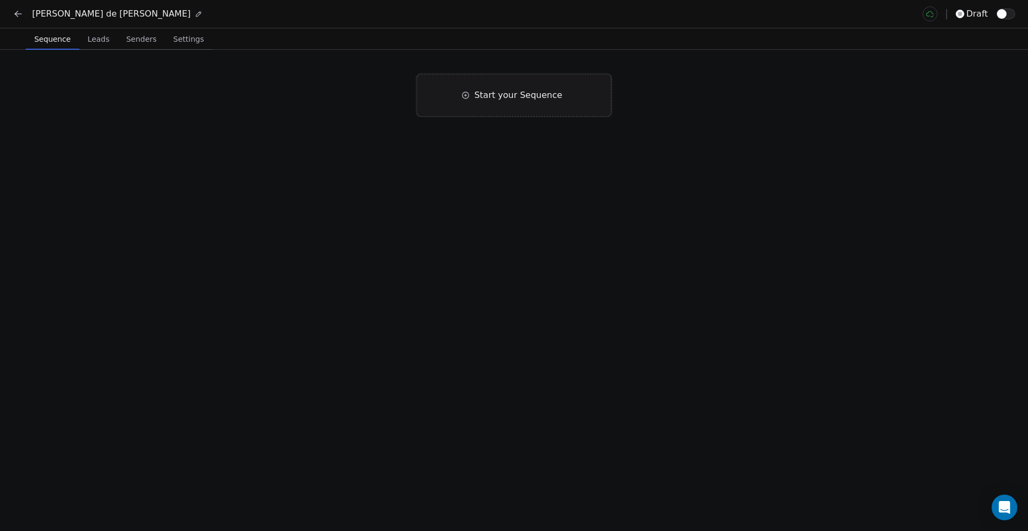
click at [509, 100] on span "Start your Sequence" at bounding box center [518, 95] width 88 height 13
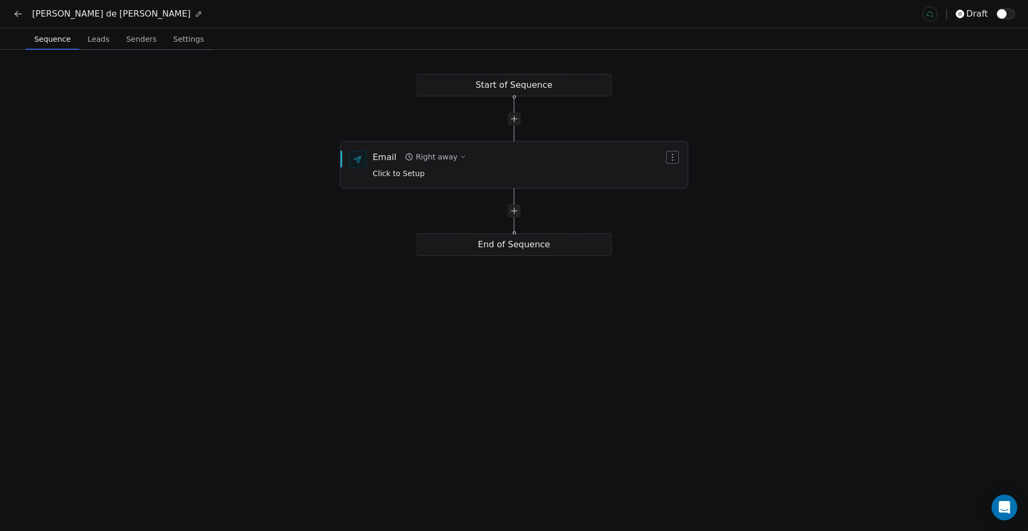
click at [443, 155] on div "Right away" at bounding box center [436, 156] width 42 height 11
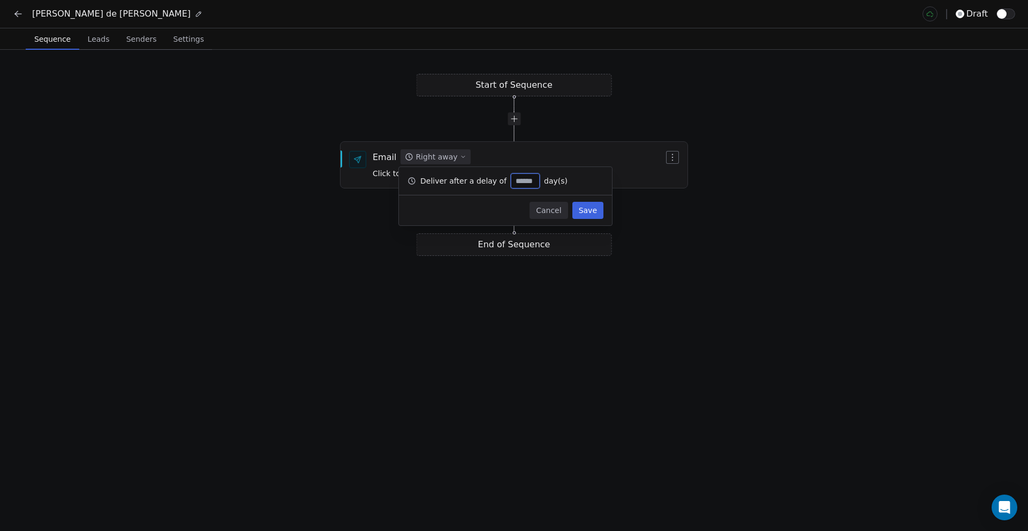
click at [592, 207] on button "Save" at bounding box center [587, 210] width 31 height 17
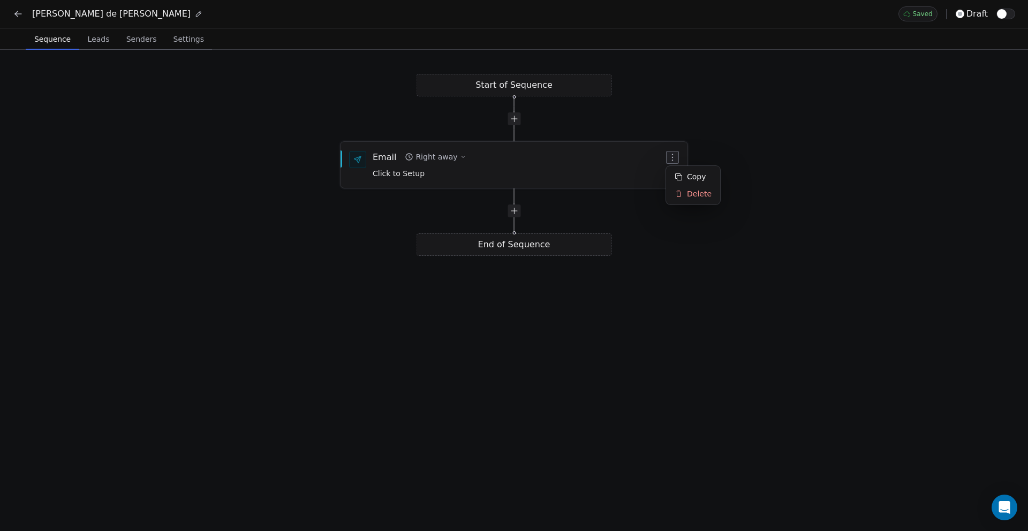
click at [672, 154] on icon "button" at bounding box center [672, 157] width 1 height 7
click at [818, 135] on html "[PERSON_NAME] de [PERSON_NAME] draft Sequence Sequence Leads Leads Senders Send…" at bounding box center [514, 354] width 1028 height 709
click at [515, 211] on div at bounding box center [513, 210] width 13 height 13
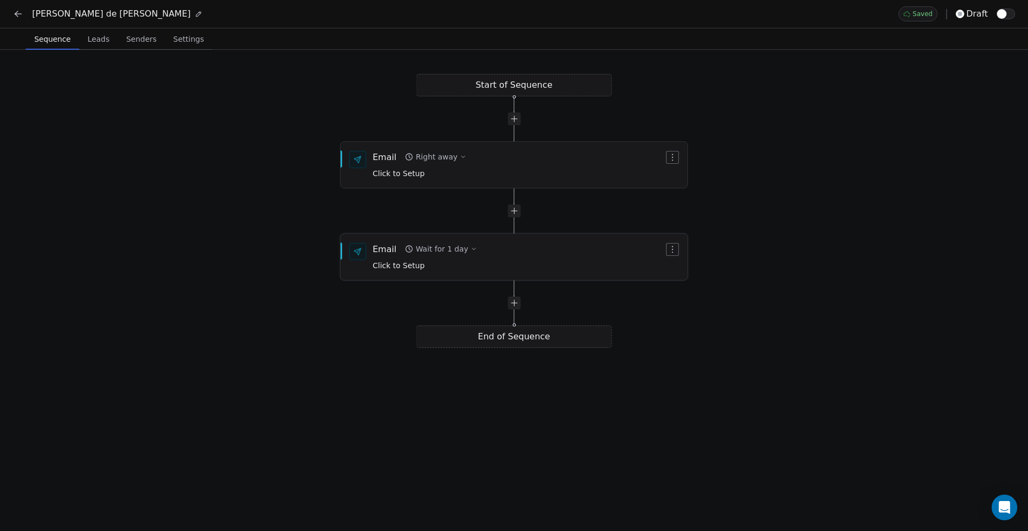
click at [435, 242] on button "Wait for 1 day" at bounding box center [440, 248] width 80 height 15
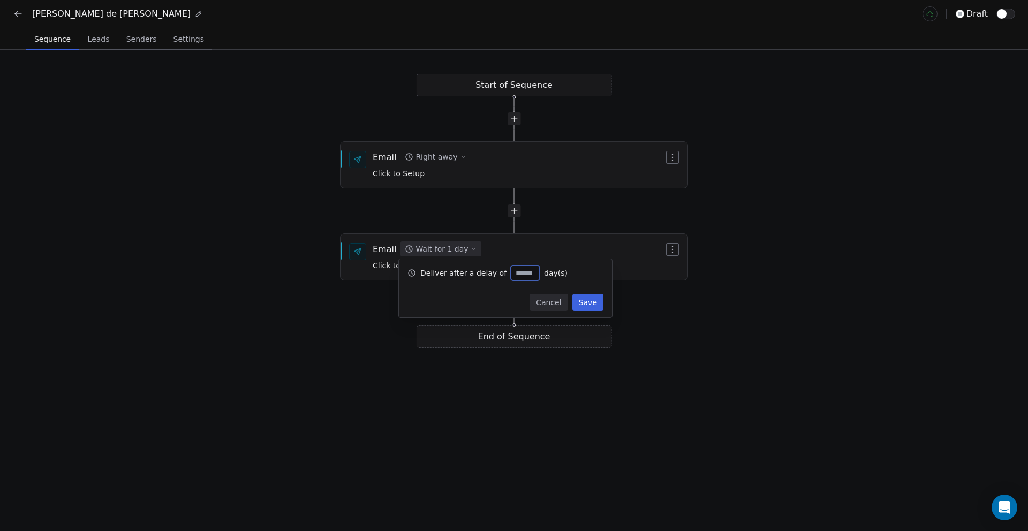
click at [343, 208] on div "Start of Sequence Email Right away Click to Setup End of Sequence Email Wait fo…" at bounding box center [514, 290] width 1028 height 481
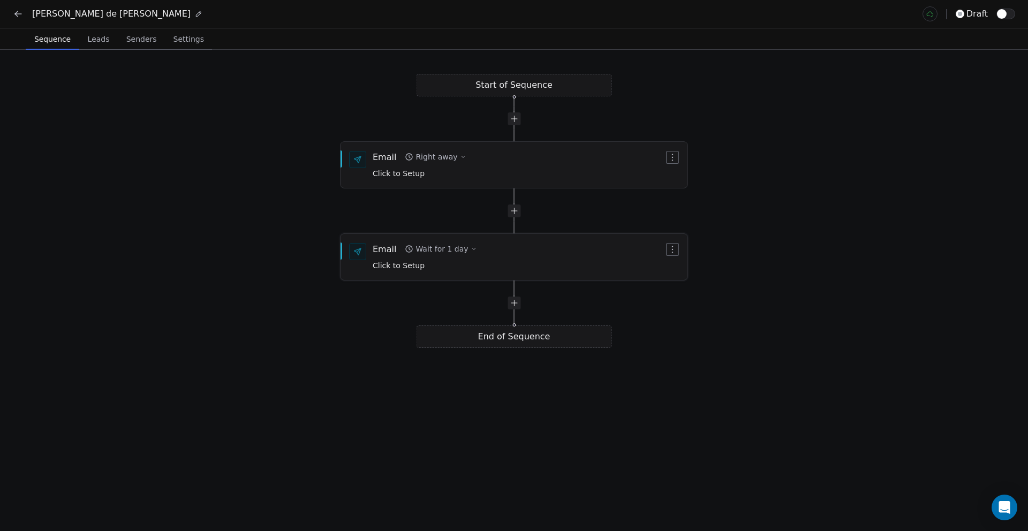
click at [671, 245] on icon "button" at bounding box center [672, 249] width 9 height 9
click at [762, 204] on html "[PERSON_NAME] de [PERSON_NAME] draft Sequence Sequence Leads Leads Senders Send…" at bounding box center [514, 354] width 1028 height 709
click at [381, 157] on div "Email" at bounding box center [385, 157] width 24 height 12
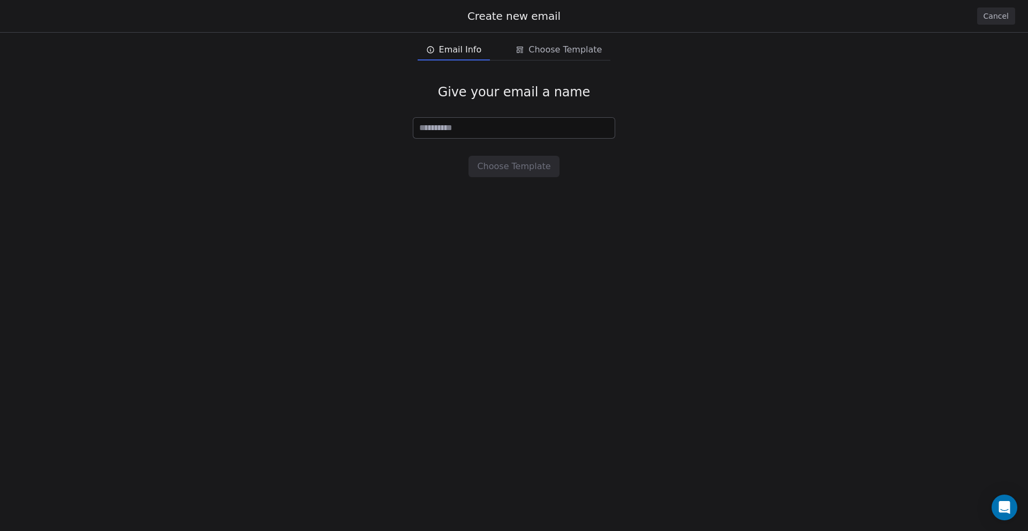
click at [992, 11] on button "Cancel" at bounding box center [996, 15] width 38 height 17
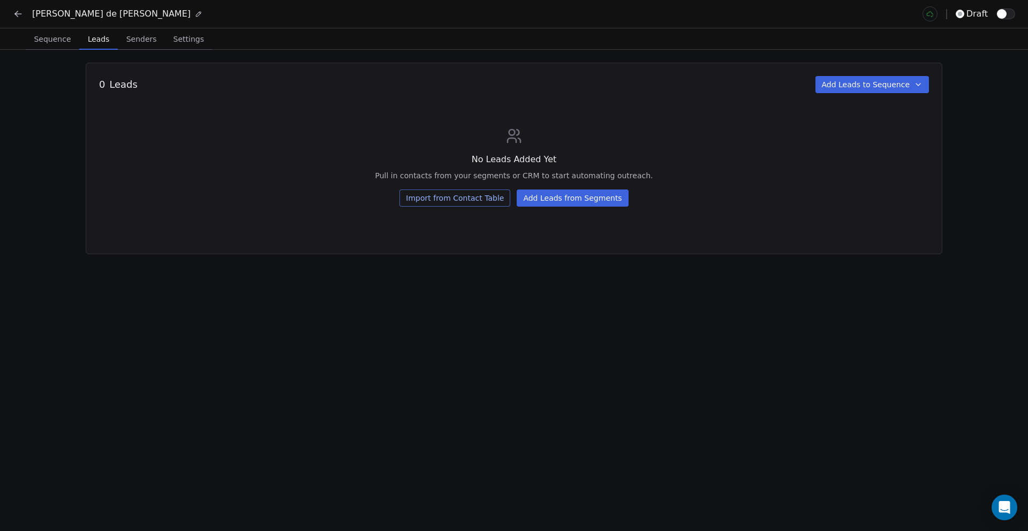
click at [92, 41] on span "Leads" at bounding box center [98, 39] width 30 height 15
click at [147, 35] on span "Senders" at bounding box center [141, 39] width 39 height 15
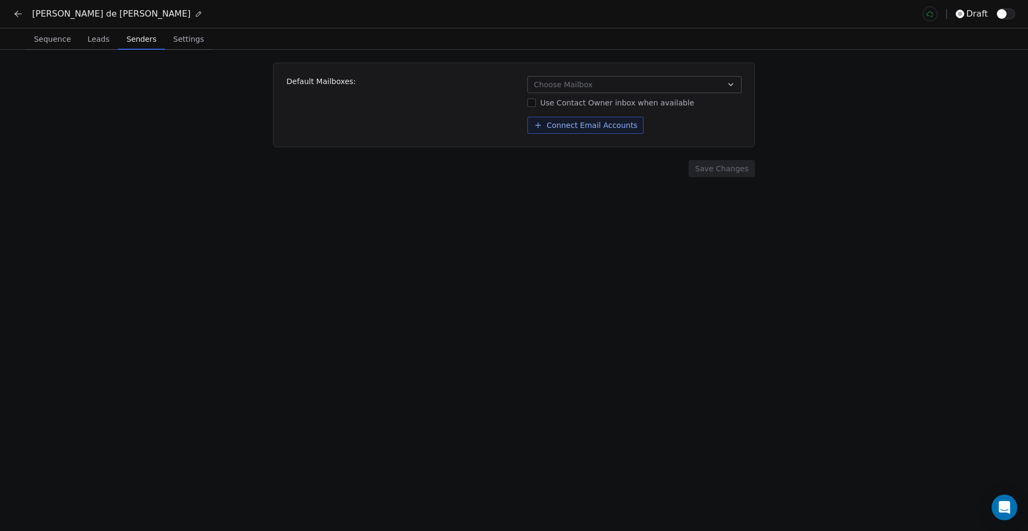
click at [625, 82] on button "Choose Mailbox" at bounding box center [634, 84] width 214 height 17
click at [625, 82] on html "[PERSON_NAME] de [PERSON_NAME] draft Sequence Sequence Leads Leads Senders Send…" at bounding box center [514, 354] width 1028 height 709
click at [43, 37] on span "Sequence" at bounding box center [51, 39] width 45 height 15
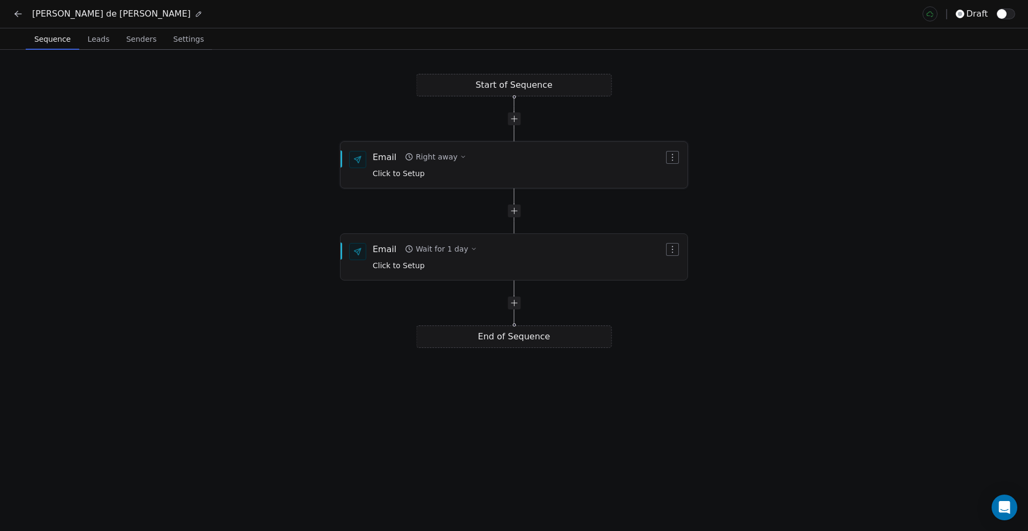
click at [460, 154] on icon "button" at bounding box center [463, 157] width 6 height 6
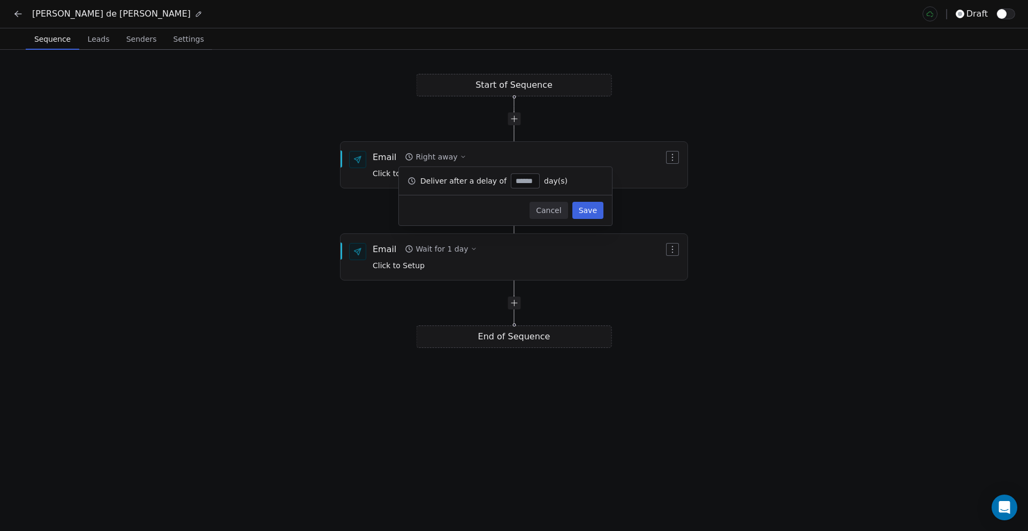
click at [420, 117] on div at bounding box center [513, 118] width 195 height 13
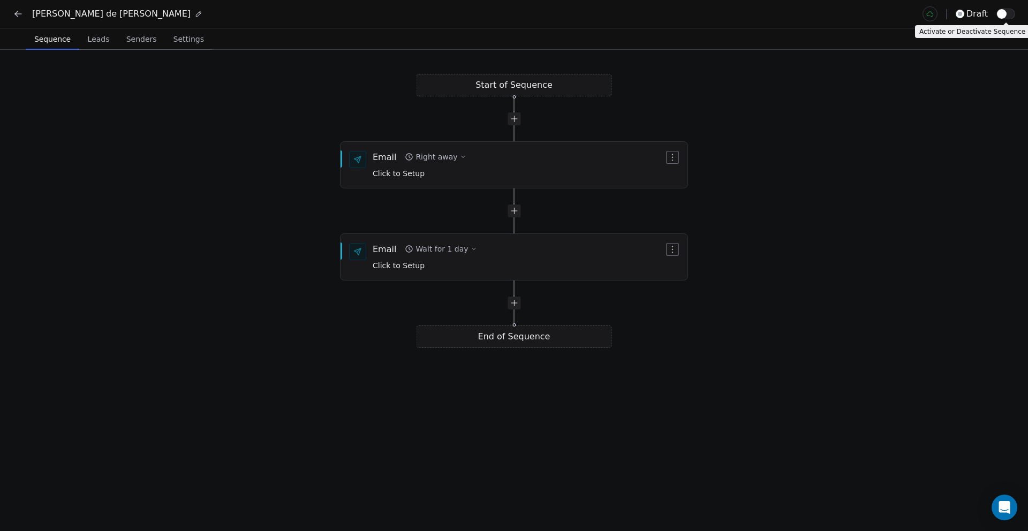
click at [1012, 17] on button "button" at bounding box center [1005, 14] width 19 height 11
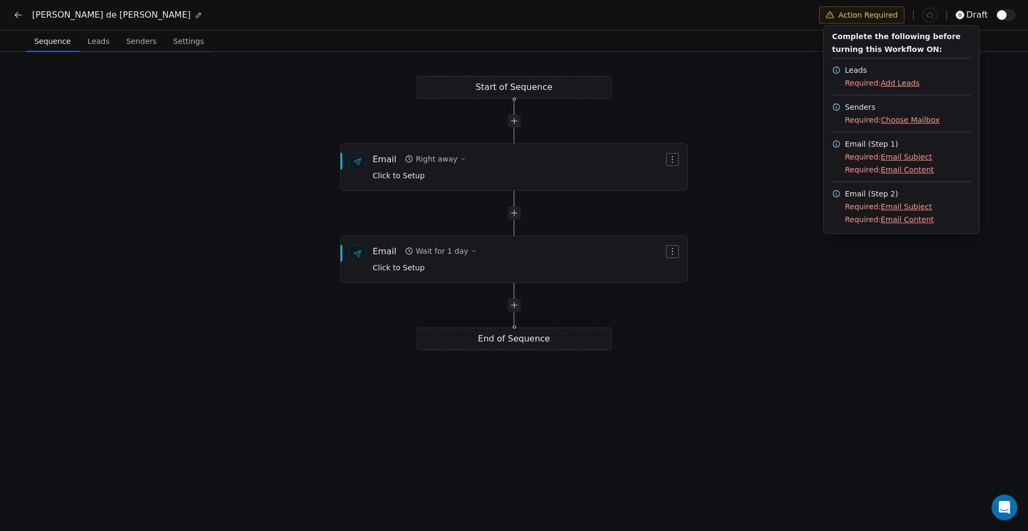
click at [731, 72] on html "[PERSON_NAME] de [PERSON_NAME] Action Required draft Sequence Sequence Leads Le…" at bounding box center [514, 355] width 1028 height 711
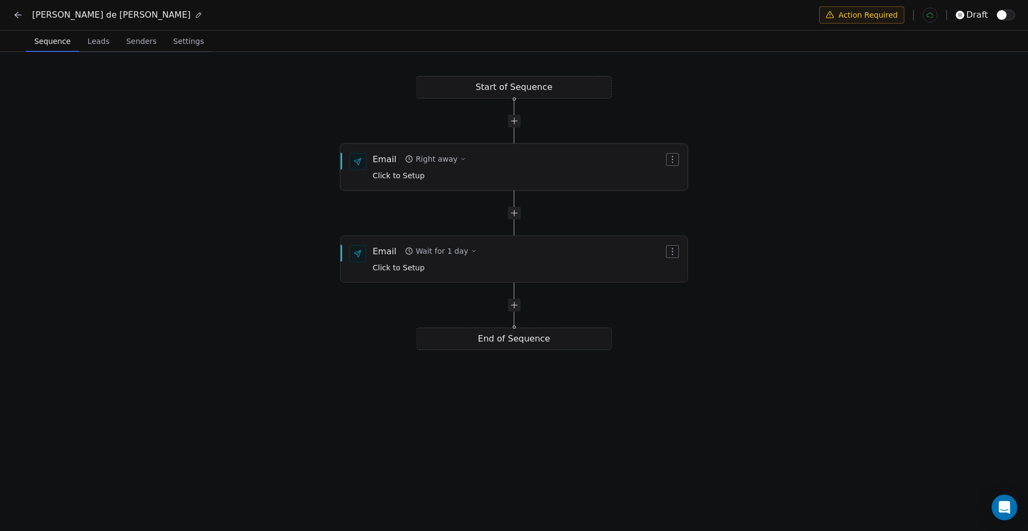
click at [392, 178] on span "Click to Setup" at bounding box center [399, 175] width 52 height 9
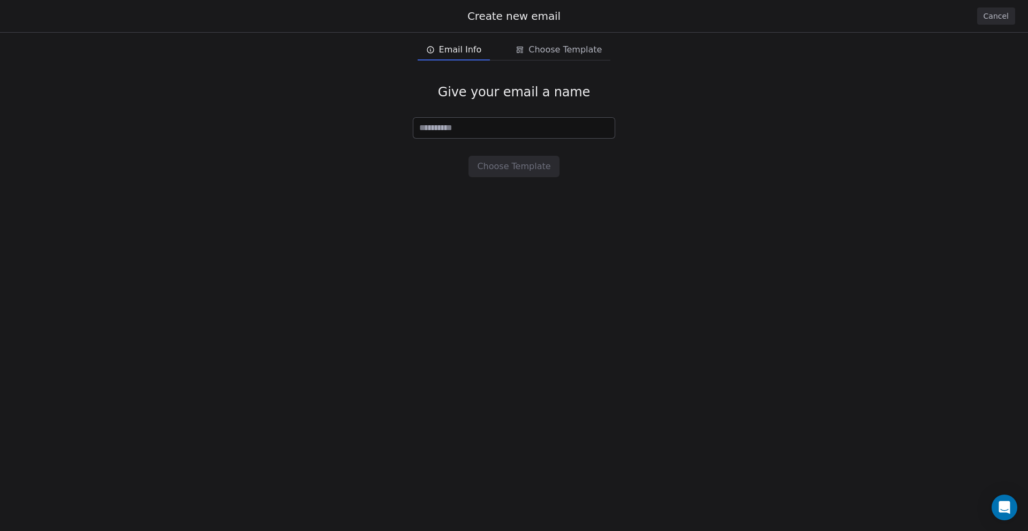
click at [483, 126] on input at bounding box center [513, 128] width 201 height 20
type input "**"
click at [546, 50] on span "Choose Template" at bounding box center [564, 49] width 73 height 13
drag, startPoint x: 429, startPoint y: 172, endPoint x: 512, endPoint y: 124, distance: 95.5
click at [430, 171] on div at bounding box center [514, 299] width 1028 height 465
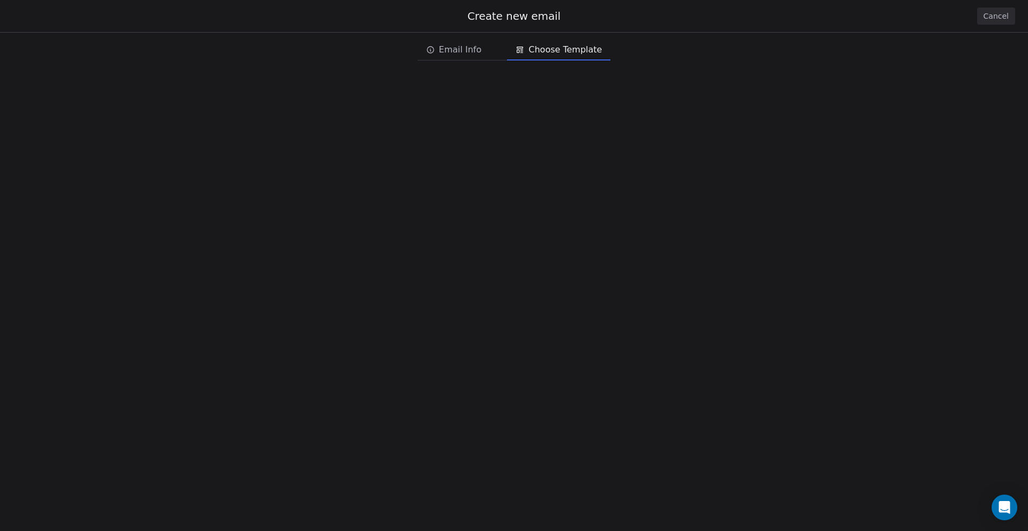
drag, startPoint x: 518, startPoint y: 123, endPoint x: 458, endPoint y: 57, distance: 88.3
click at [513, 120] on div at bounding box center [514, 299] width 1028 height 465
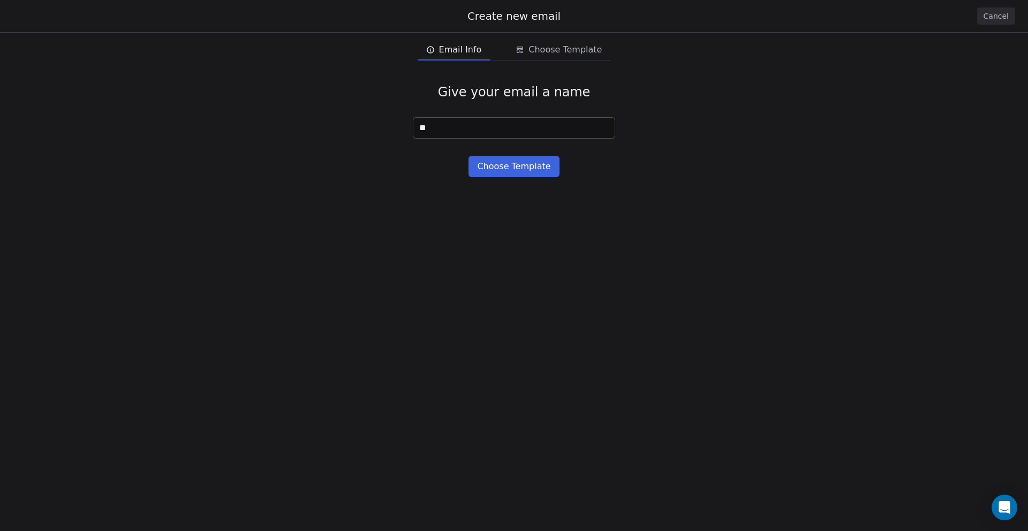
click at [454, 50] on span "Email Info" at bounding box center [460, 49] width 43 height 13
click at [508, 167] on button "Choose Template" at bounding box center [513, 166] width 90 height 21
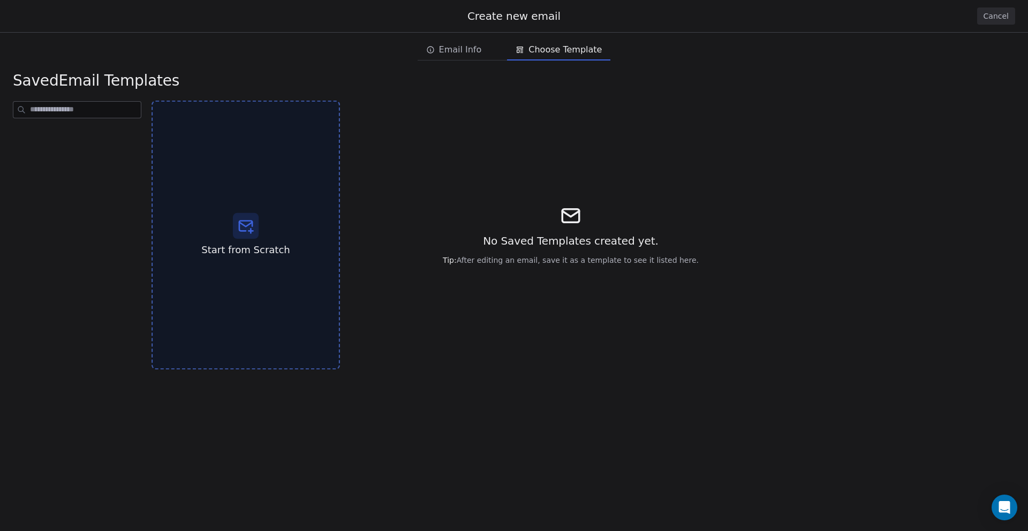
click at [243, 233] on icon at bounding box center [245, 225] width 17 height 17
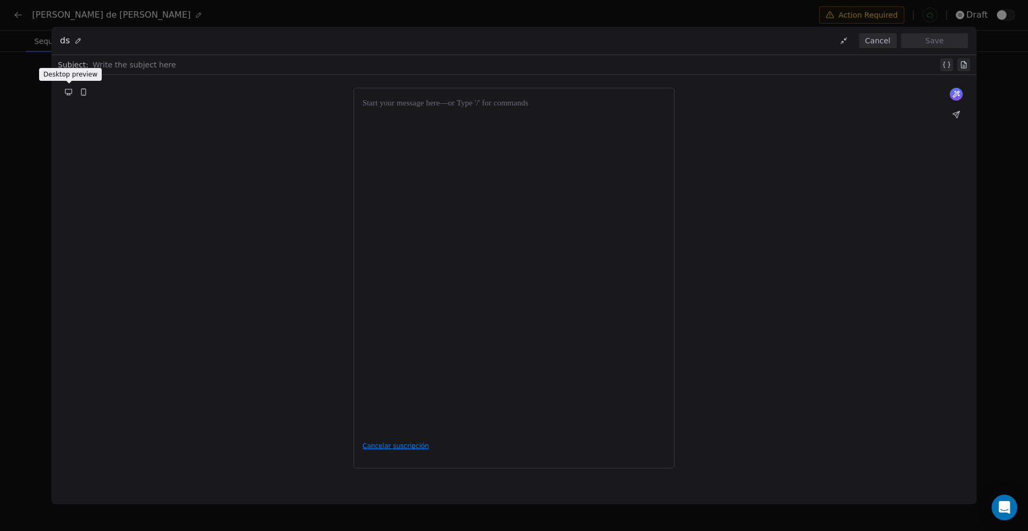
scroll to position [1, 0]
click at [957, 93] on icon at bounding box center [956, 94] width 6 height 6
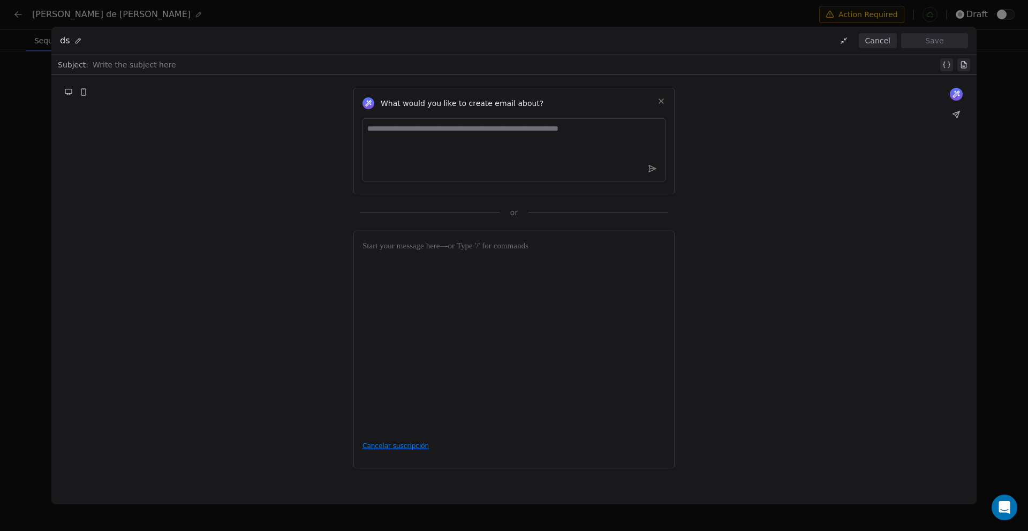
click at [417, 133] on textarea at bounding box center [513, 149] width 303 height 63
click at [662, 104] on icon at bounding box center [661, 101] width 9 height 9
click at [873, 40] on button "Cancel" at bounding box center [878, 40] width 38 height 15
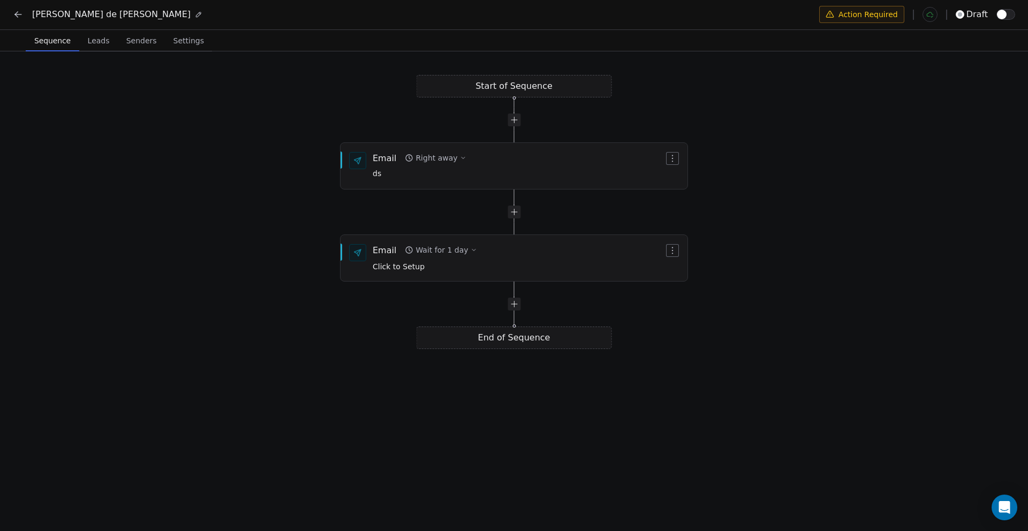
drag, startPoint x: 515, startPoint y: 89, endPoint x: 527, endPoint y: 86, distance: 12.2
click at [515, 89] on div "Start of Sequence Email Right away ds End of Sequence Email Wait for 1 day Clic…" at bounding box center [514, 291] width 1028 height 481
drag, startPoint x: 523, startPoint y: 86, endPoint x: 512, endPoint y: 101, distance: 19.1
click at [508, 103] on div "Start of Sequence Email Right away ds End of Sequence Email Wait for 1 day Clic…" at bounding box center [514, 291] width 1028 height 481
click at [516, 120] on div at bounding box center [513, 119] width 13 height 13
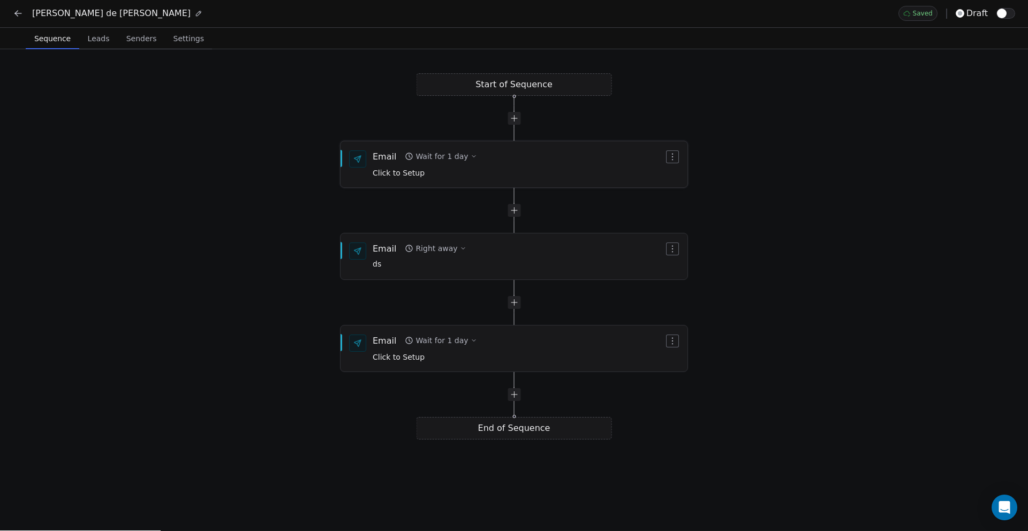
scroll to position [0, 0]
click at [13, 15] on icon at bounding box center [18, 14] width 11 height 11
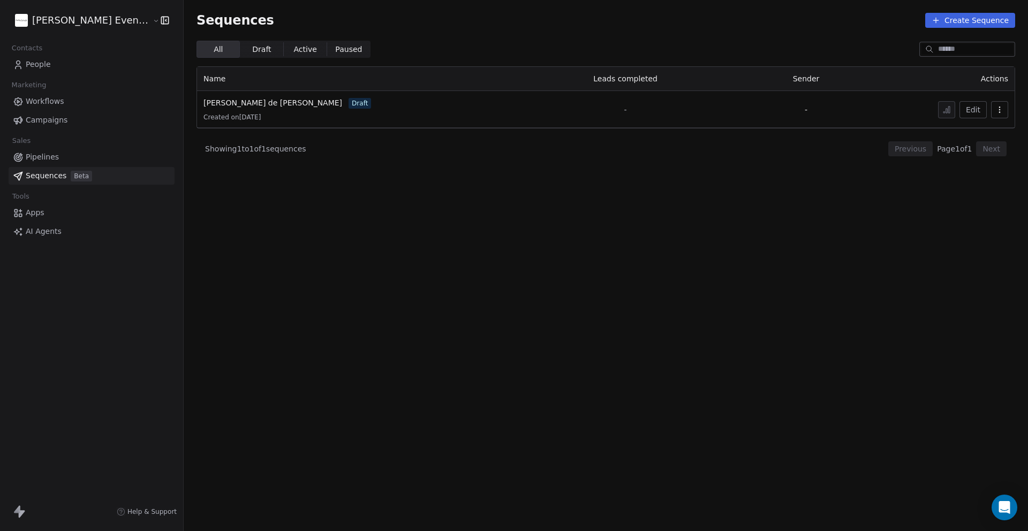
click at [48, 101] on span "Workflows" at bounding box center [45, 101] width 39 height 11
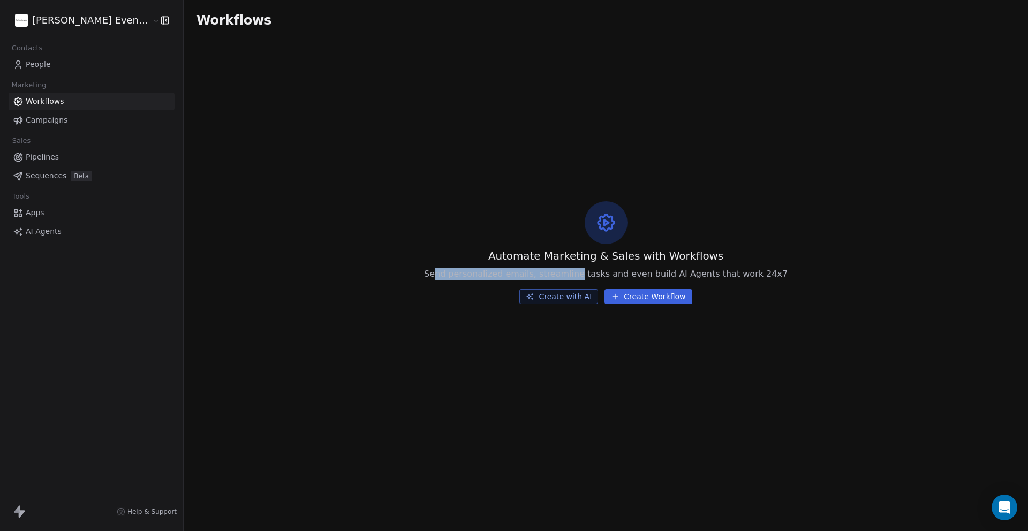
drag, startPoint x: 449, startPoint y: 274, endPoint x: 639, endPoint y: 276, distance: 190.0
click at [589, 275] on span "Send personalized emails, streamline tasks and even build AI Agents that work 2…" at bounding box center [605, 274] width 363 height 13
drag, startPoint x: 639, startPoint y: 276, endPoint x: 679, endPoint y: 260, distance: 43.0
click at [644, 276] on span "Send personalized emails, streamline tasks and even build AI Agents that work 2…" at bounding box center [605, 274] width 363 height 13
click at [777, 266] on div "Automate Marketing & Sales with Workflows Send personalized emails, streamline …" at bounding box center [606, 253] width 844 height 424
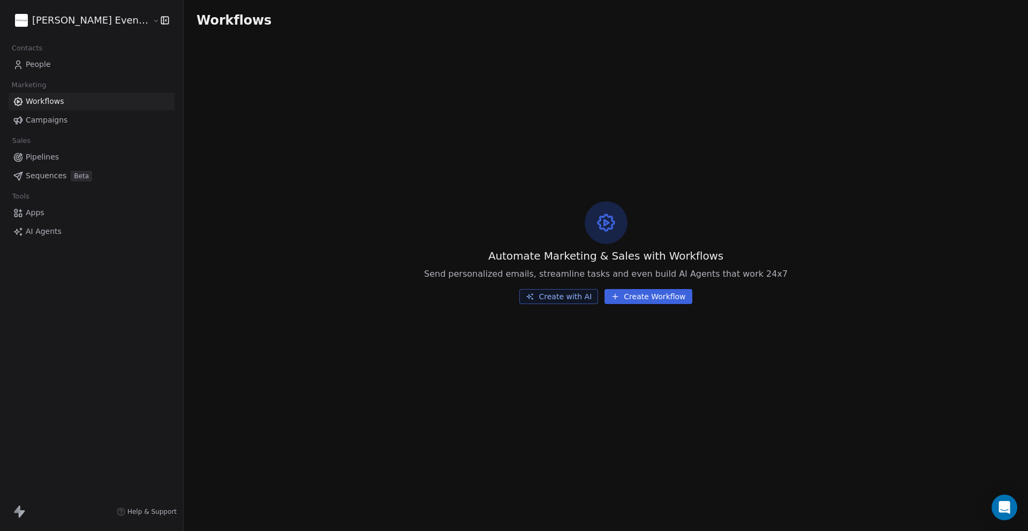
click at [655, 291] on button "Create Workflow" at bounding box center [647, 296] width 87 height 15
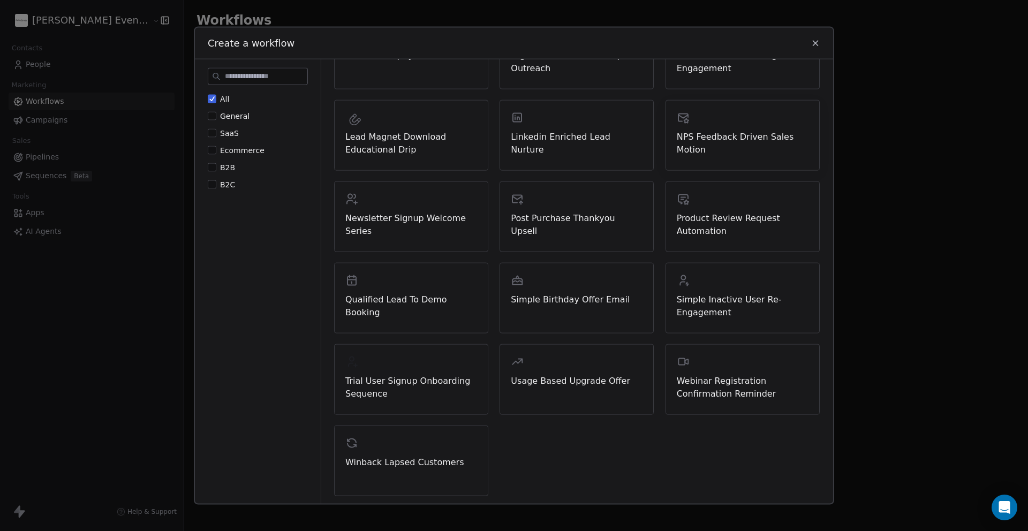
scroll to position [256, 0]
click at [215, 98] on button "All" at bounding box center [212, 99] width 9 height 11
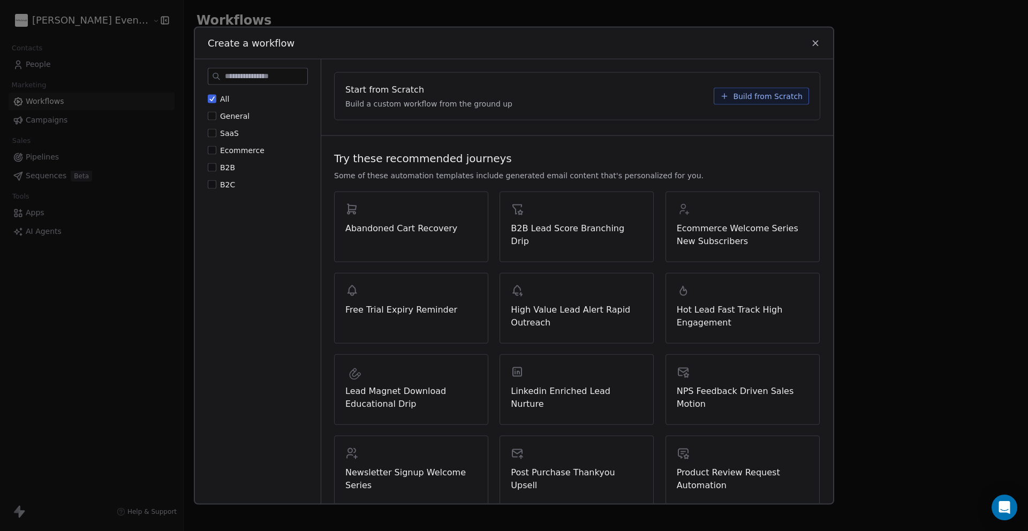
click at [212, 112] on button "General" at bounding box center [212, 116] width 9 height 11
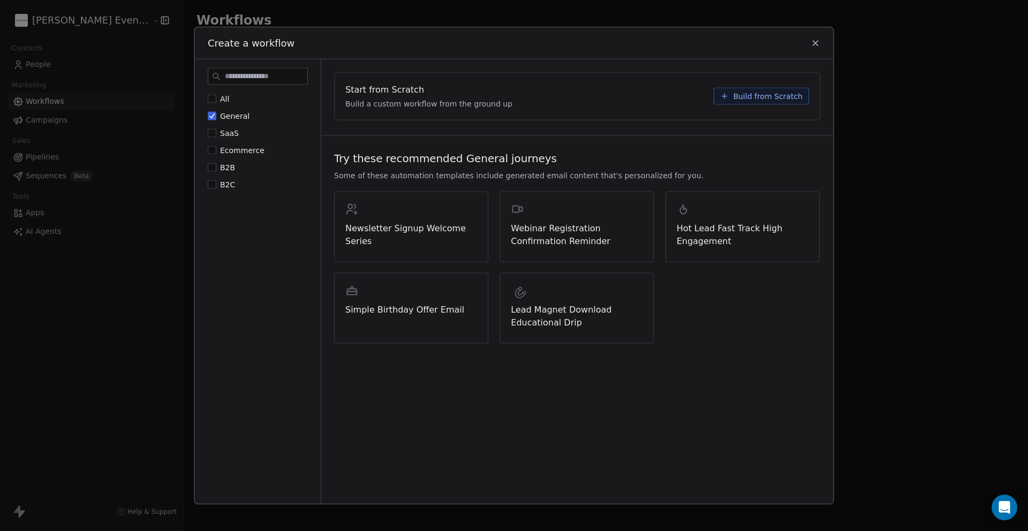
click at [212, 185] on button "B2C" at bounding box center [212, 184] width 9 height 11
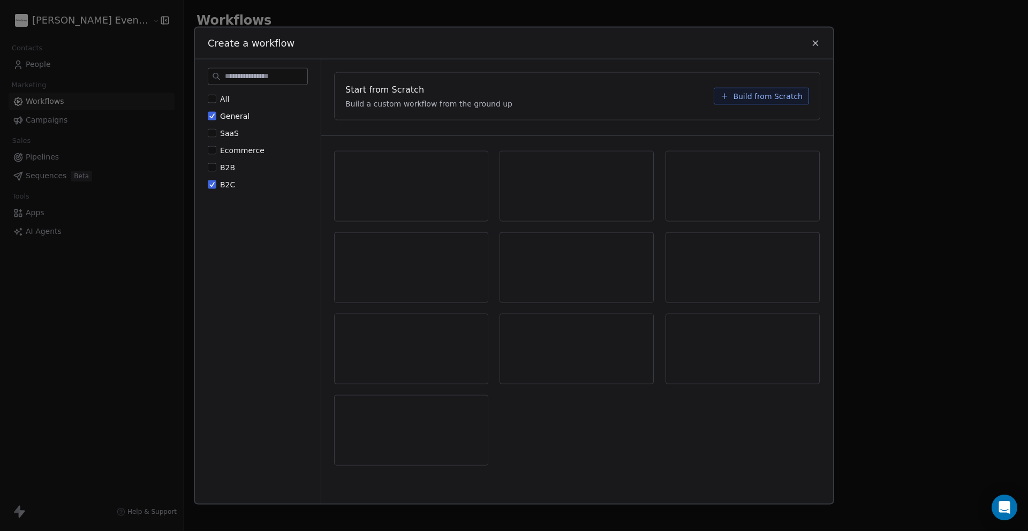
click at [212, 117] on button "General" at bounding box center [212, 116] width 9 height 11
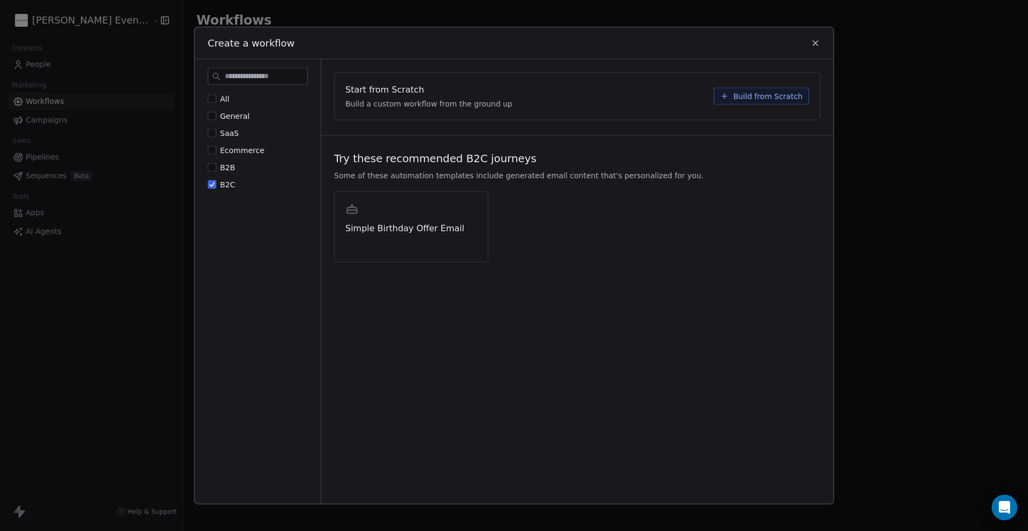
click at [210, 168] on button "B2B" at bounding box center [212, 167] width 9 height 11
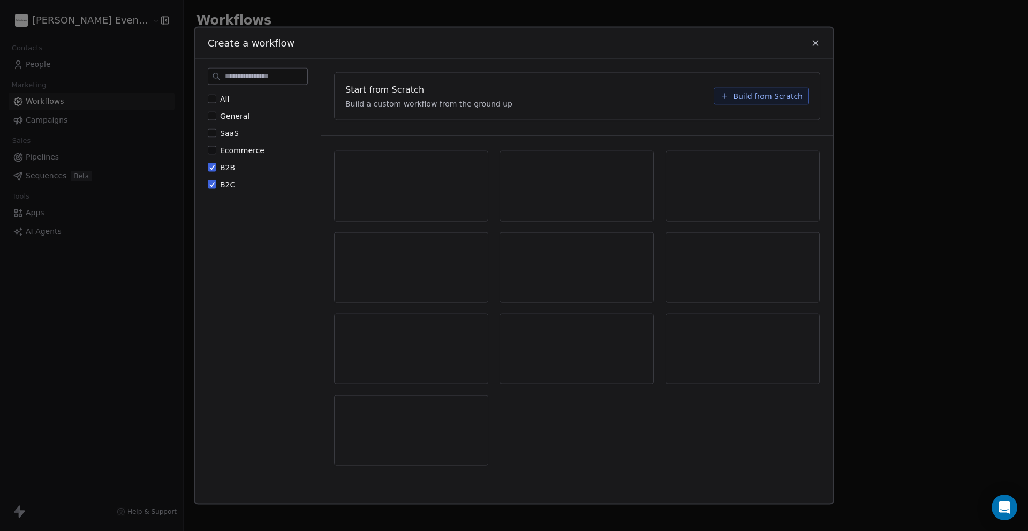
click at [213, 183] on button "B2C" at bounding box center [212, 184] width 9 height 11
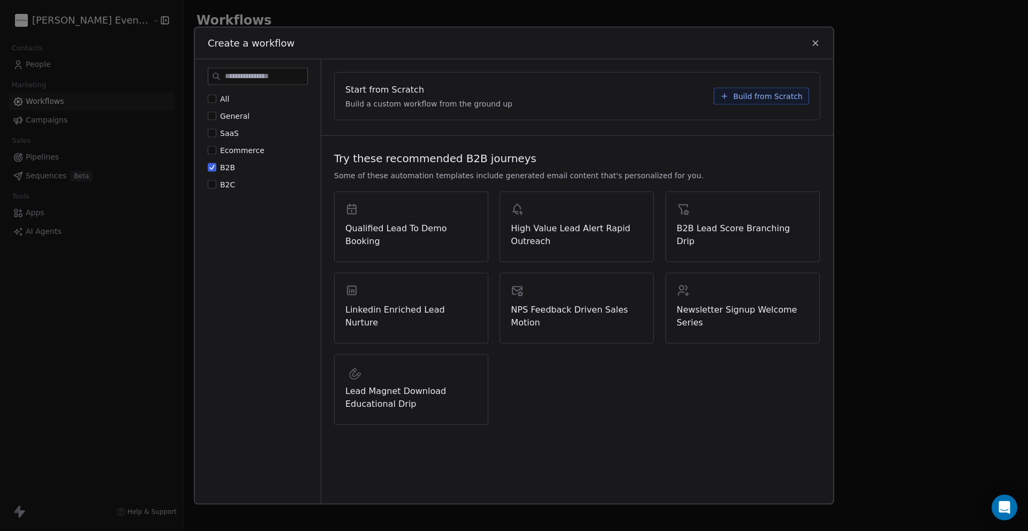
click at [213, 96] on button "All" at bounding box center [212, 99] width 9 height 11
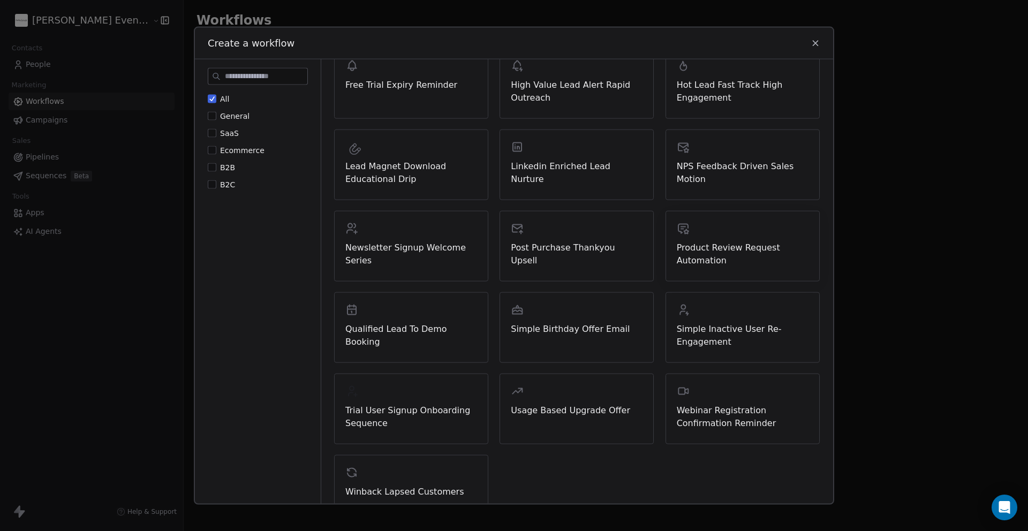
scroll to position [256, 0]
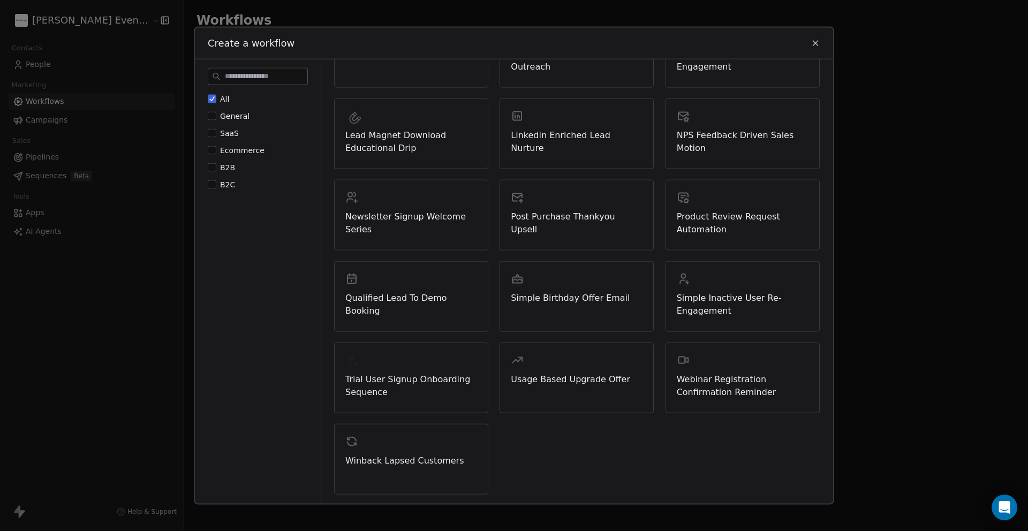
click at [812, 43] on icon at bounding box center [815, 44] width 10 height 10
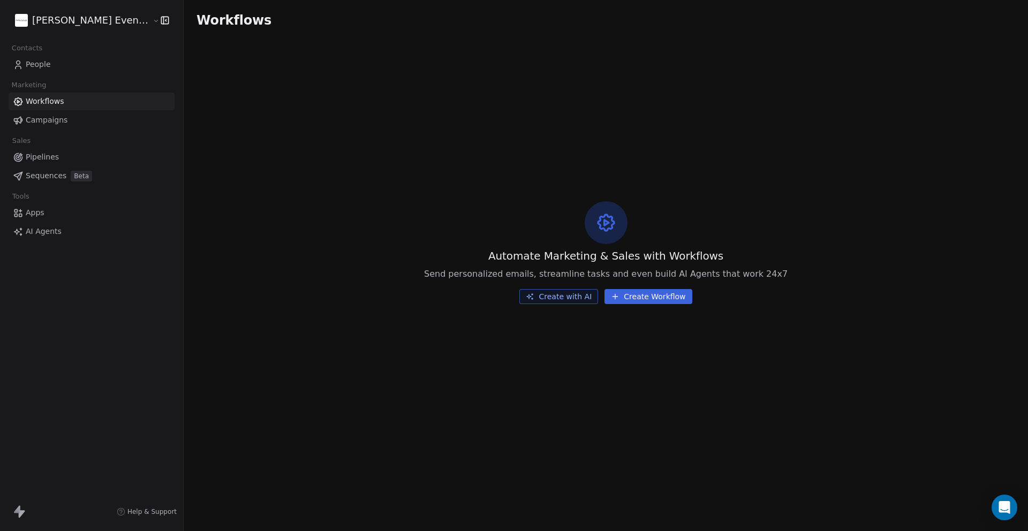
click at [44, 174] on span "Sequences" at bounding box center [46, 175] width 41 height 11
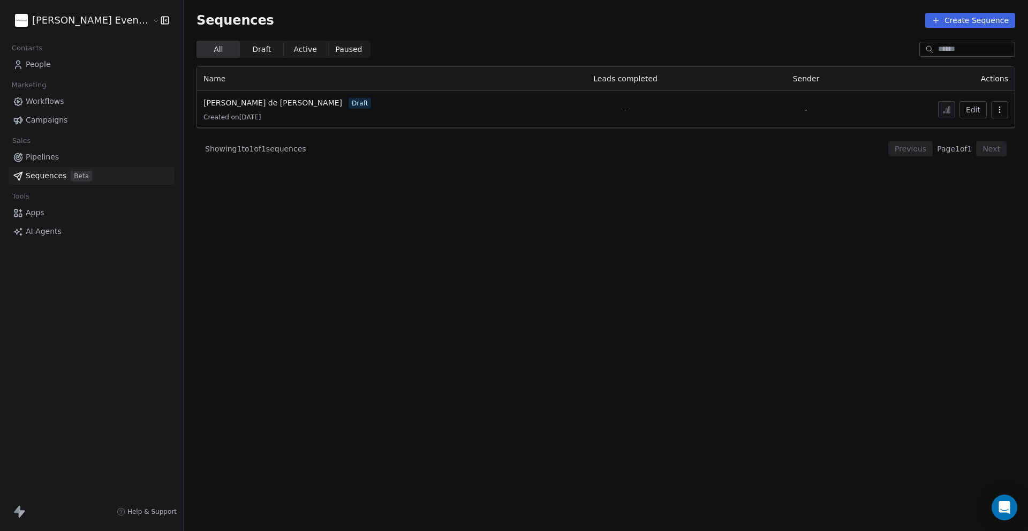
click at [128, 14] on html "[PERSON_NAME] Event Planner Contacts People Marketing Workflows Campaigns Sales…" at bounding box center [514, 354] width 1028 height 709
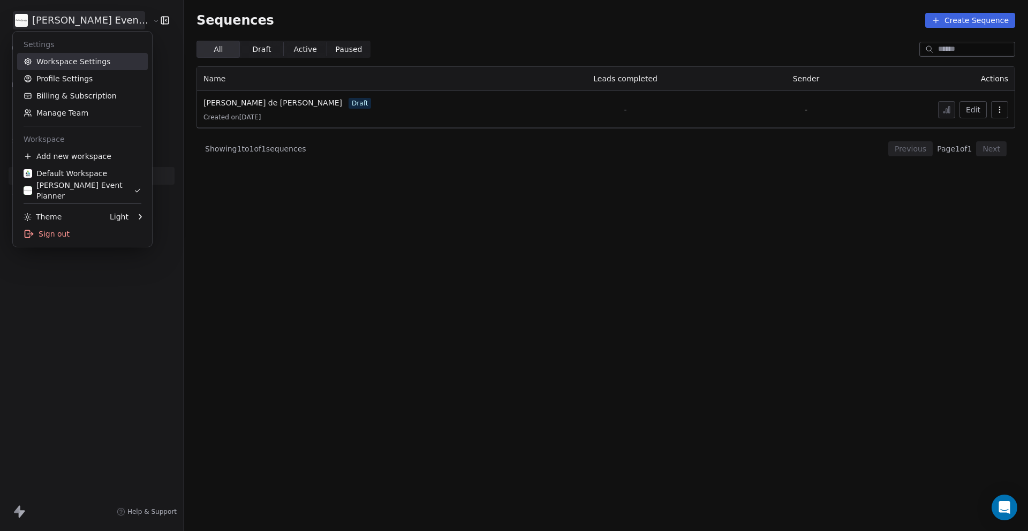
click at [86, 58] on link "Workspace Settings" at bounding box center [82, 61] width 131 height 17
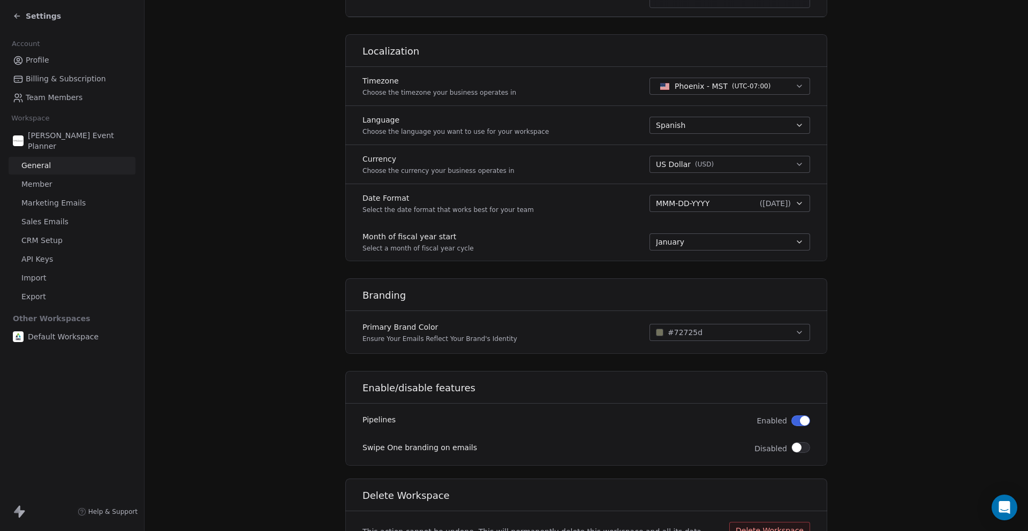
scroll to position [471, 0]
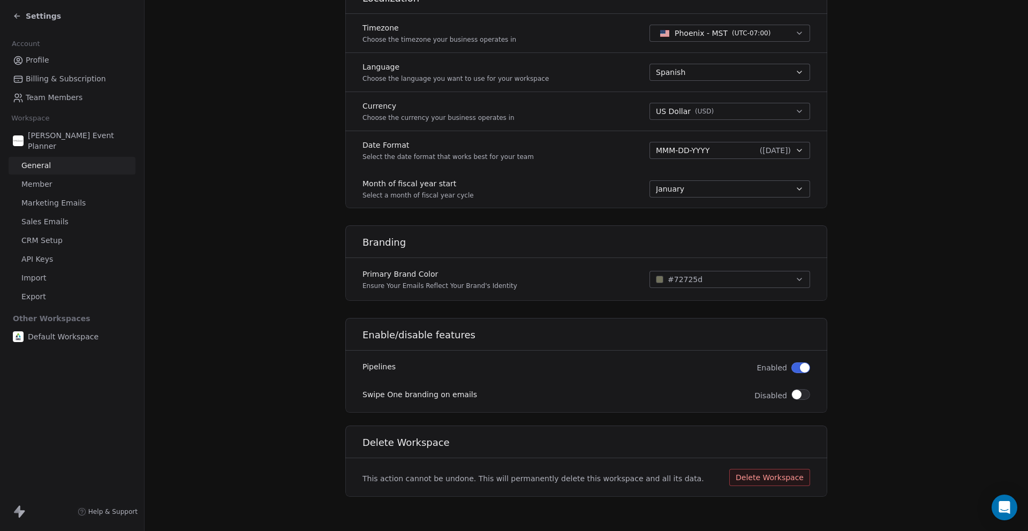
click at [43, 263] on span "API Keys" at bounding box center [37, 259] width 32 height 11
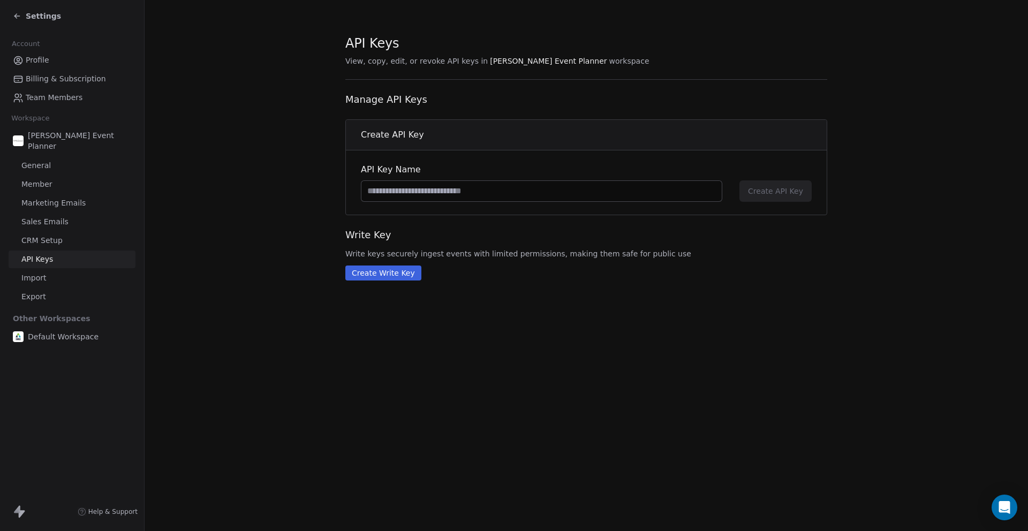
click at [388, 191] on input at bounding box center [541, 191] width 360 height 20
type input "**********"
click at [798, 193] on span "Create API Key" at bounding box center [775, 191] width 55 height 11
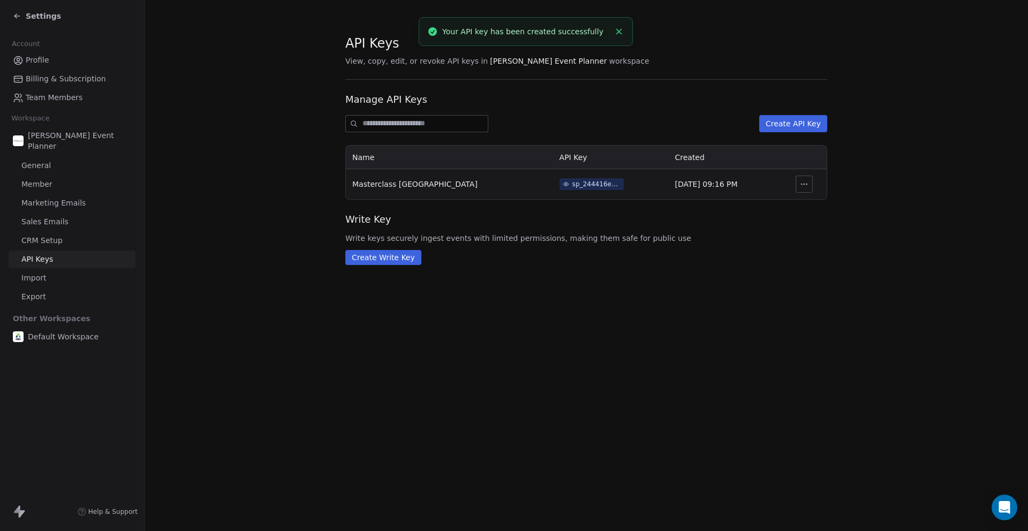
click at [572, 184] on div "sp_244416e8959a4745a79e3f6d809794fc" at bounding box center [596, 184] width 48 height 10
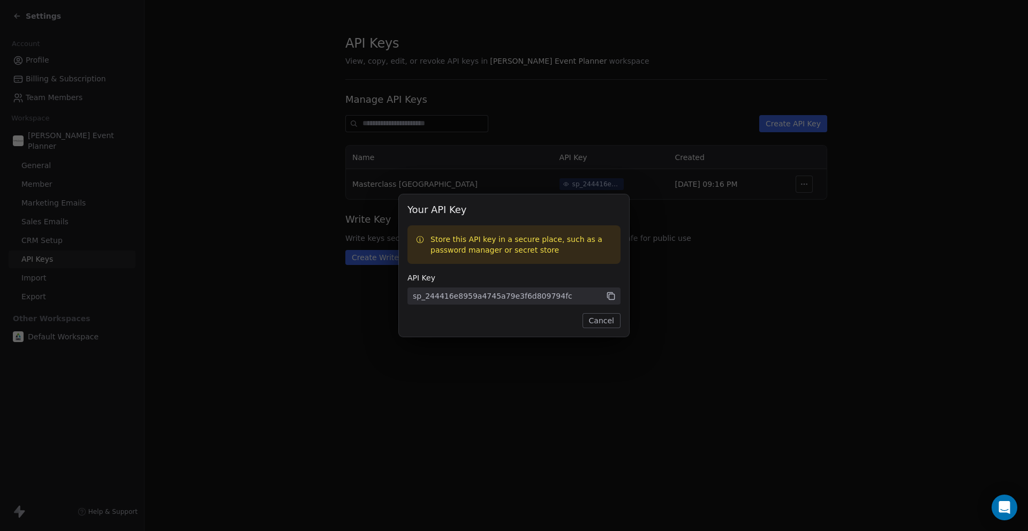
click at [613, 298] on icon at bounding box center [611, 296] width 10 height 10
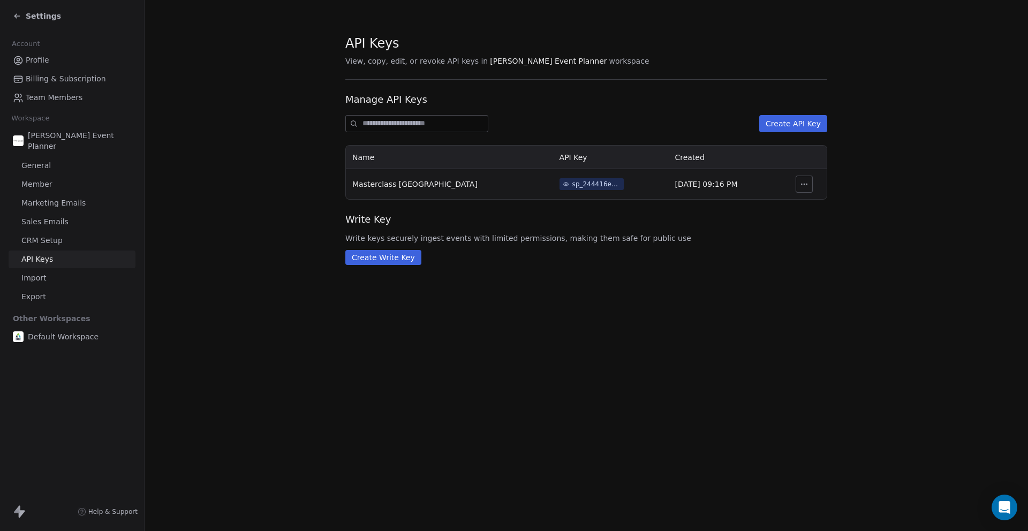
click at [704, 299] on div "Your API Key Store this API key in a secure place, such as a password manager o…" at bounding box center [514, 265] width 1028 height 142
click at [18, 11] on div "Settings" at bounding box center [37, 16] width 48 height 11
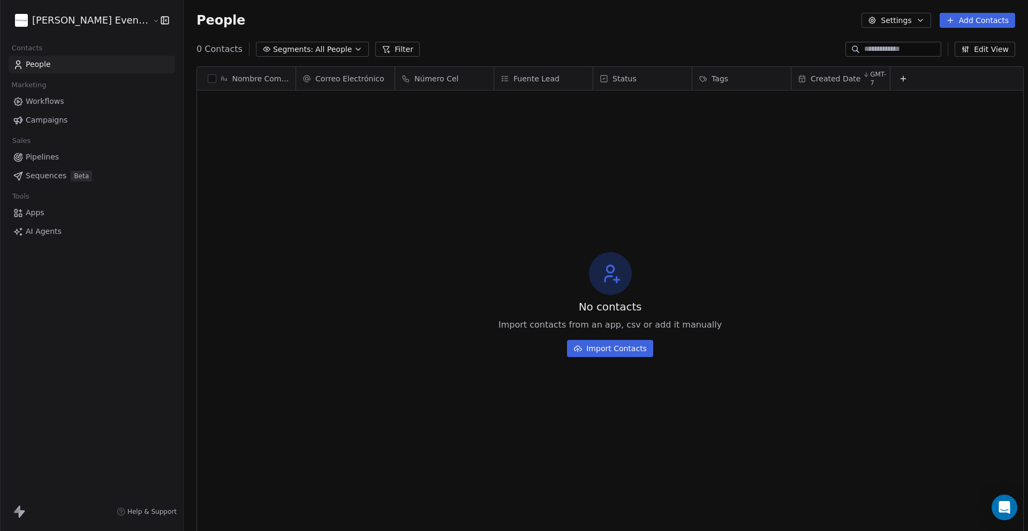
scroll to position [467, 853]
click at [899, 74] on icon at bounding box center [903, 78] width 9 height 9
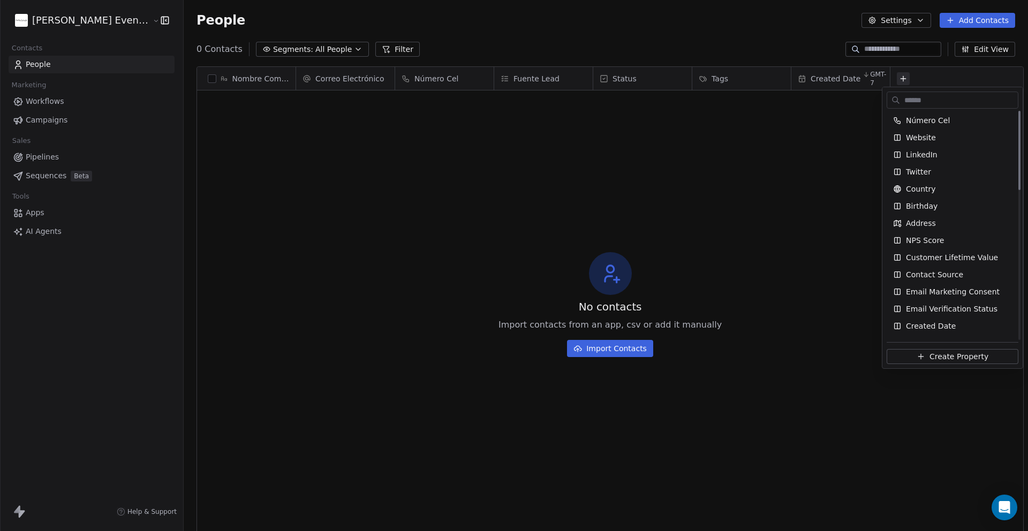
scroll to position [0, 0]
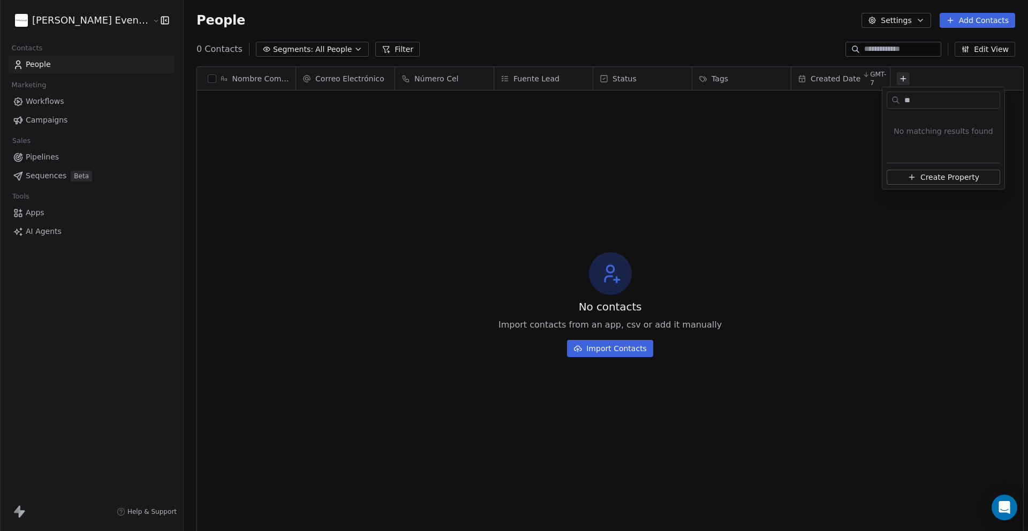
type input "*"
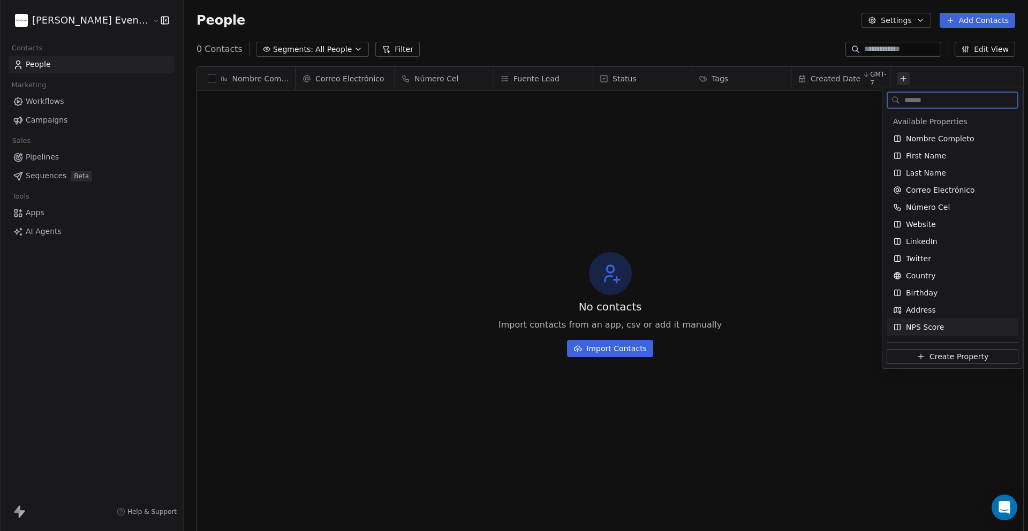
click at [950, 358] on span "Create Property" at bounding box center [958, 356] width 59 height 11
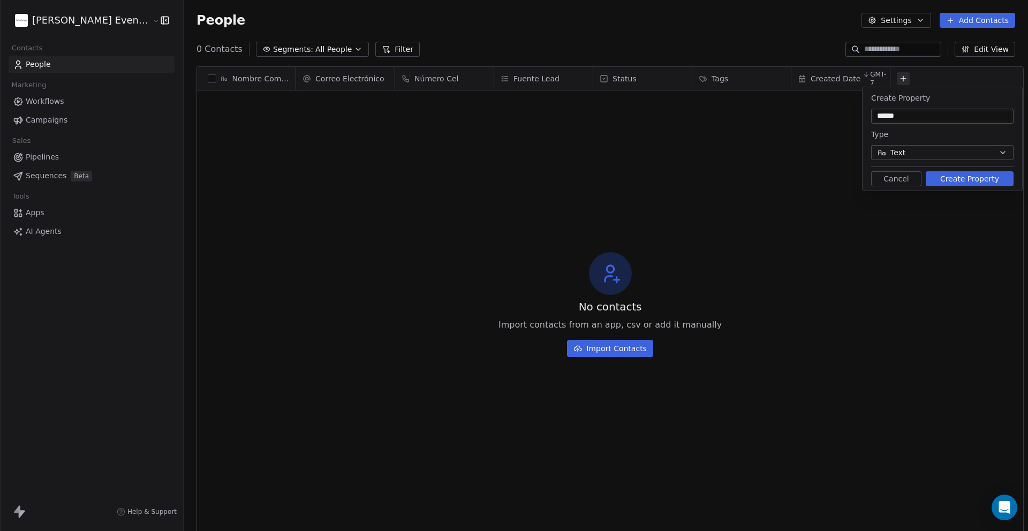
type input "******"
click at [932, 146] on button "Text" at bounding box center [942, 152] width 142 height 15
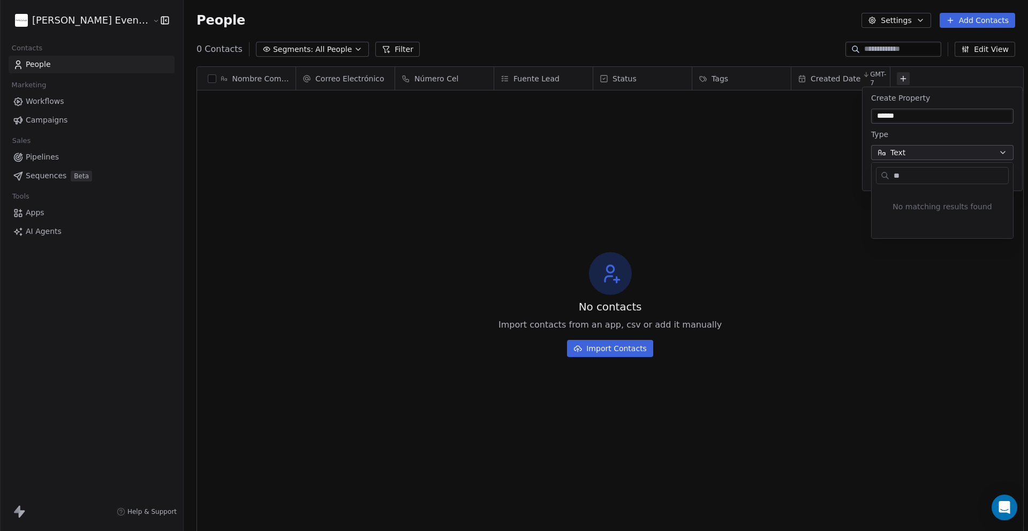
type input "*"
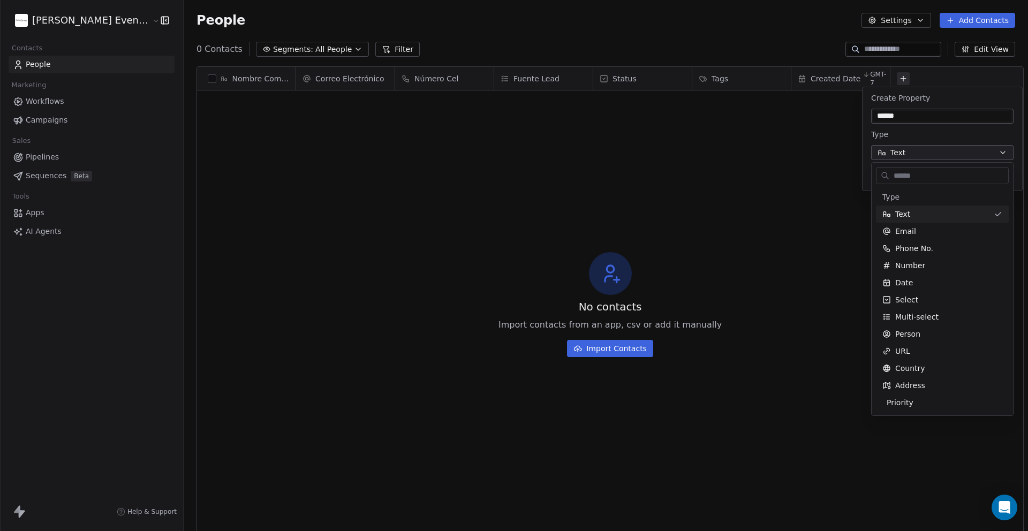
type input "*"
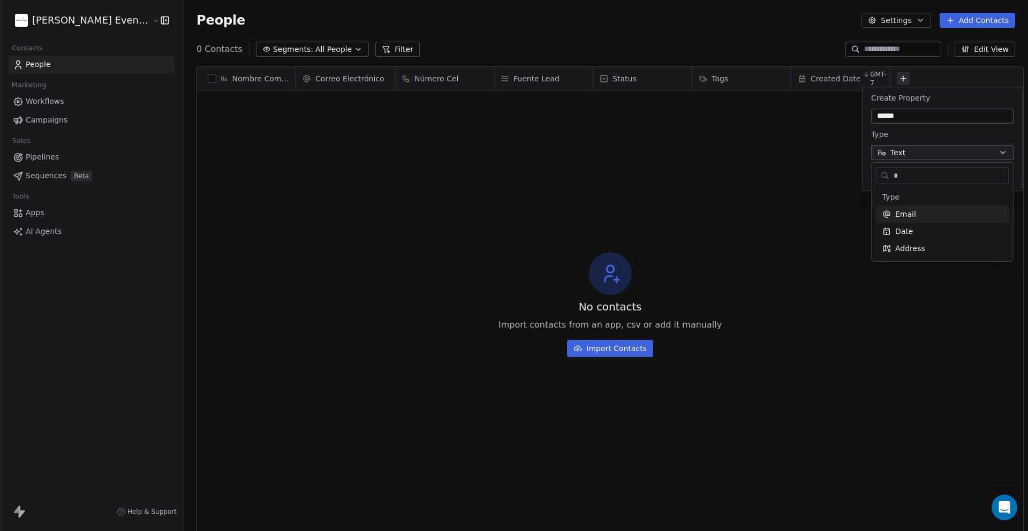
drag, startPoint x: 901, startPoint y: 178, endPoint x: 872, endPoint y: 175, distance: 29.0
click at [872, 175] on div "*" at bounding box center [941, 173] width 141 height 21
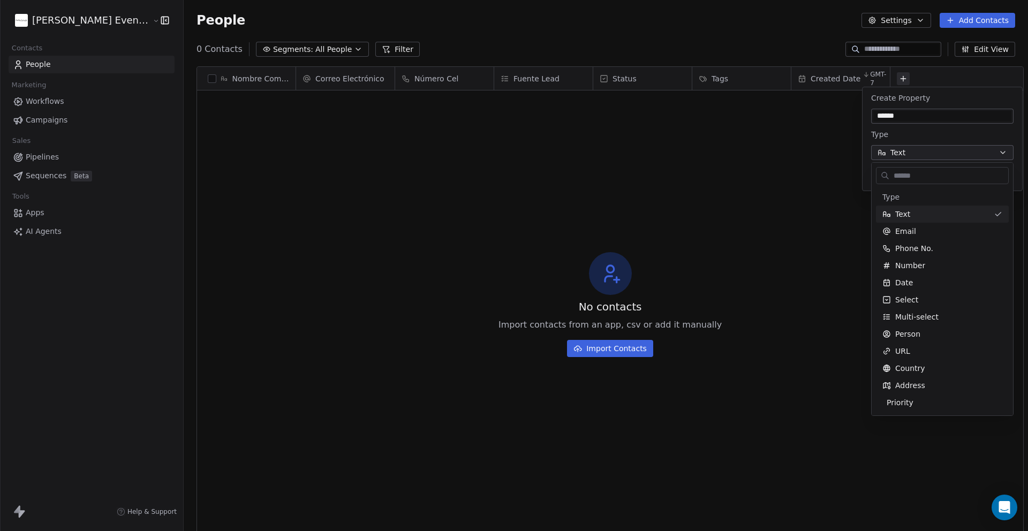
click at [924, 129] on html "[PERSON_NAME] Event Planner Contacts People Marketing Workflows Campaigns Sales…" at bounding box center [514, 354] width 1028 height 709
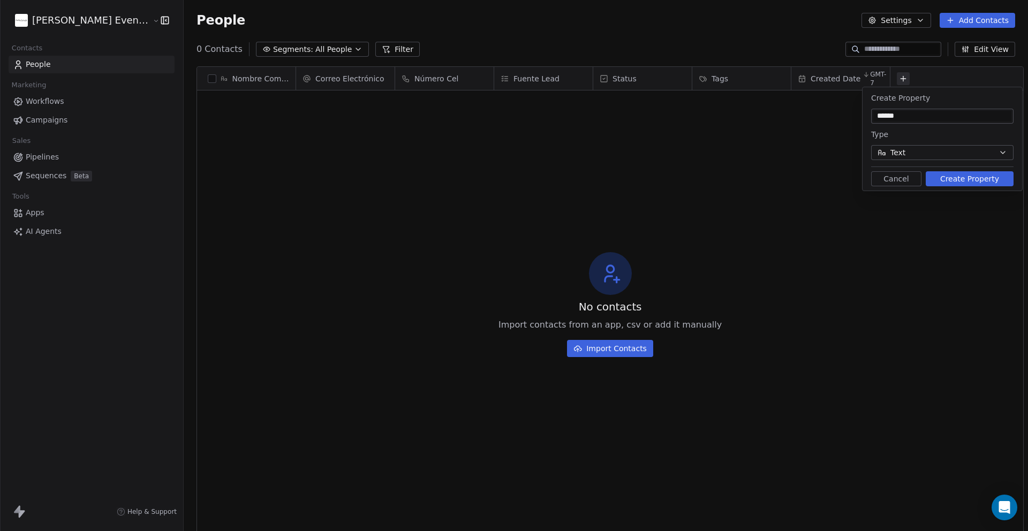
click at [960, 178] on button "Create Property" at bounding box center [969, 178] width 88 height 15
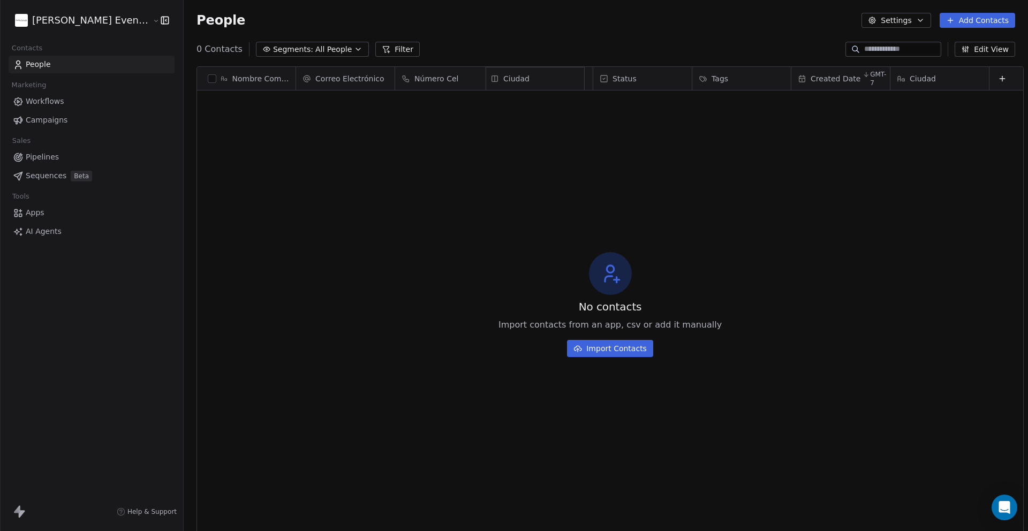
drag, startPoint x: 922, startPoint y: 75, endPoint x: 479, endPoint y: 79, distance: 443.2
click at [479, 79] on div "Nombre Completo Correo Electrónico Número Cel Fuente Lead Status Tags Created D…" at bounding box center [610, 80] width 826 height 26
click at [994, 78] on button at bounding box center [1000, 78] width 13 height 13
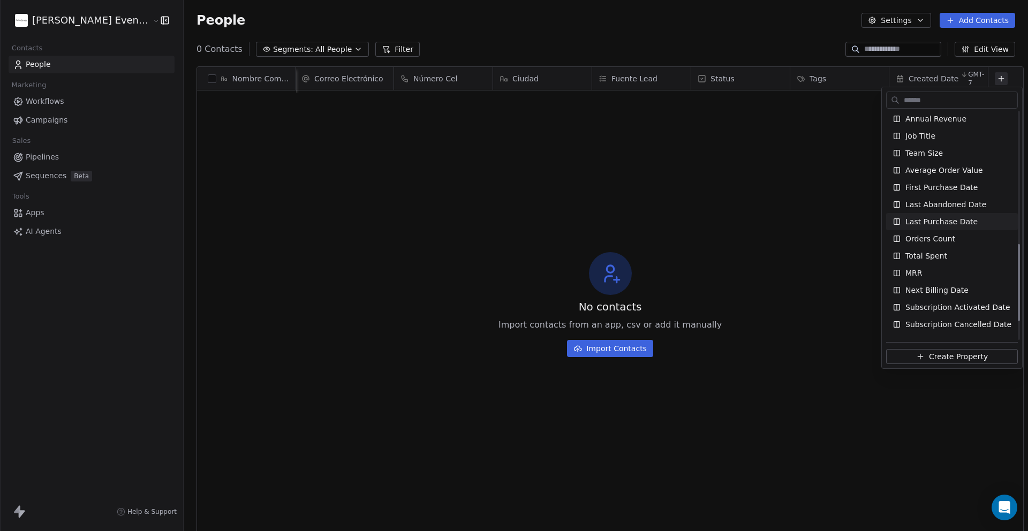
scroll to position [411, 0]
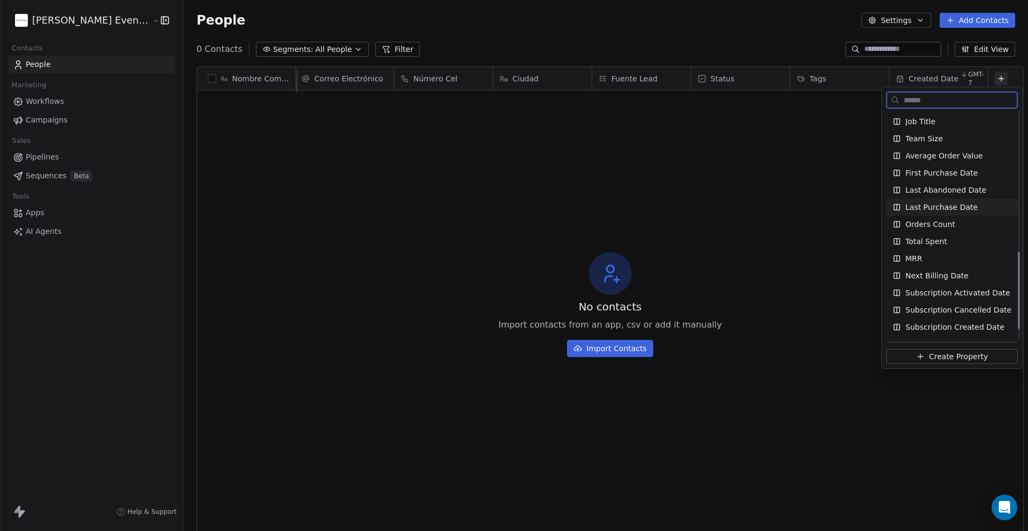
click at [948, 354] on span "Create Property" at bounding box center [958, 356] width 59 height 11
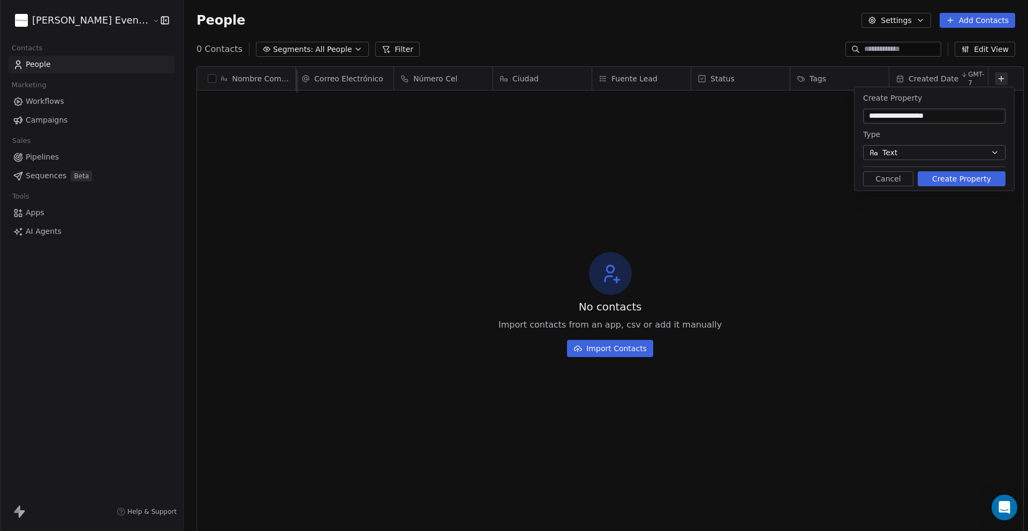
type input "**********"
click at [918, 159] on button "Text" at bounding box center [934, 152] width 142 height 15
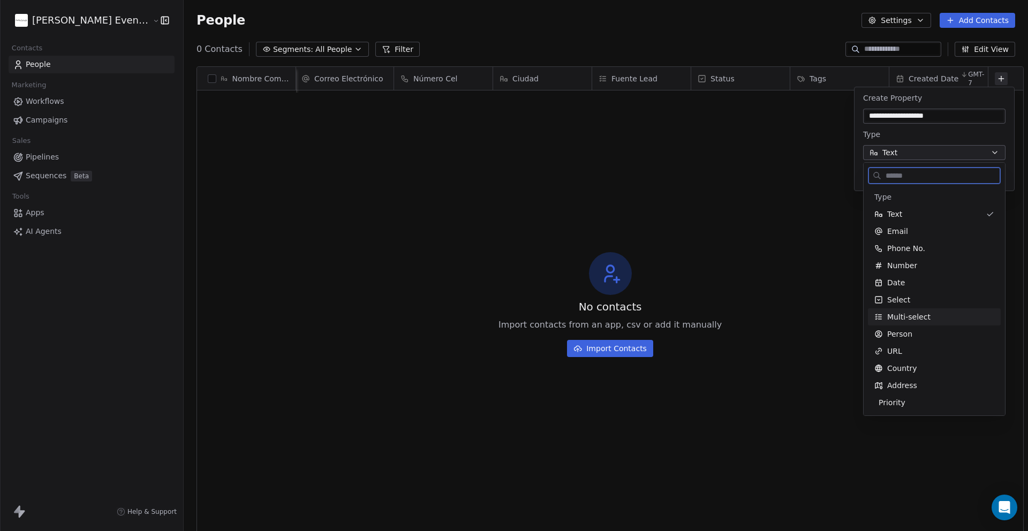
drag, startPoint x: 916, startPoint y: 312, endPoint x: 946, endPoint y: 291, distance: 36.7
click at [916, 312] on span "Multi-select" at bounding box center [908, 317] width 43 height 11
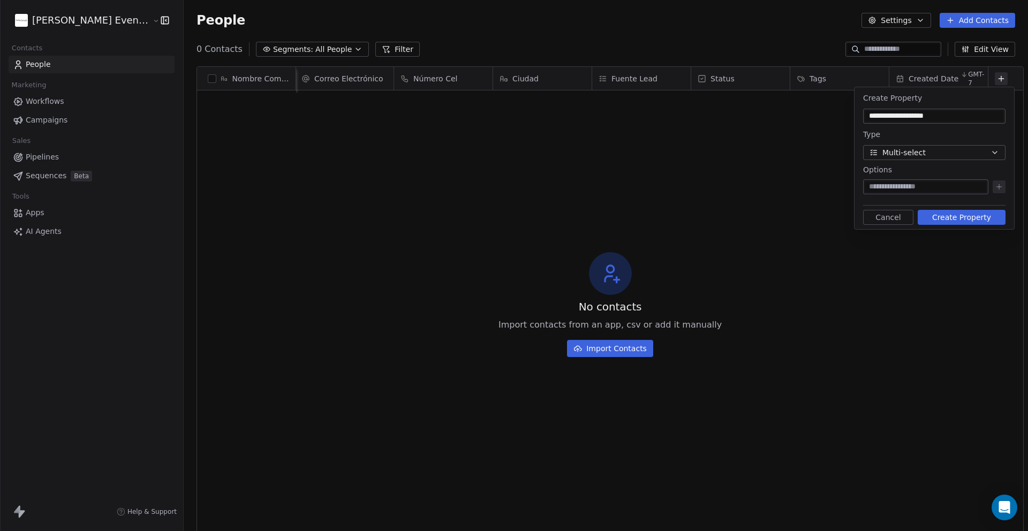
click at [905, 184] on input at bounding box center [925, 186] width 121 height 11
type input "********"
click at [998, 183] on icon at bounding box center [998, 187] width 9 height 9
type input "*******"
click at [994, 185] on icon at bounding box center [998, 187] width 9 height 9
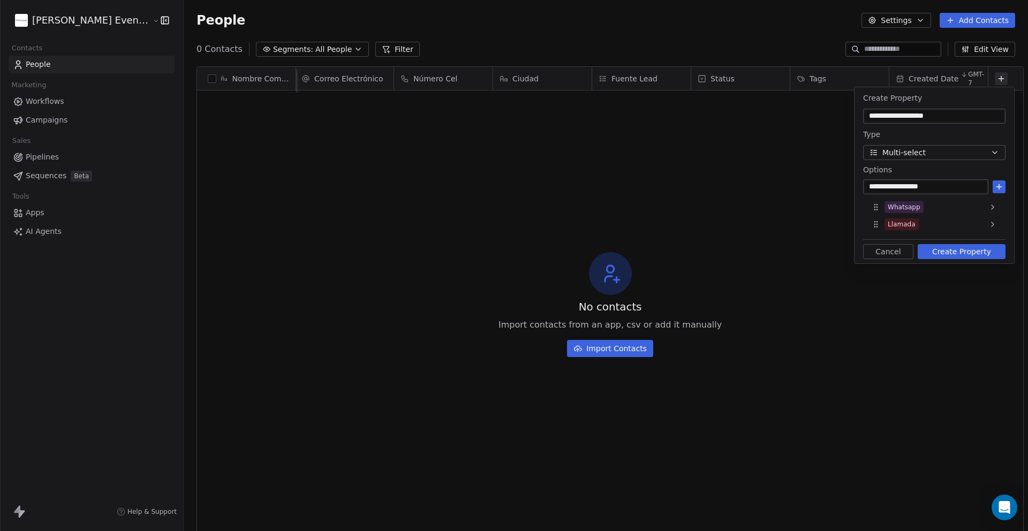
type input "**********"
click at [1005, 184] on div "**********" at bounding box center [934, 175] width 160 height 176
click at [1004, 186] on button at bounding box center [998, 186] width 13 height 13
click at [956, 269] on button "Create Property" at bounding box center [961, 268] width 88 height 15
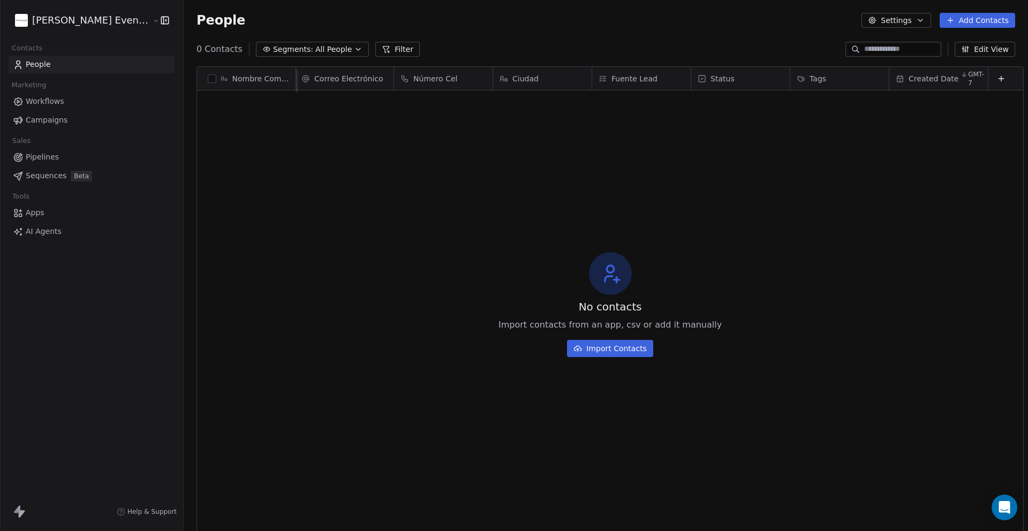
scroll to position [0, 91]
drag, startPoint x: 923, startPoint y: 80, endPoint x: 533, endPoint y: 92, distance: 389.9
click at [513, 87] on div "Nombre Completo Correo Electrónico Número Cel Ciudad Fuente Lead Status Tags Cr…" at bounding box center [610, 80] width 826 height 26
click at [1006, 76] on icon at bounding box center [1010, 78] width 9 height 9
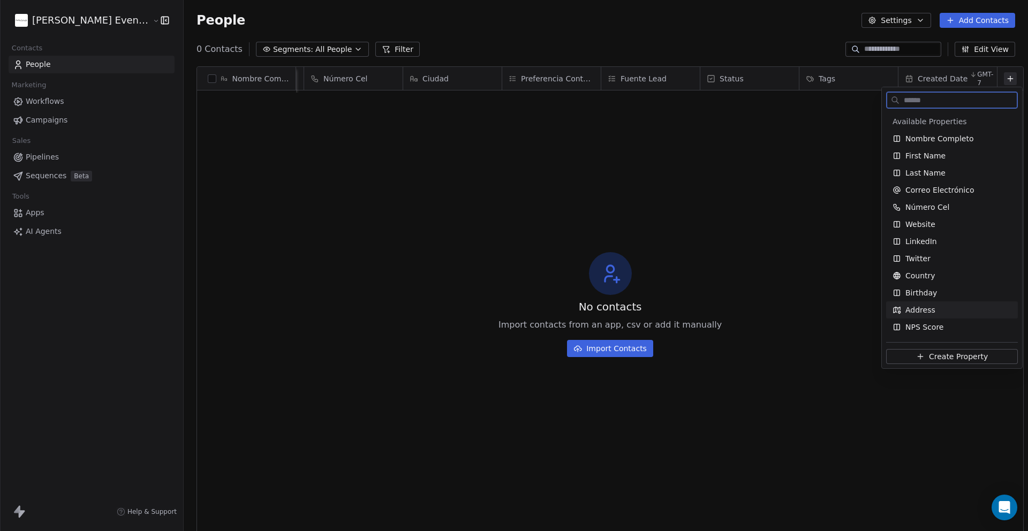
drag, startPoint x: 956, startPoint y: 350, endPoint x: 970, endPoint y: 351, distance: 14.0
click at [956, 350] on button "Create Property" at bounding box center [952, 356] width 132 height 15
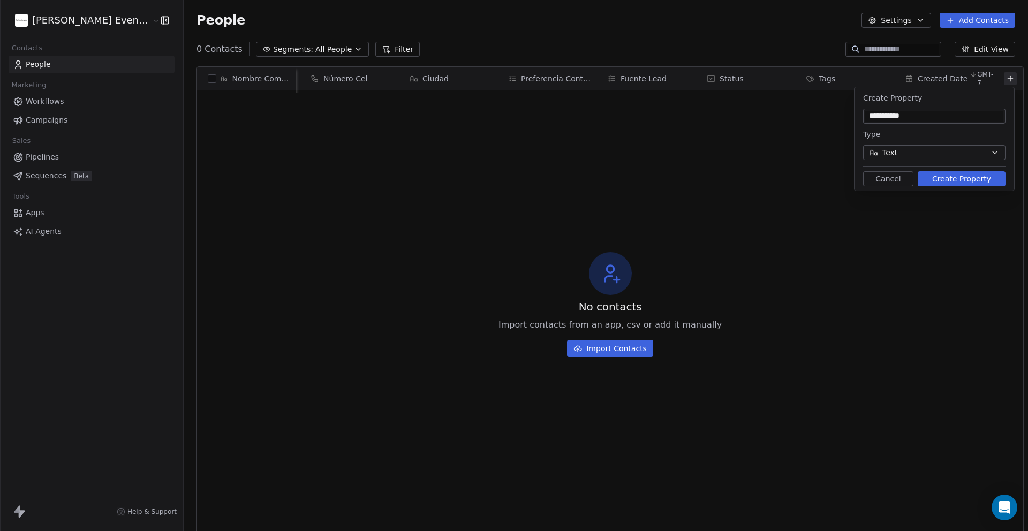
type input "**********"
click at [928, 150] on button "Text" at bounding box center [934, 152] width 142 height 15
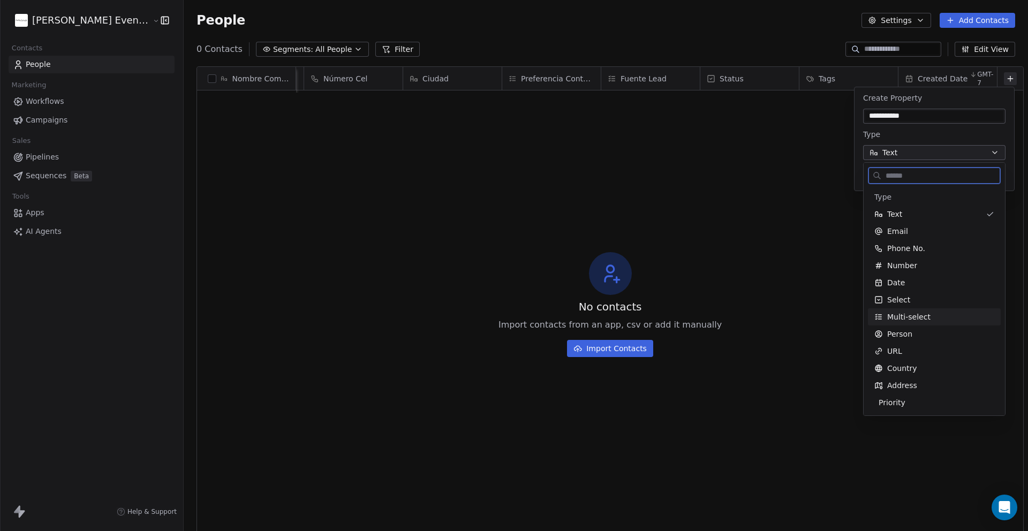
click at [905, 312] on span "Multi-select" at bounding box center [908, 317] width 43 height 11
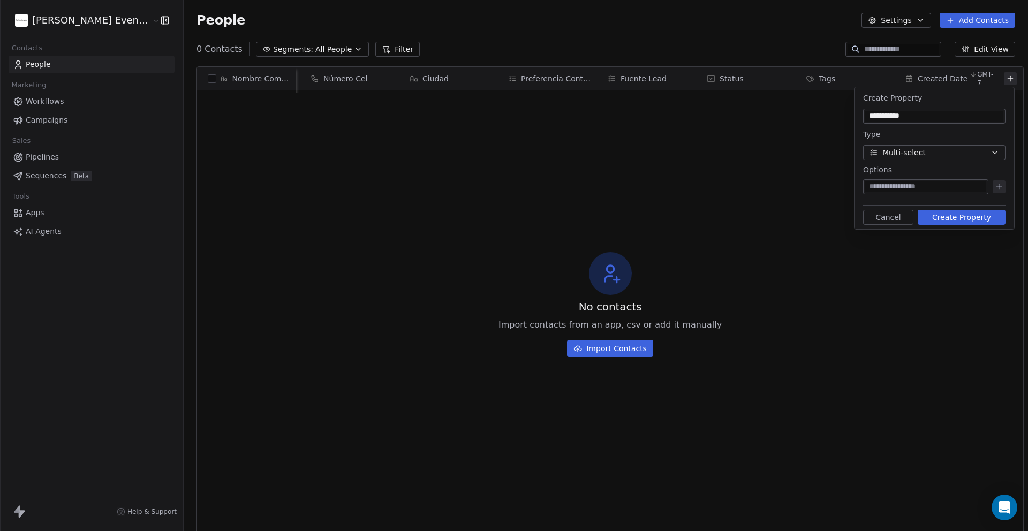
click at [911, 186] on input at bounding box center [925, 186] width 121 height 11
type input "**********"
click at [993, 188] on button at bounding box center [998, 186] width 13 height 13
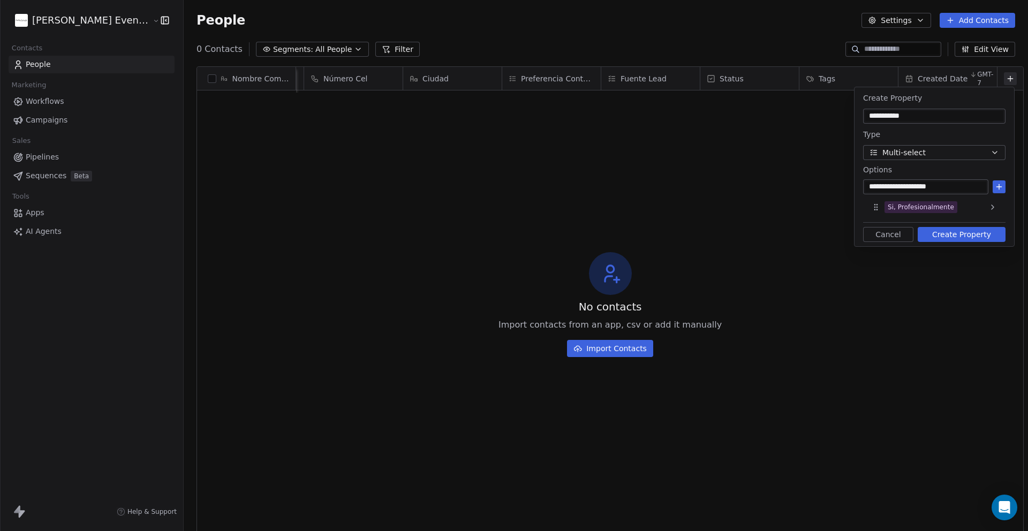
type input "**********"
drag, startPoint x: 999, startPoint y: 188, endPoint x: 981, endPoint y: 170, distance: 25.7
click at [999, 188] on icon at bounding box center [999, 186] width 0 height 5
type input "**********"
click at [869, 116] on input "**********" at bounding box center [934, 116] width 138 height 11
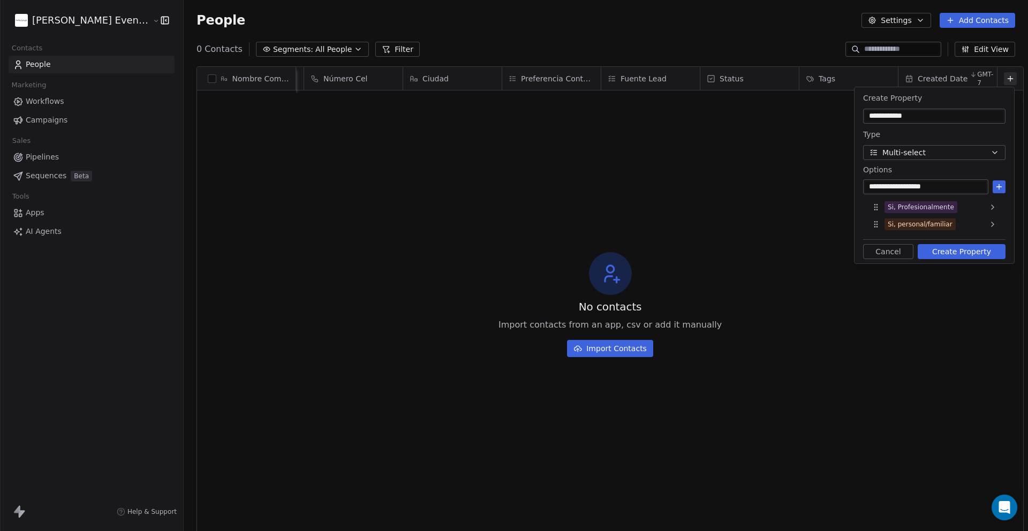
click at [933, 115] on input "**********" at bounding box center [934, 116] width 138 height 11
type input "**********"
click at [998, 186] on icon at bounding box center [998, 187] width 9 height 9
click at [962, 266] on button "Create Property" at bounding box center [961, 268] width 88 height 15
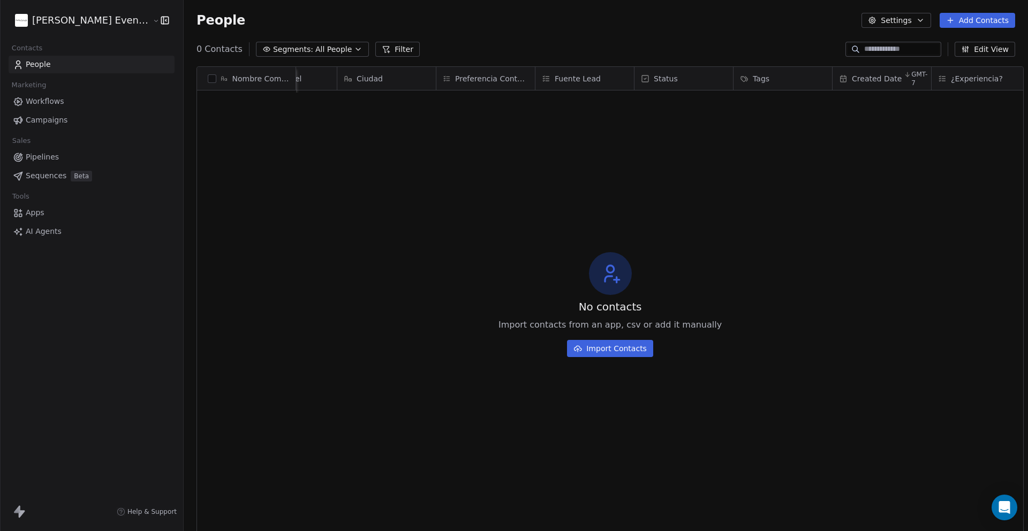
scroll to position [0, 190]
drag, startPoint x: 928, startPoint y: 80, endPoint x: 441, endPoint y: 80, distance: 487.6
click at [441, 80] on div "Nombre Completo Correo Electrónico Número Cel Ciudad Preferencia Contacto Fuent…" at bounding box center [610, 80] width 826 height 26
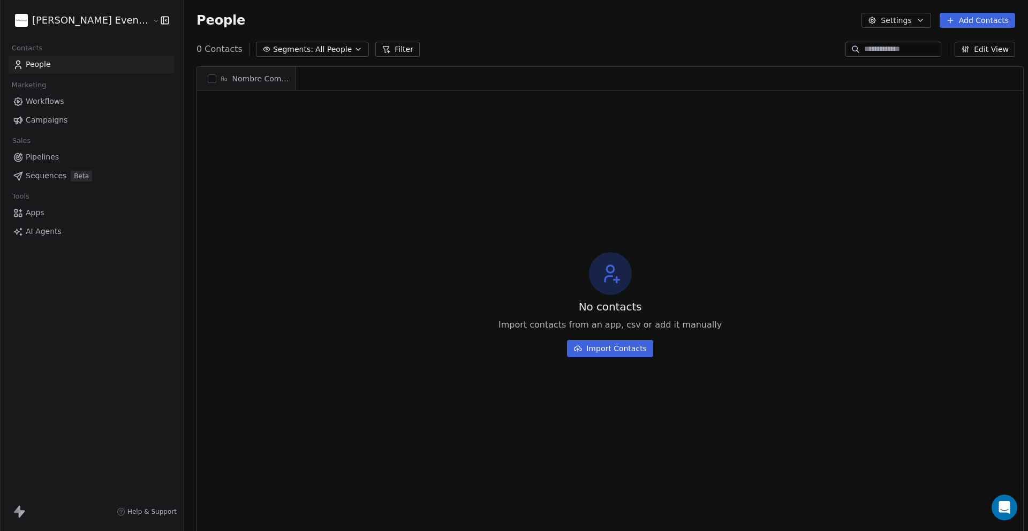
scroll to position [467, 853]
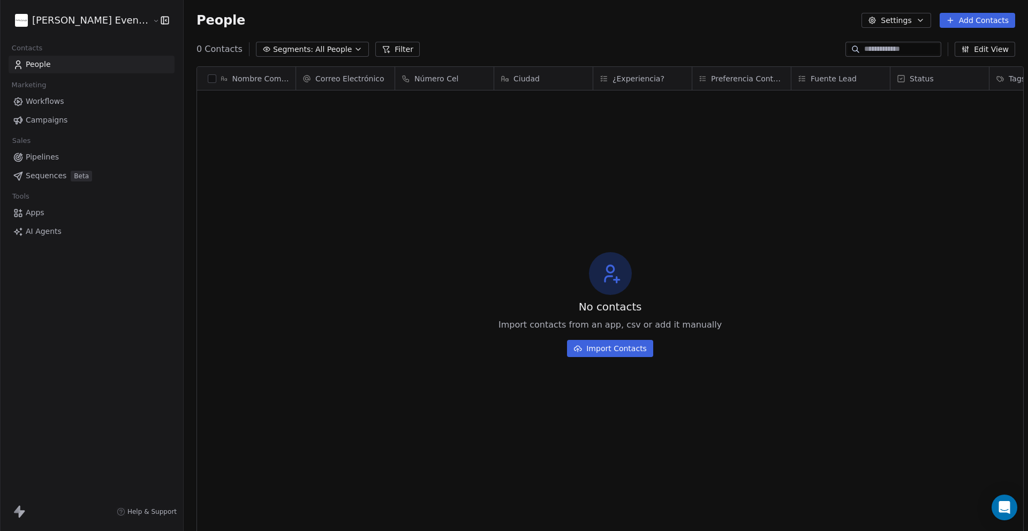
click at [104, 20] on html "Cindhy Camacho Event Planner Contacts People Marketing Workflows Campaigns Sale…" at bounding box center [514, 354] width 1028 height 709
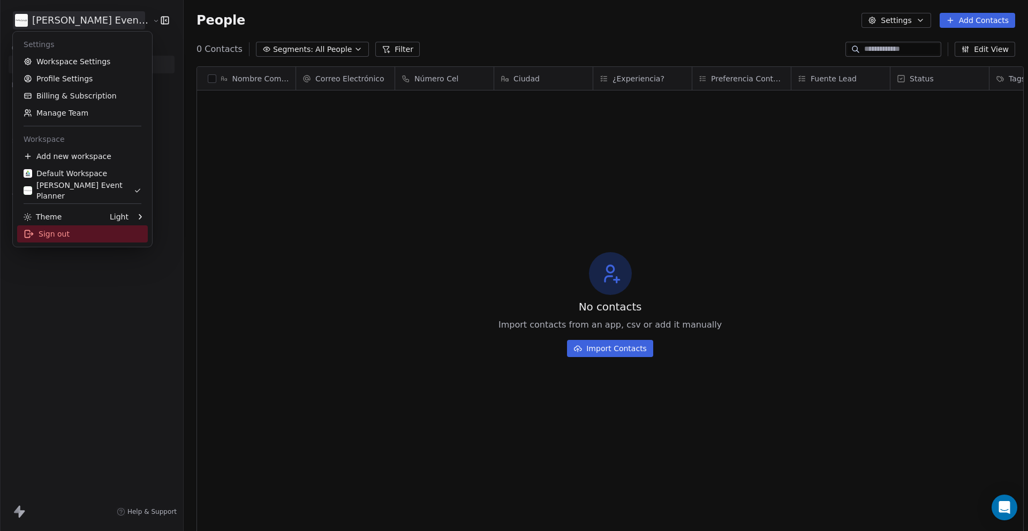
click at [72, 225] on div "Sign out" at bounding box center [82, 233] width 131 height 17
